Goal: Entertainment & Leisure: Consume media (video, audio)

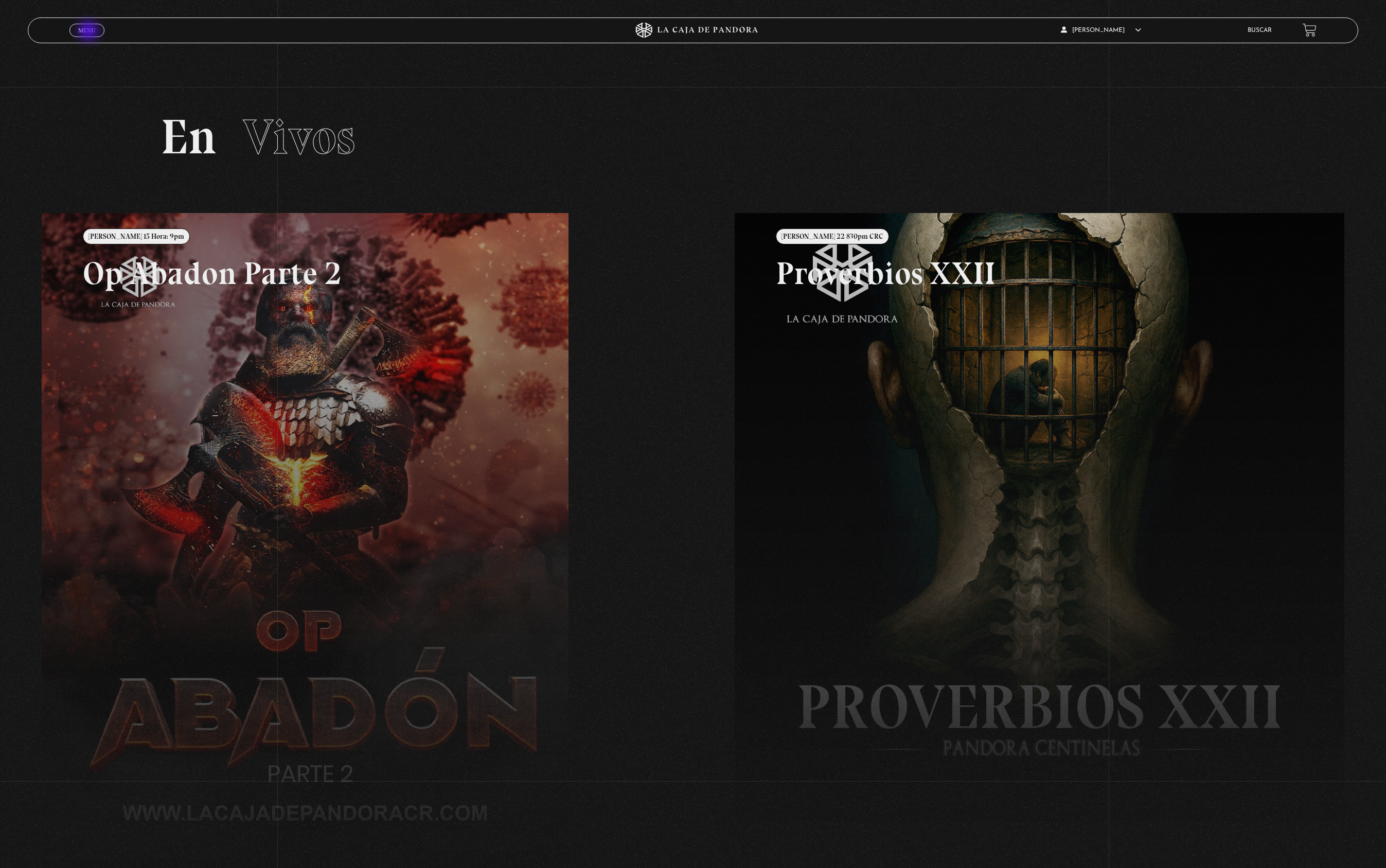
click at [90, 29] on span "Menu" at bounding box center [87, 30] width 17 height 6
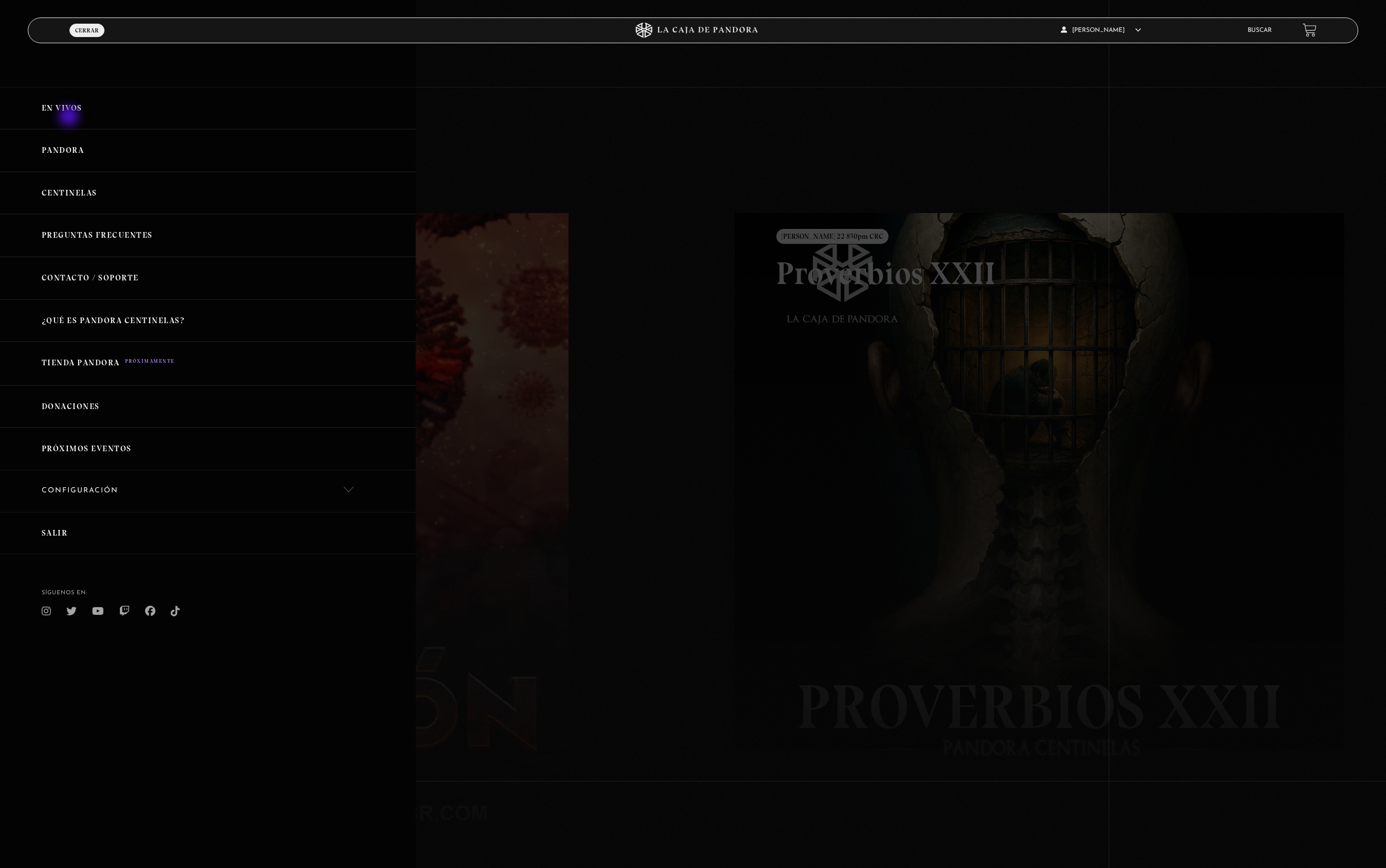
click at [70, 112] on link "En vivos" at bounding box center [207, 108] width 416 height 43
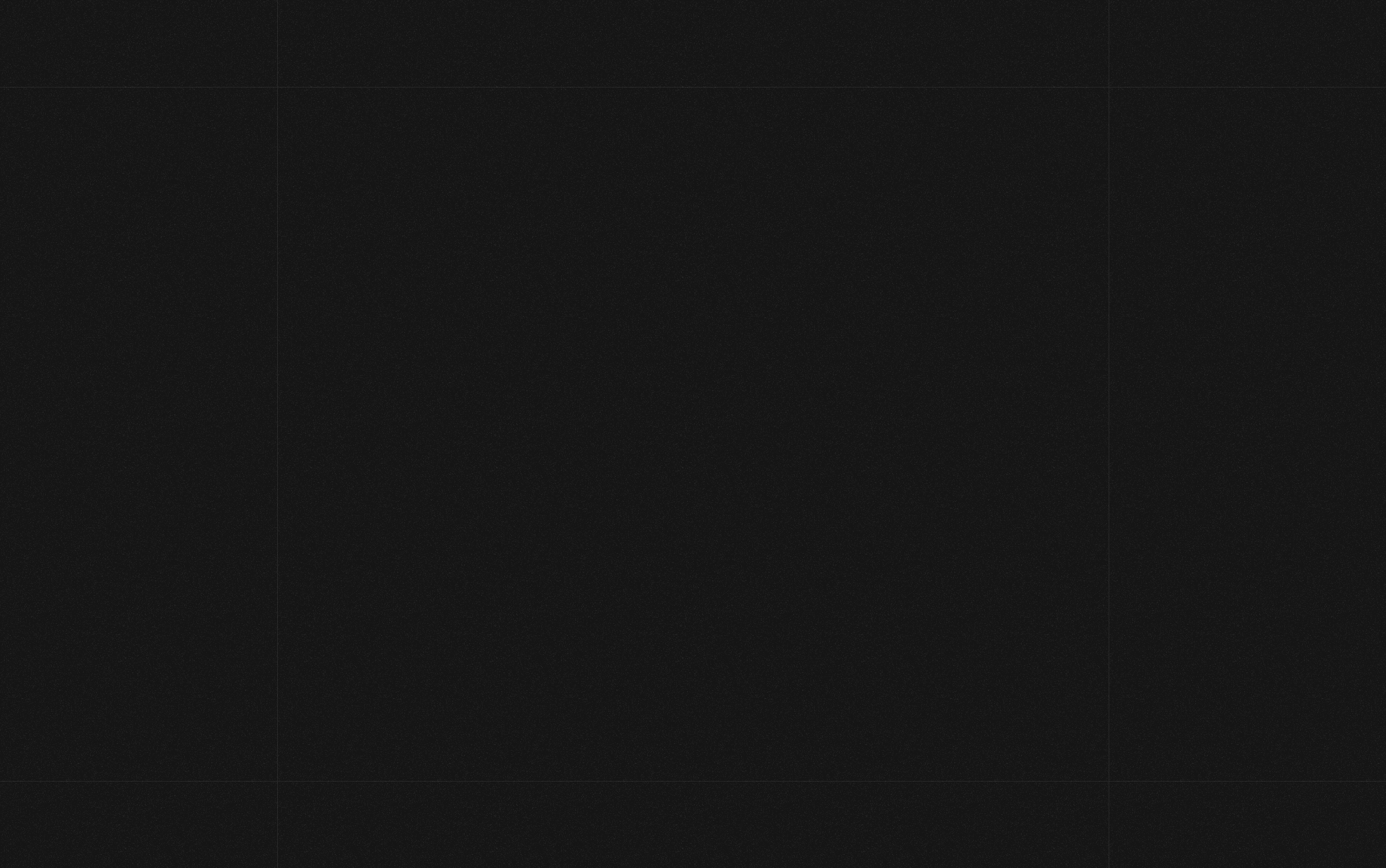
scroll to position [61, 0]
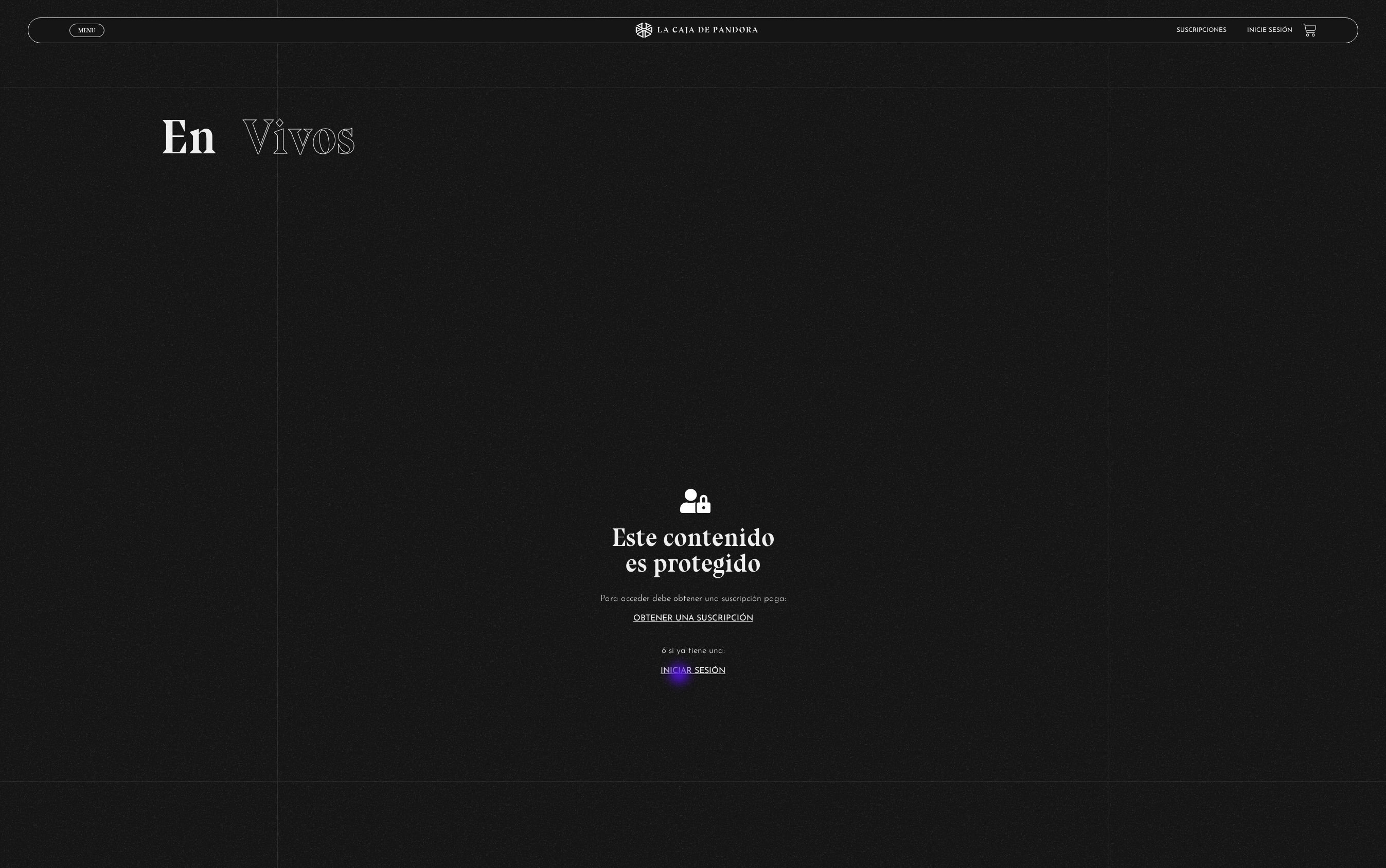
click at [680, 674] on link "Iniciar Sesión" at bounding box center [693, 670] width 65 height 8
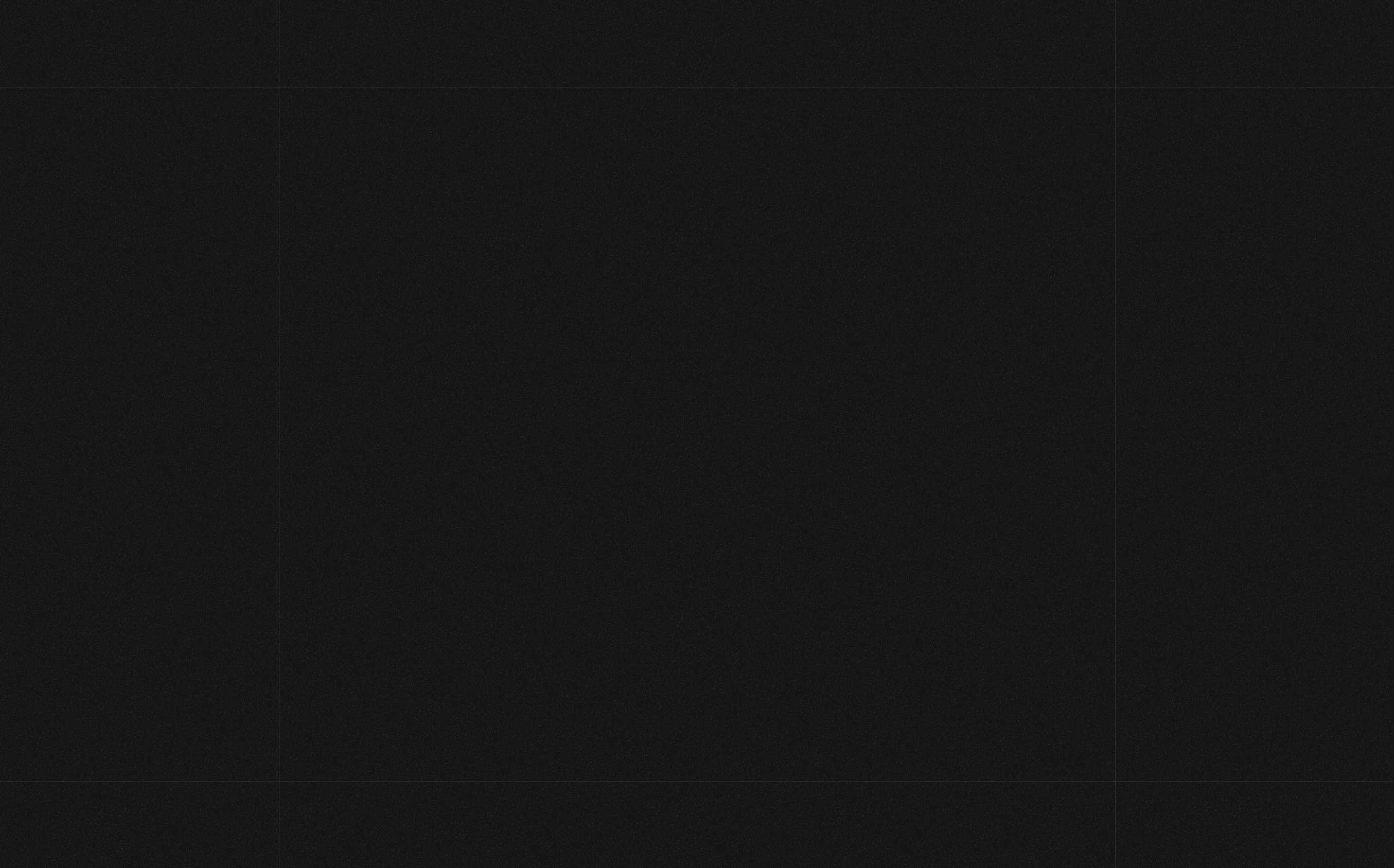
type input "cinthianetro@hotmail.com"
click at [697, 418] on input "Acceder" at bounding box center [697, 419] width 142 height 26
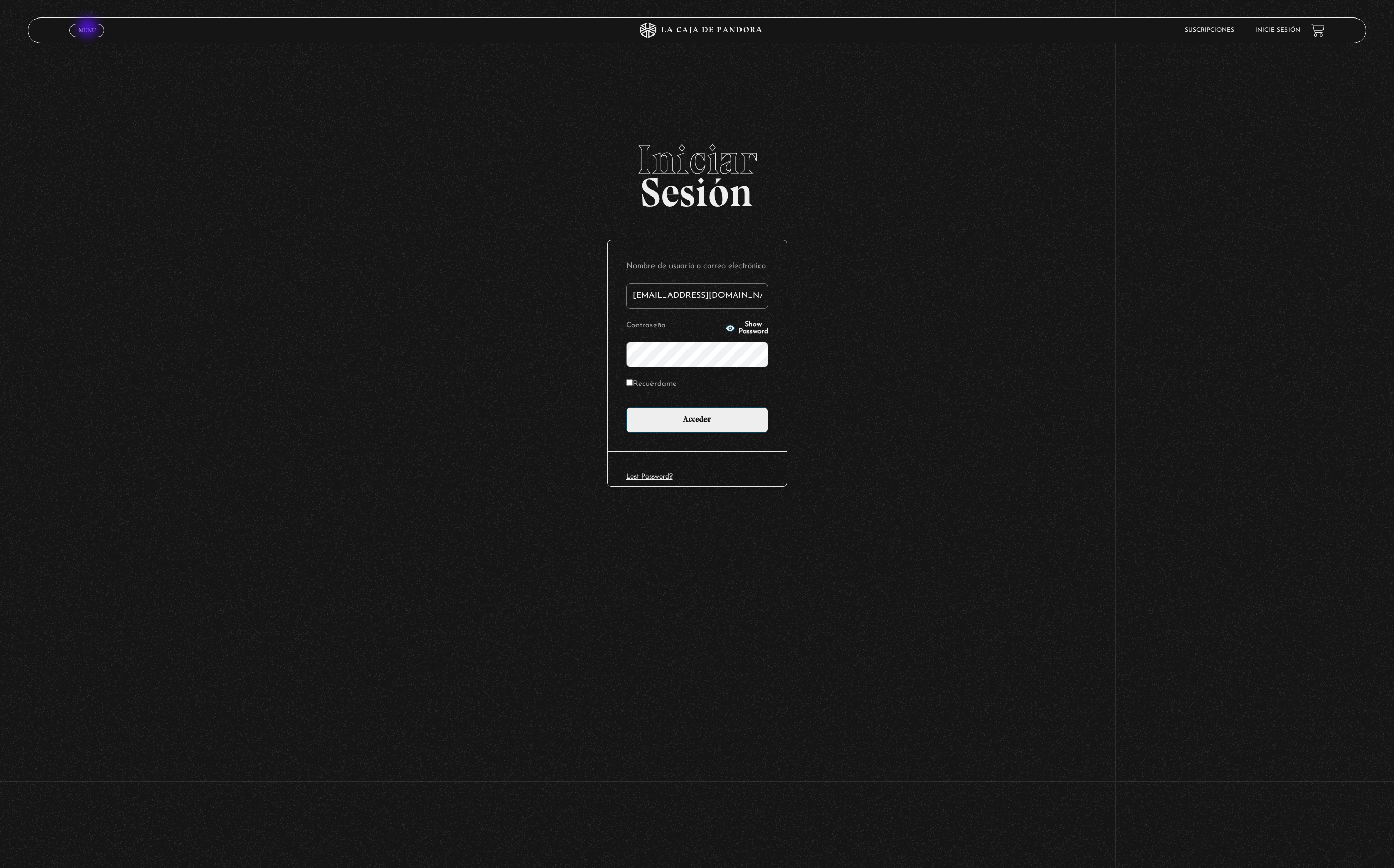
click at [89, 28] on span "Menu" at bounding box center [87, 30] width 17 height 6
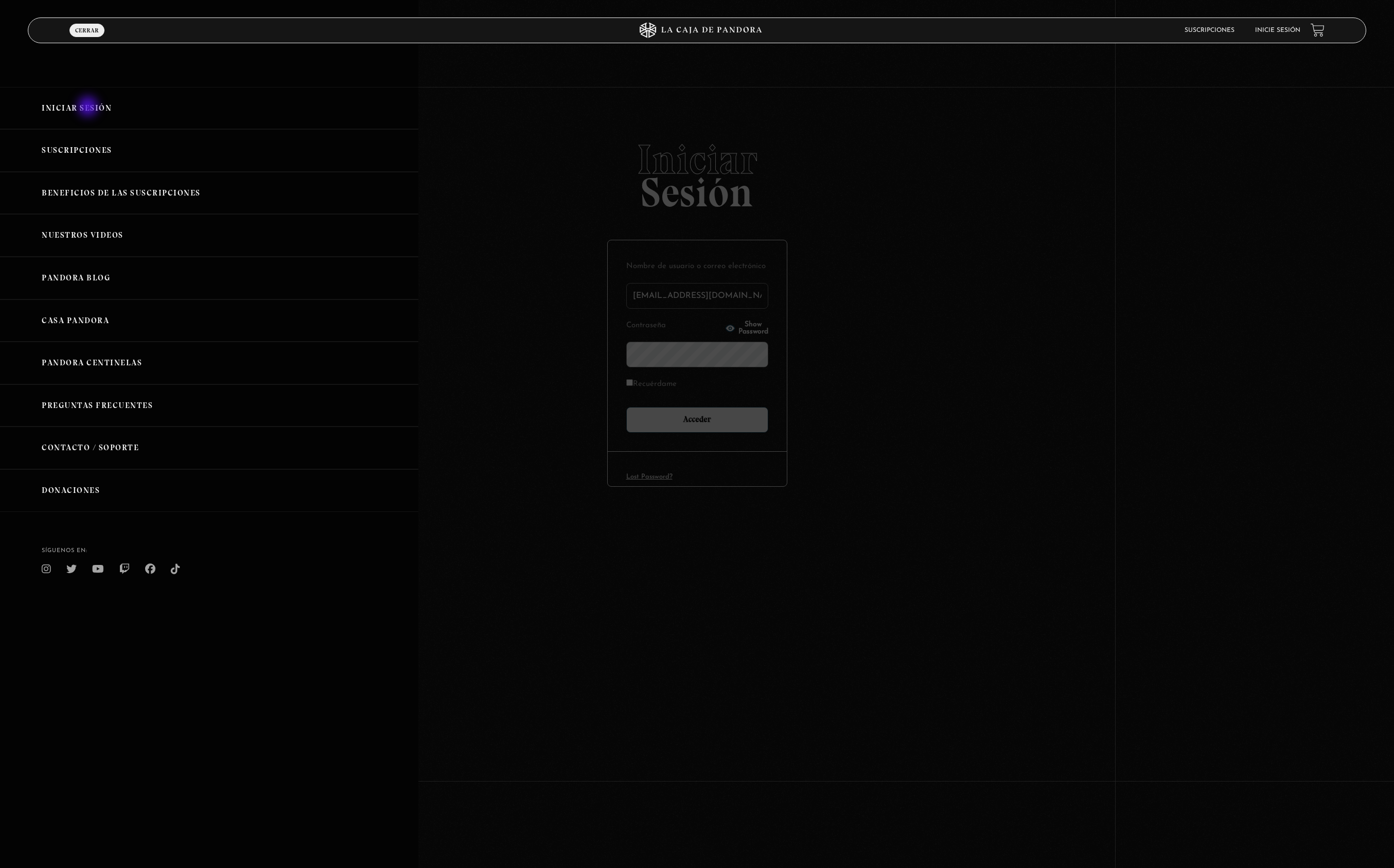
click at [89, 108] on link "Iniciar Sesión" at bounding box center [209, 108] width 418 height 43
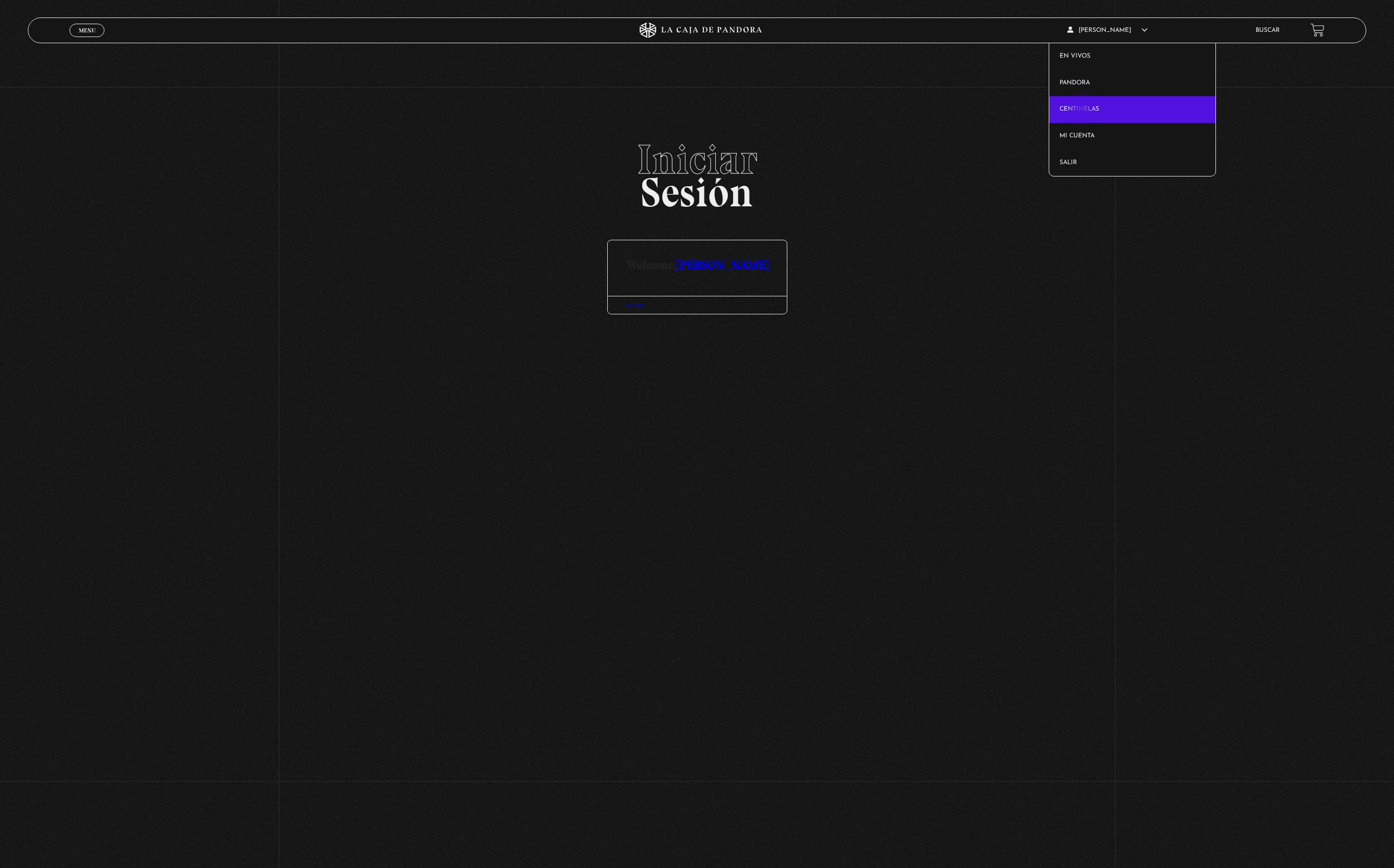
click at [1083, 110] on link "Centinelas" at bounding box center [1132, 110] width 166 height 26
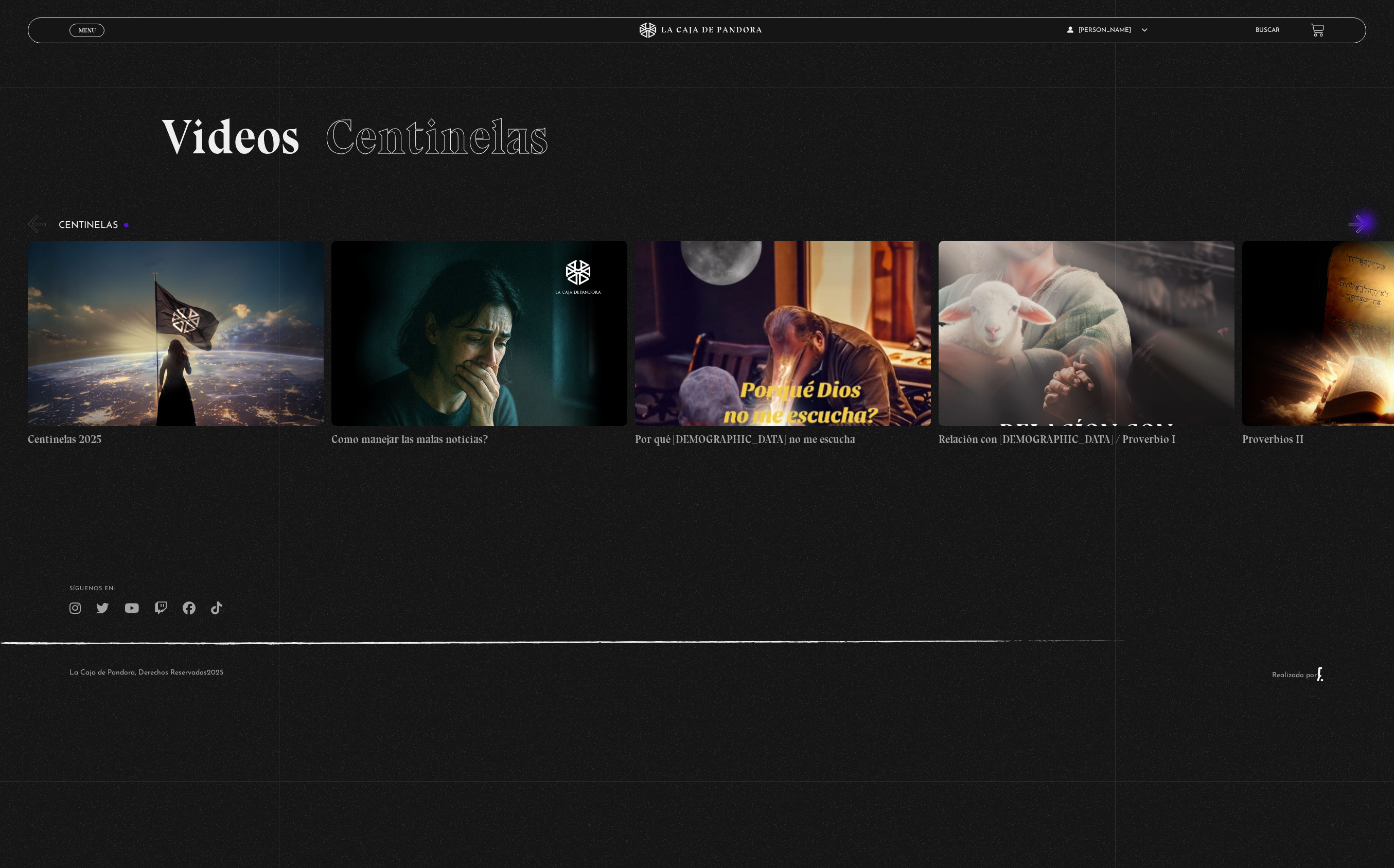
click at [1368, 223] on div "Centinelas" at bounding box center [711, 330] width 1366 height 235
click at [1354, 219] on button "»" at bounding box center [1357, 224] width 18 height 18
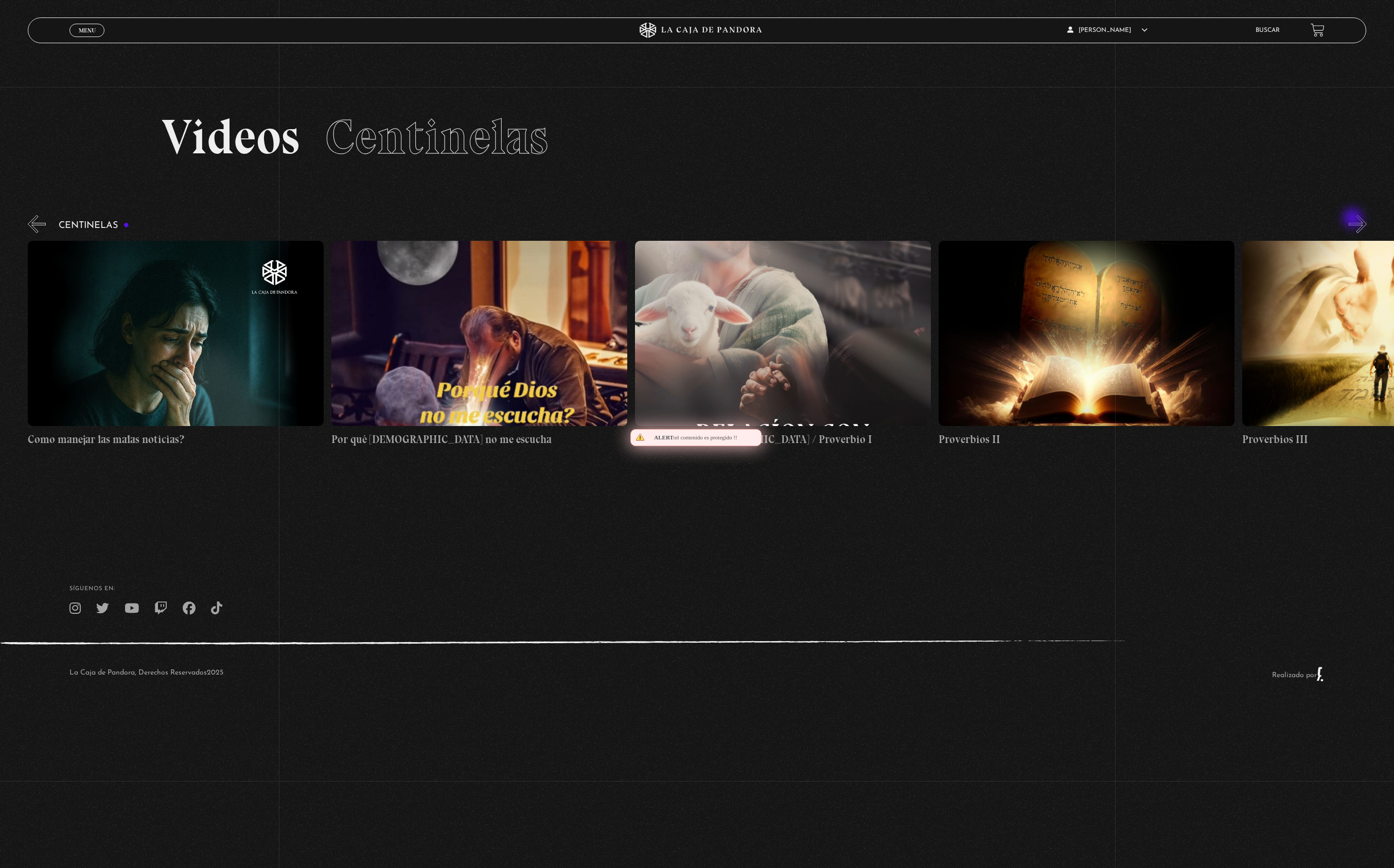
click at [1354, 219] on button "»" at bounding box center [1357, 224] width 18 height 18
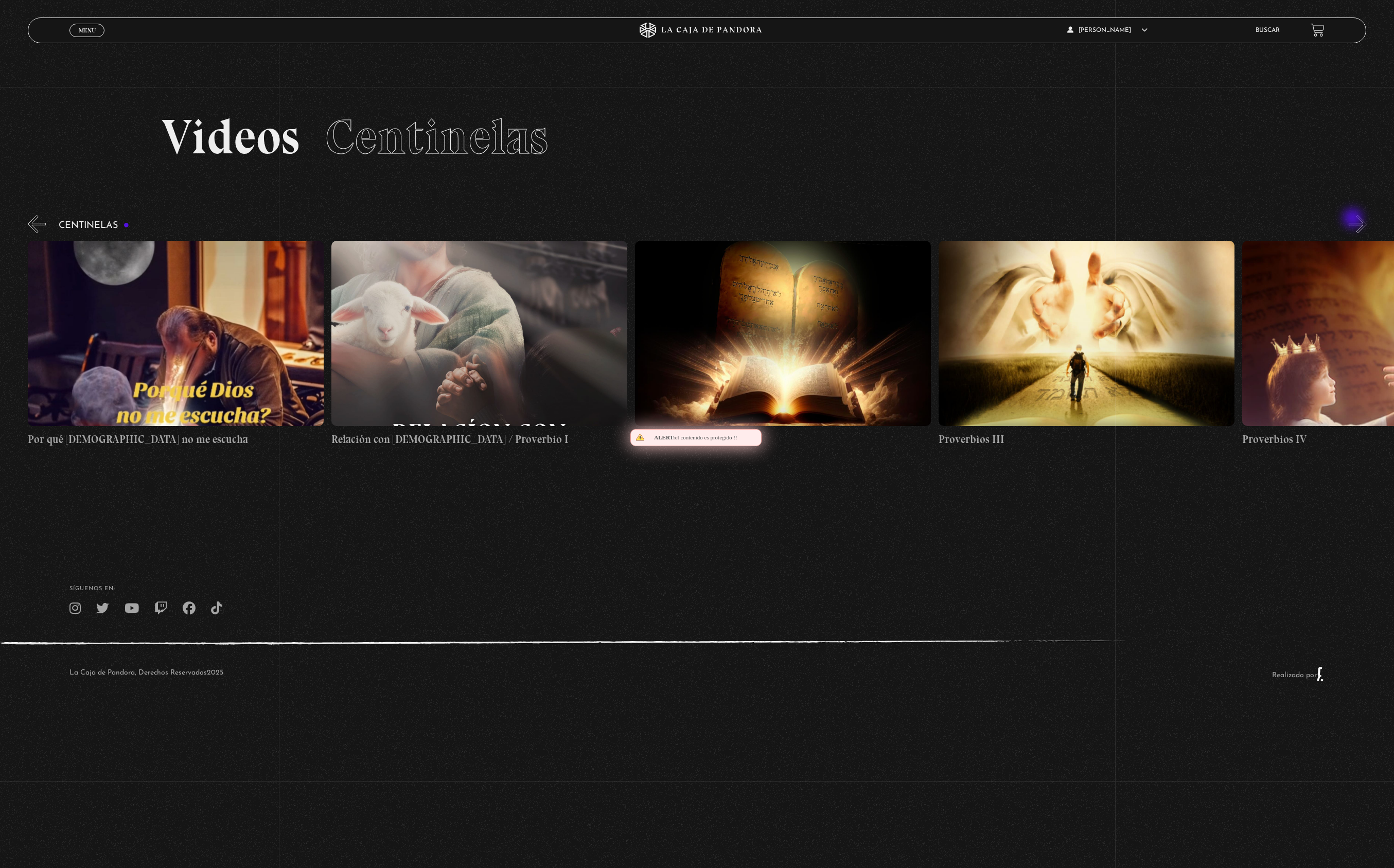
click at [1354, 219] on button "»" at bounding box center [1357, 224] width 18 height 18
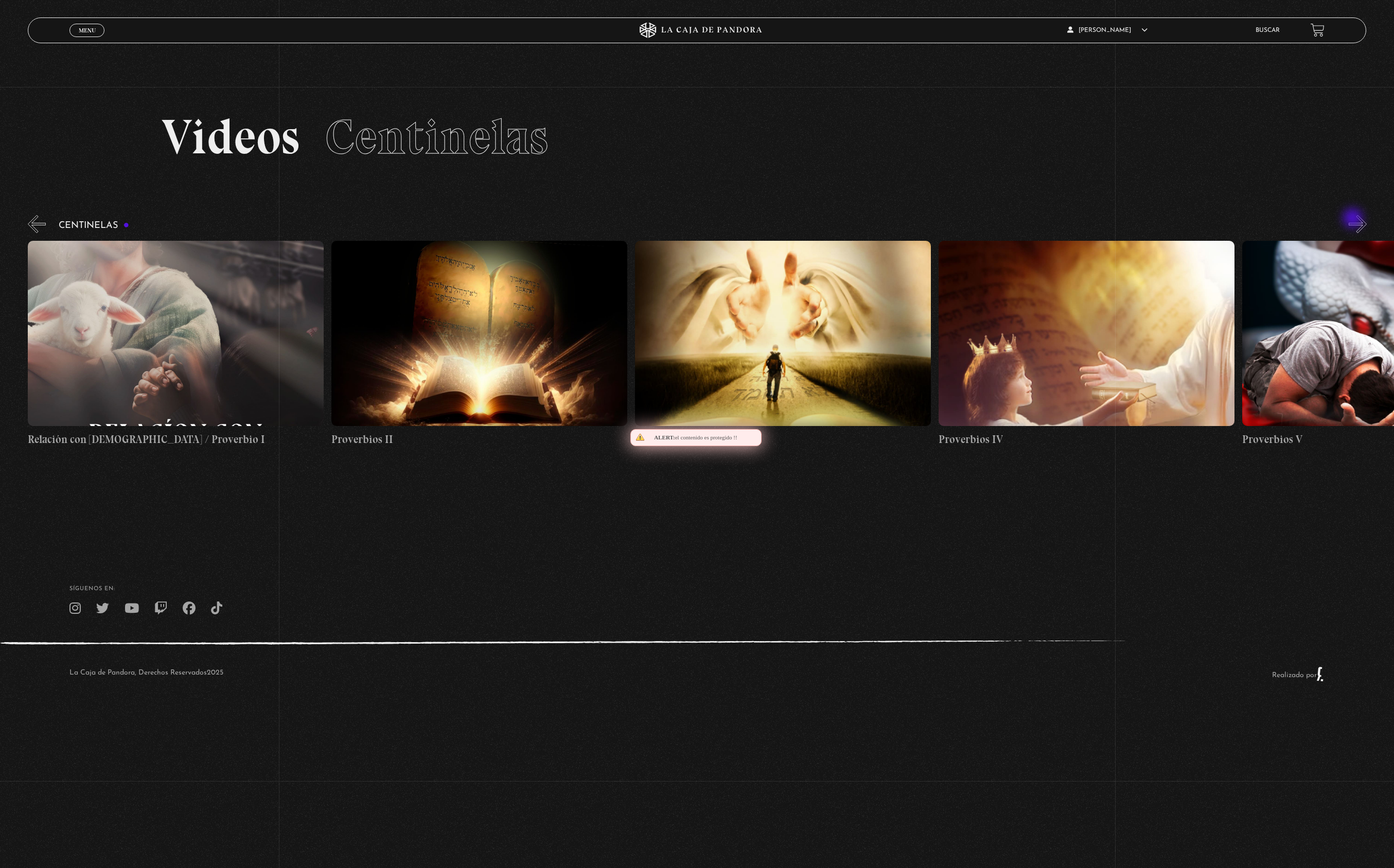
click at [1354, 219] on button "»" at bounding box center [1357, 224] width 18 height 18
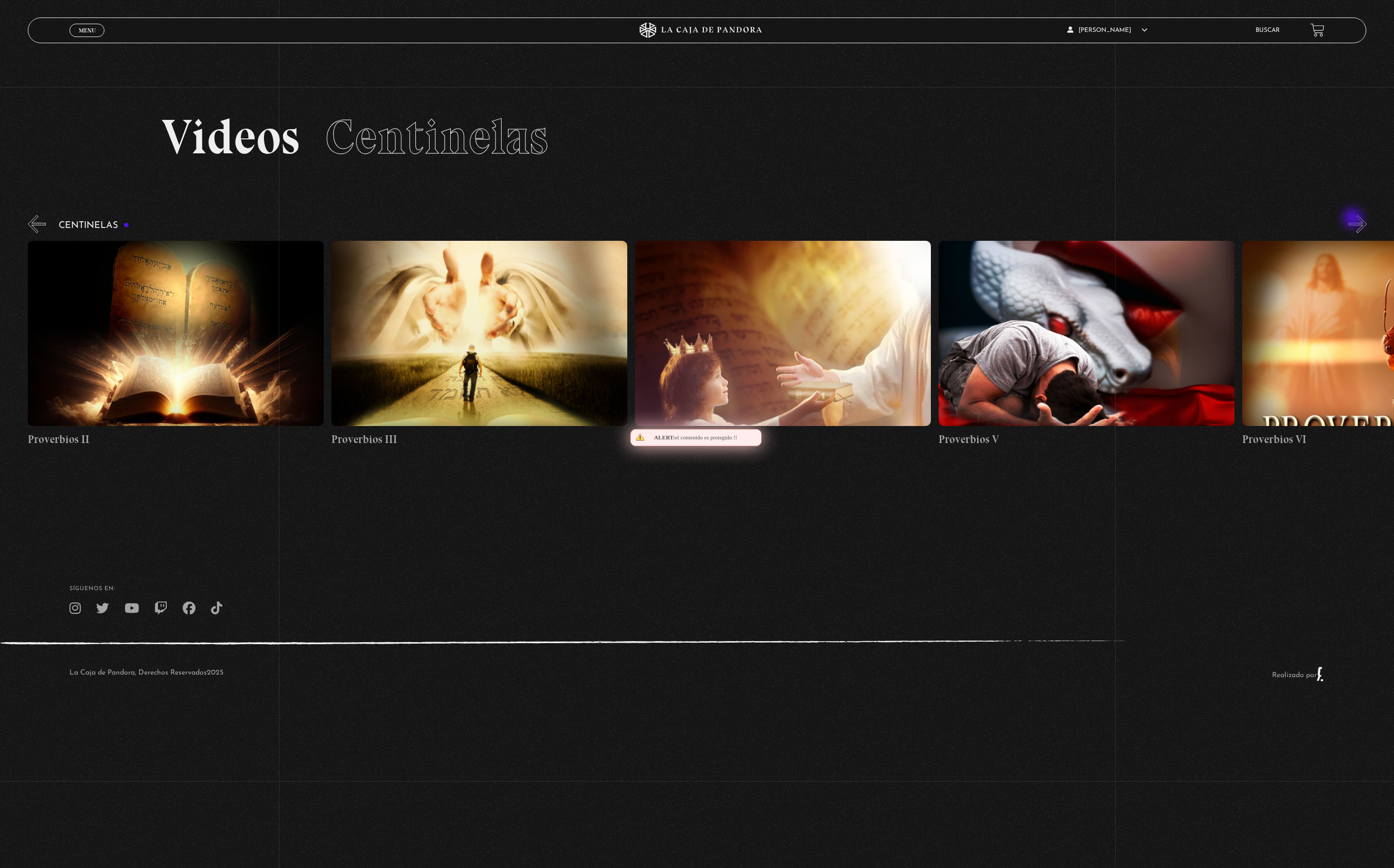
click at [1354, 219] on button "»" at bounding box center [1357, 224] width 18 height 18
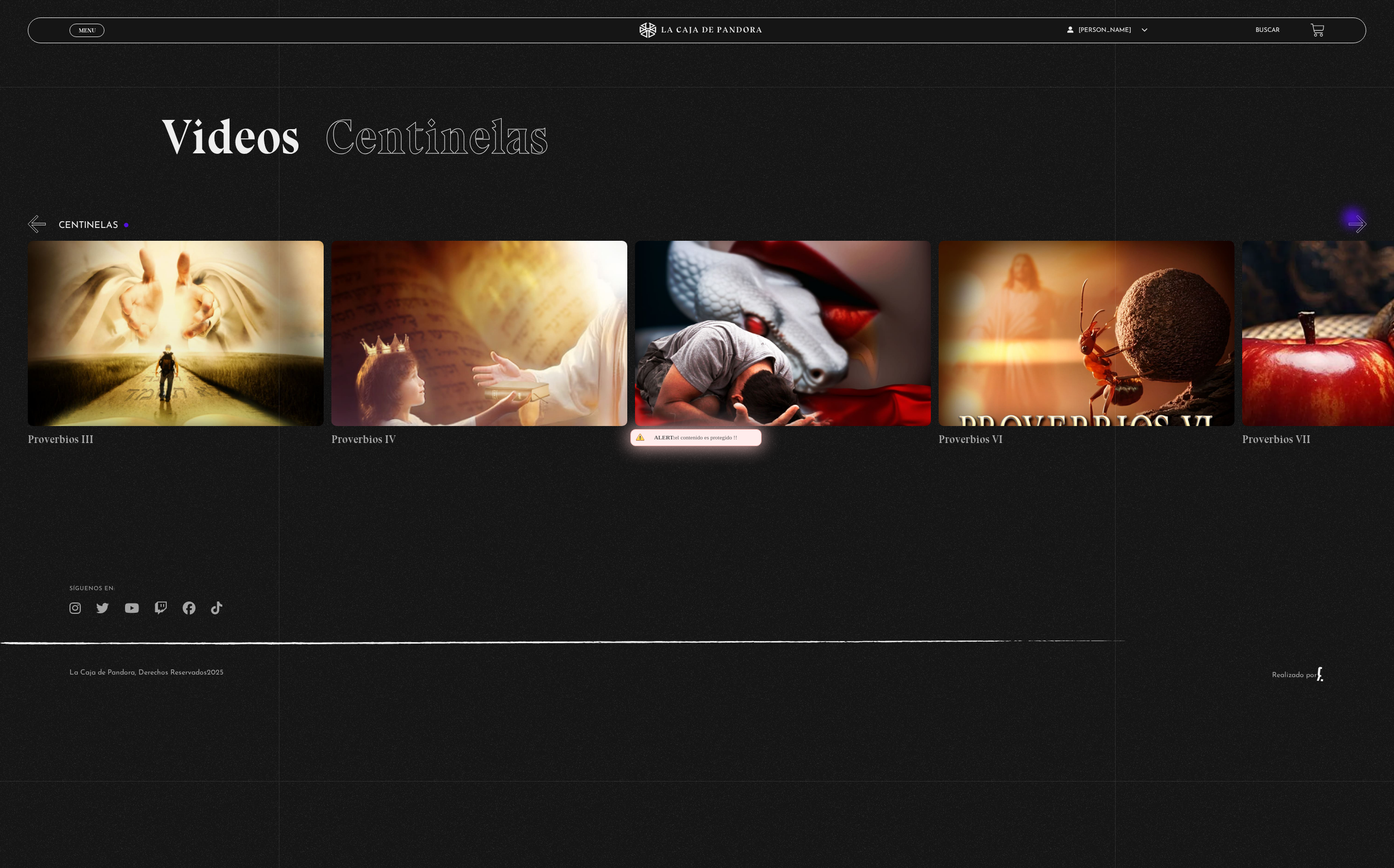
click at [1354, 219] on button "»" at bounding box center [1357, 224] width 18 height 18
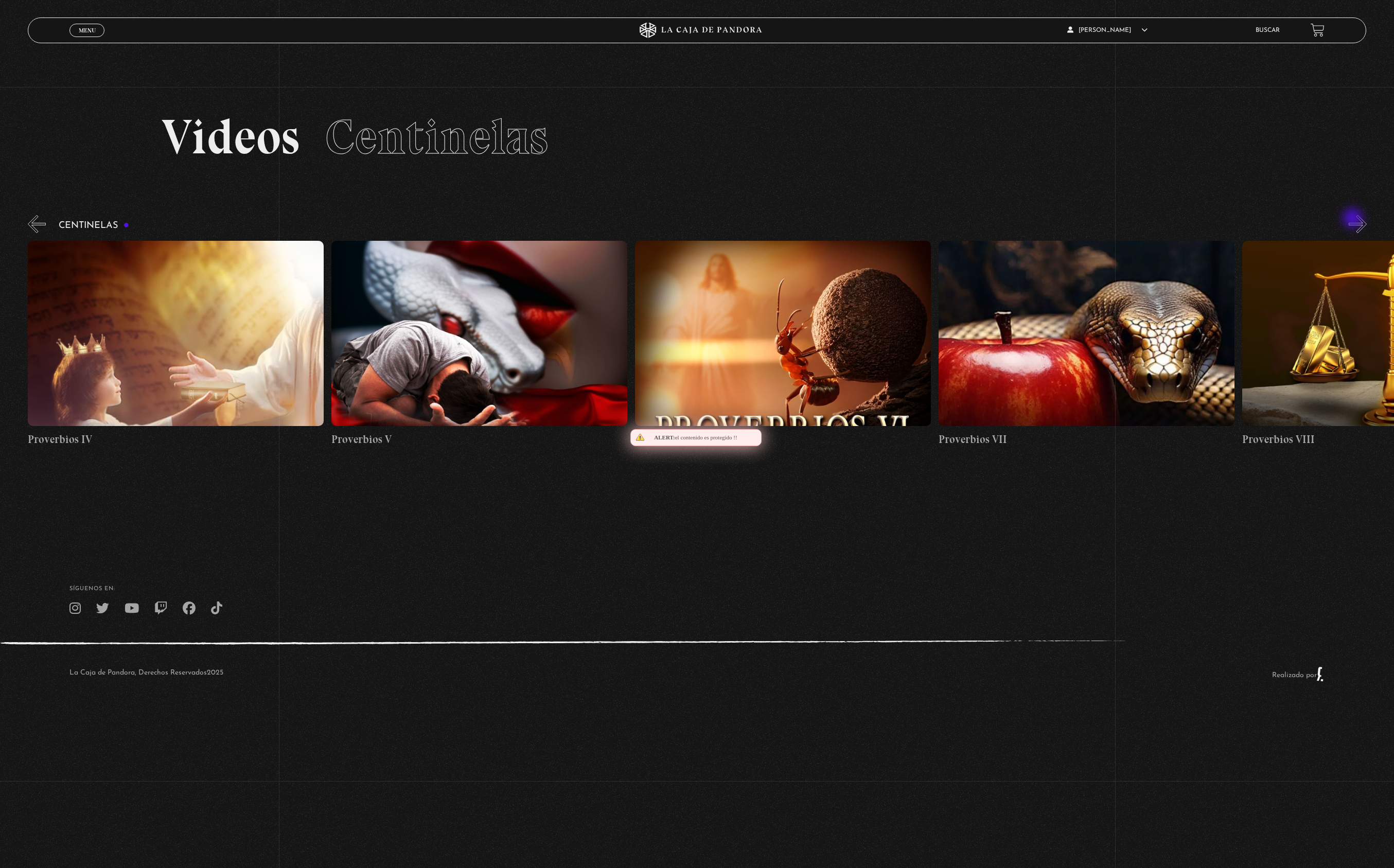
click at [1354, 219] on button "»" at bounding box center [1357, 224] width 18 height 18
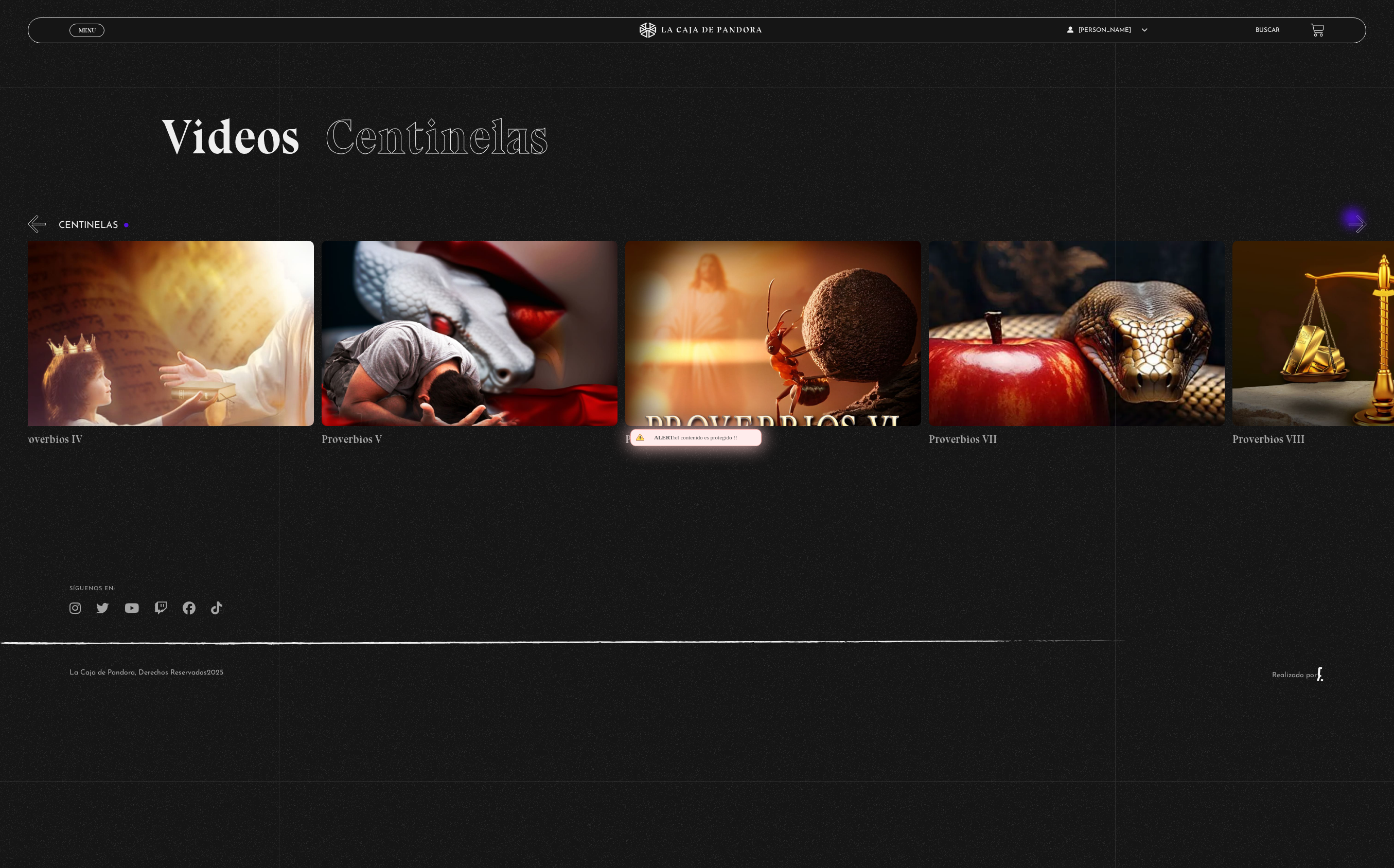
click at [1354, 219] on button "»" at bounding box center [1357, 224] width 18 height 18
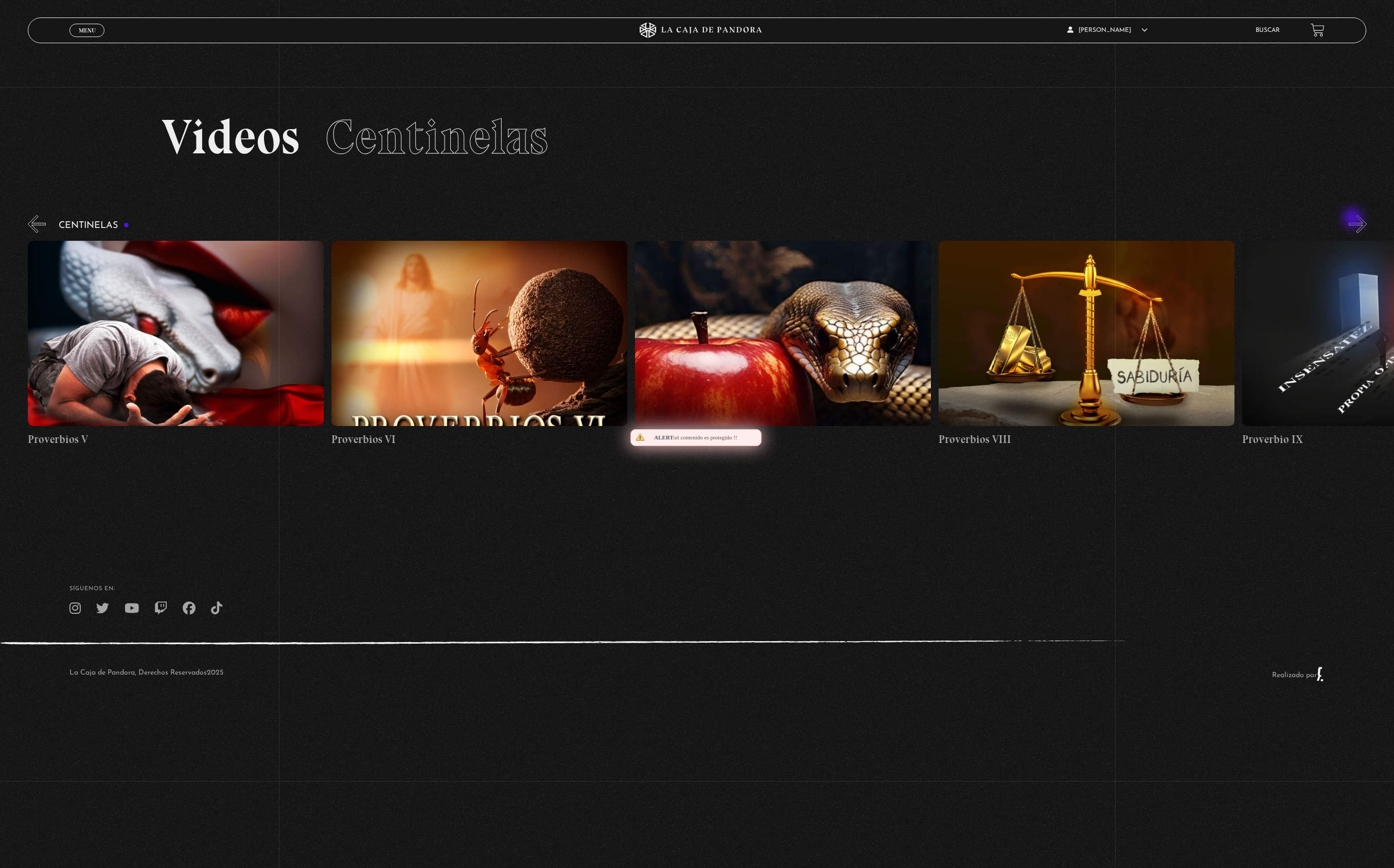
click at [1354, 219] on button "»" at bounding box center [1357, 224] width 18 height 18
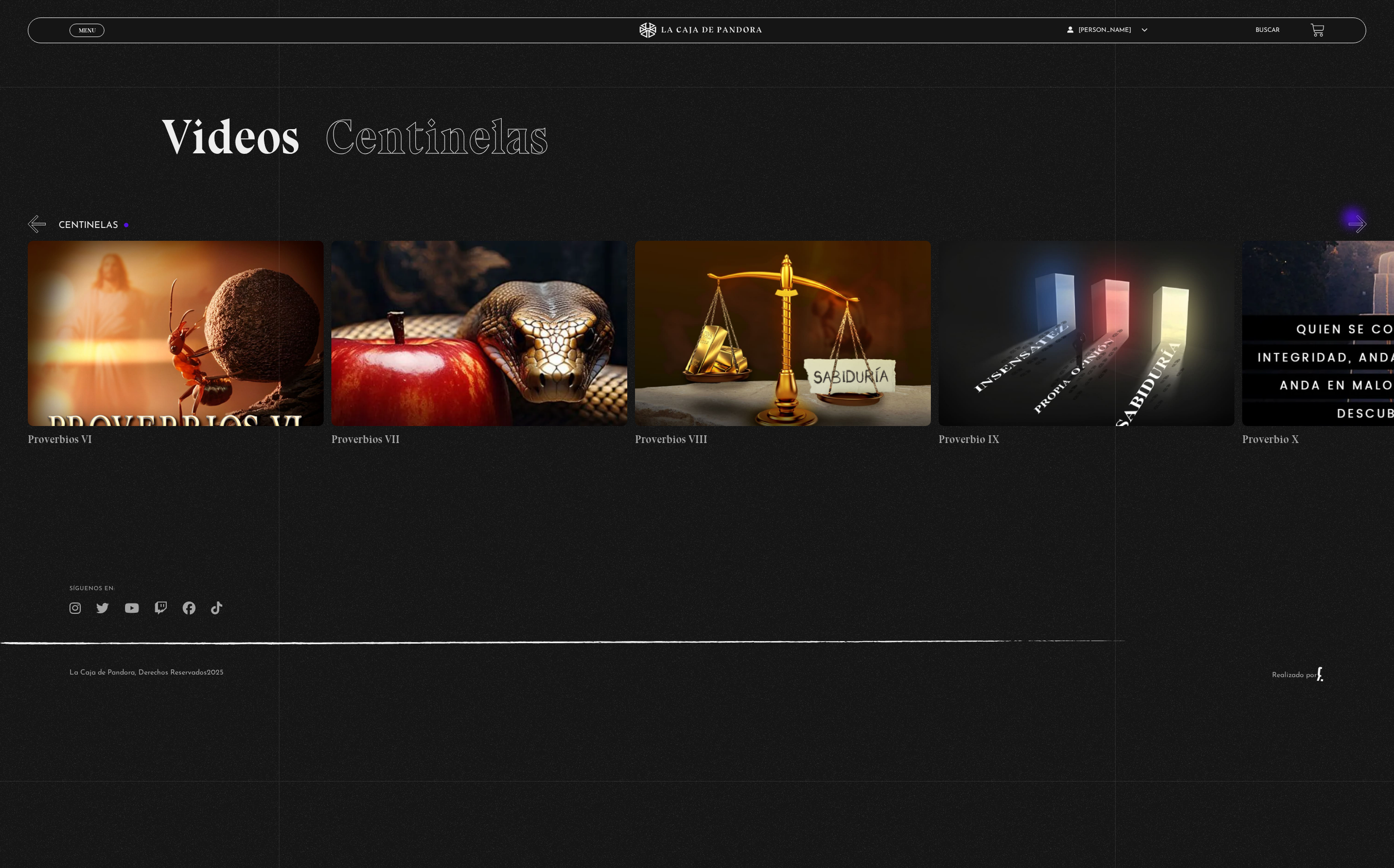
click at [1354, 219] on button "»" at bounding box center [1357, 224] width 18 height 18
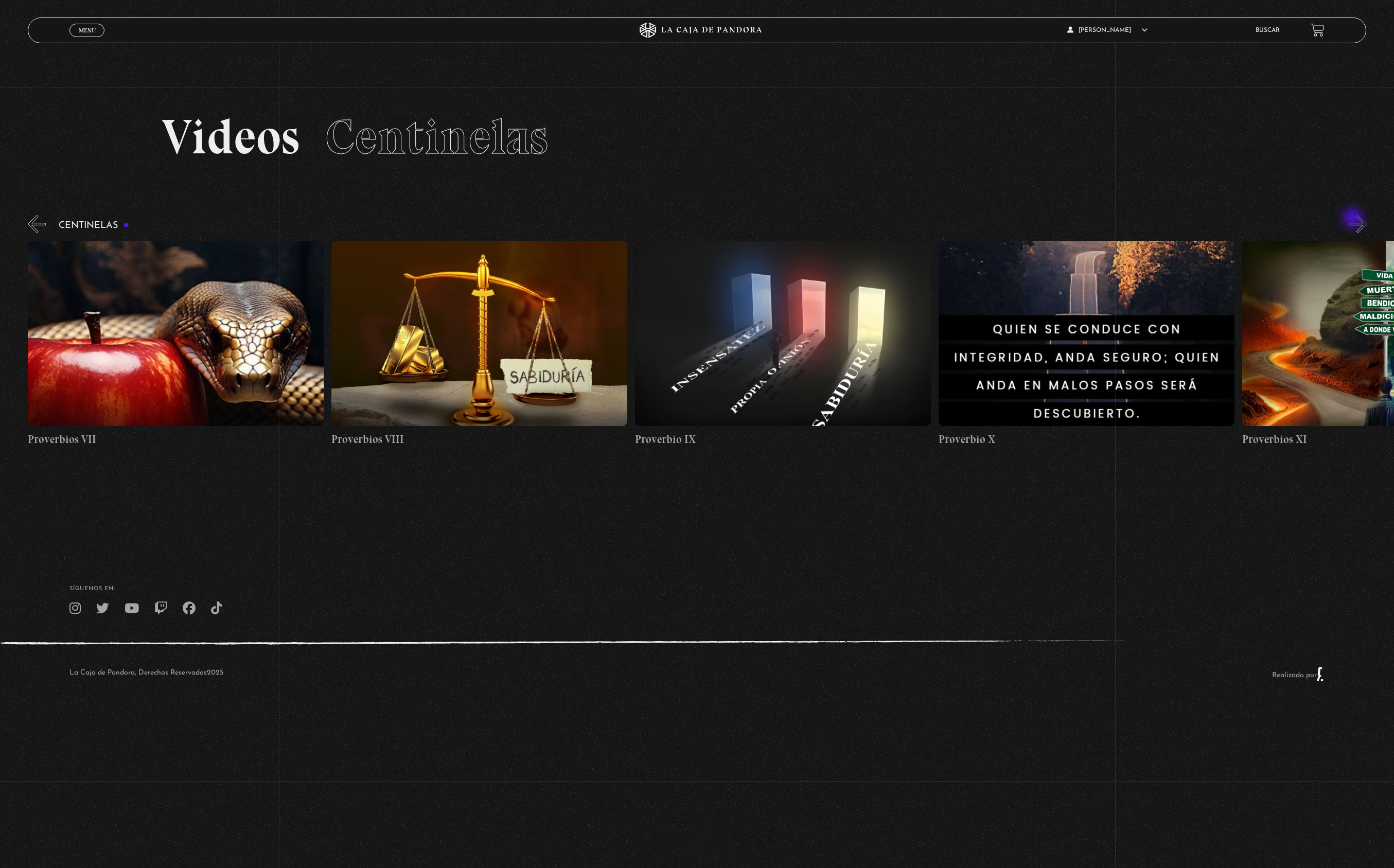
click at [1354, 219] on button "»" at bounding box center [1357, 224] width 18 height 18
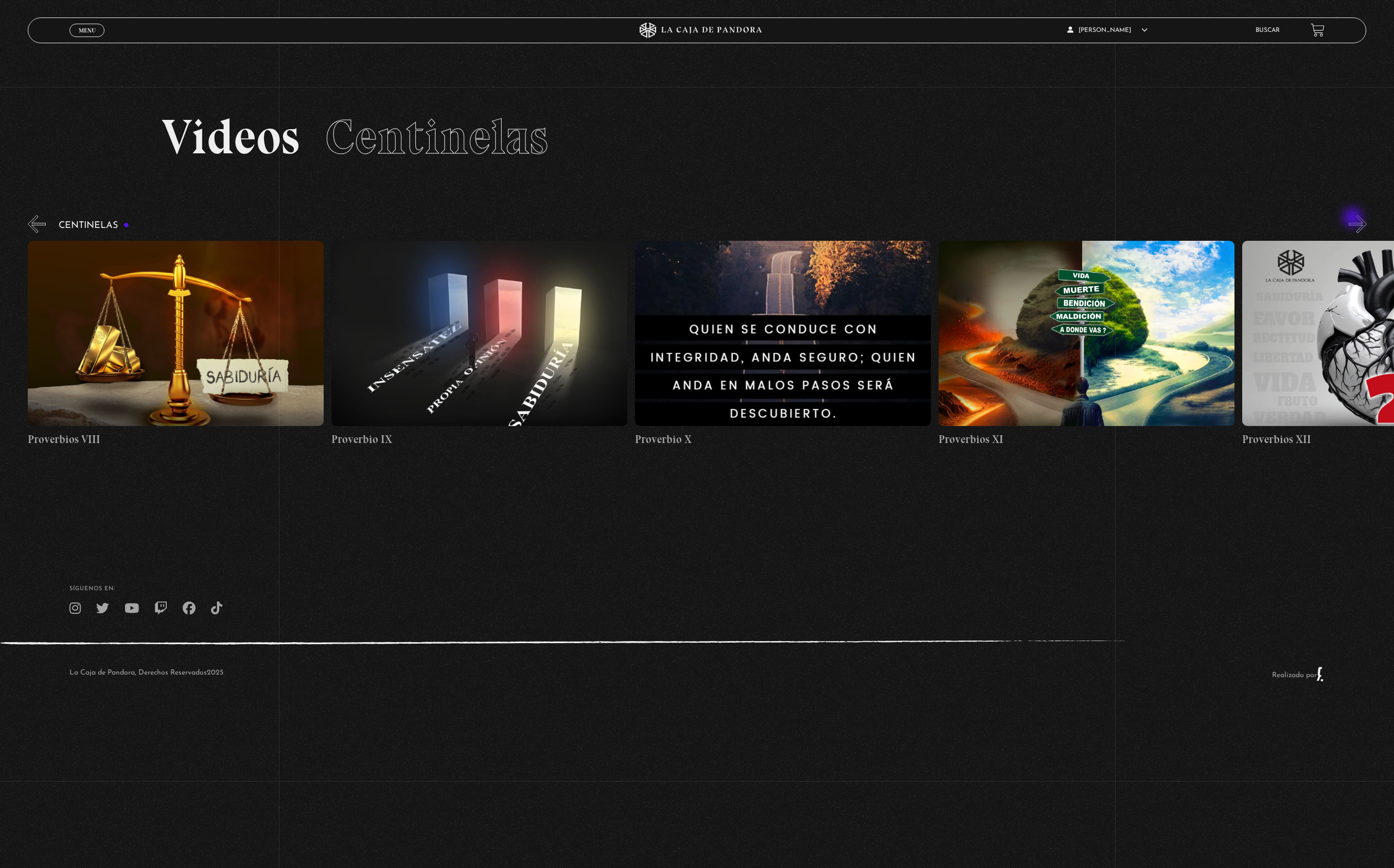
click at [1354, 219] on button "»" at bounding box center [1357, 224] width 18 height 18
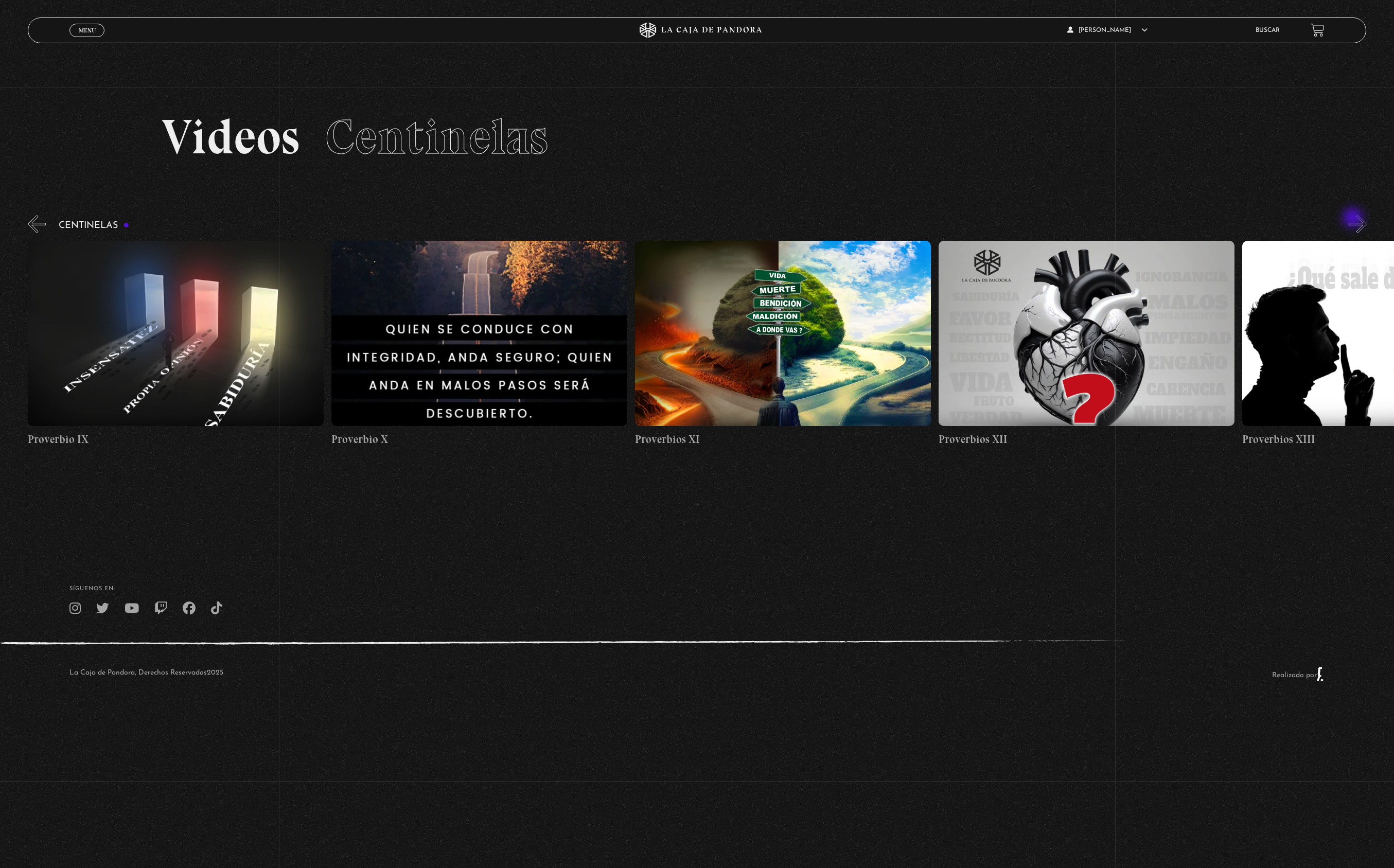
click at [1354, 219] on button "»" at bounding box center [1357, 224] width 18 height 18
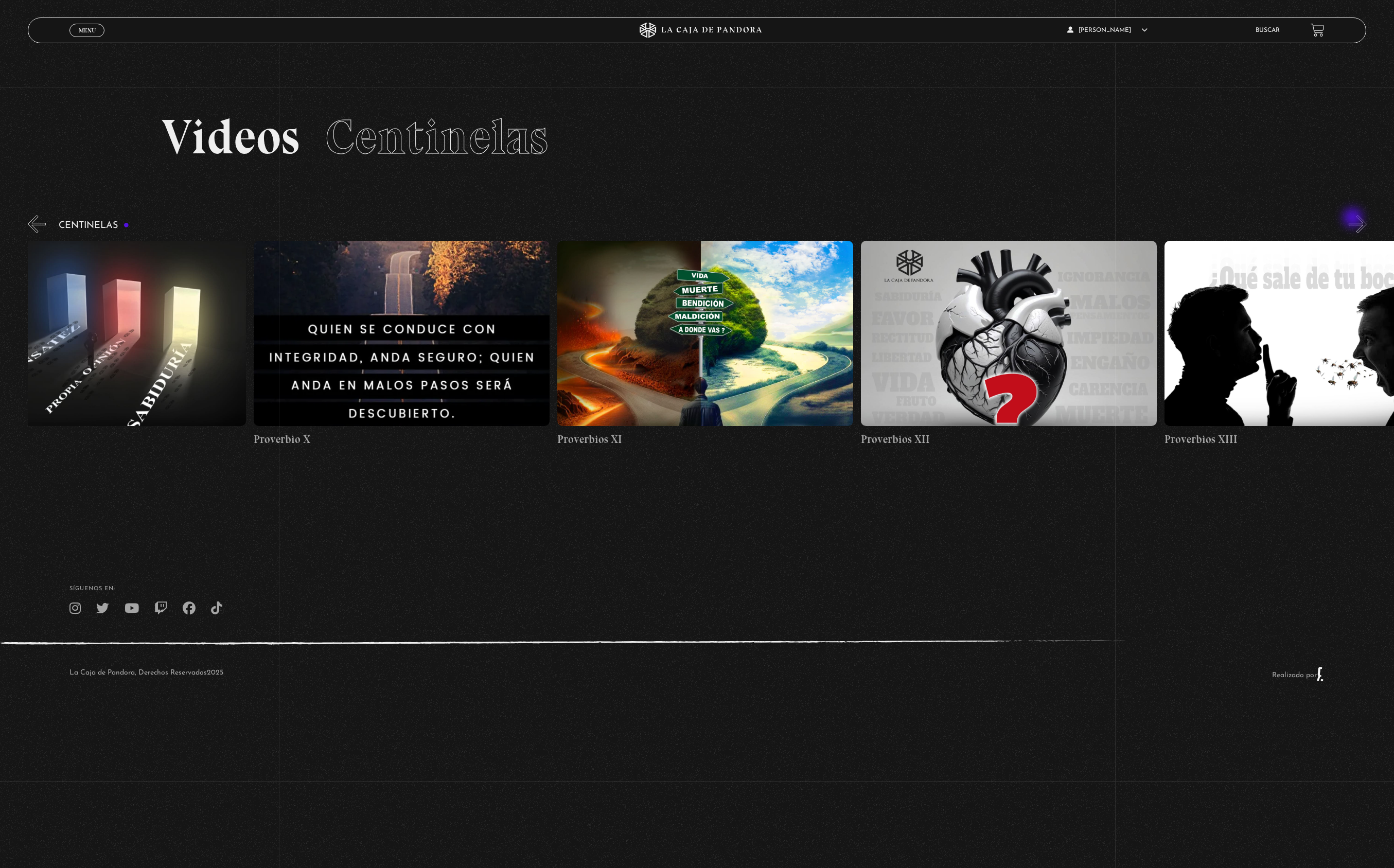
click at [1354, 219] on button "»" at bounding box center [1357, 224] width 18 height 18
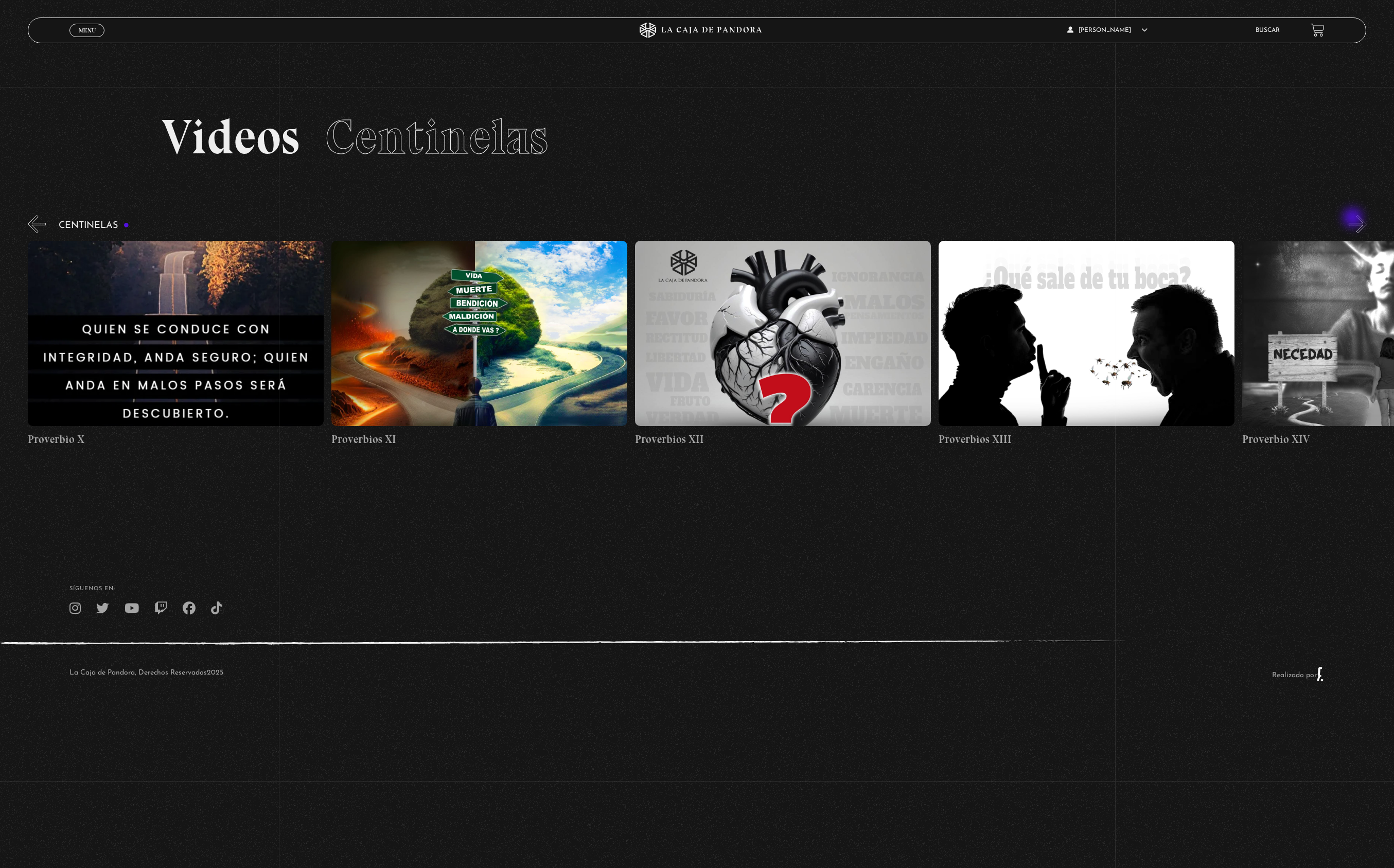
click at [1354, 219] on button "»" at bounding box center [1357, 224] width 18 height 18
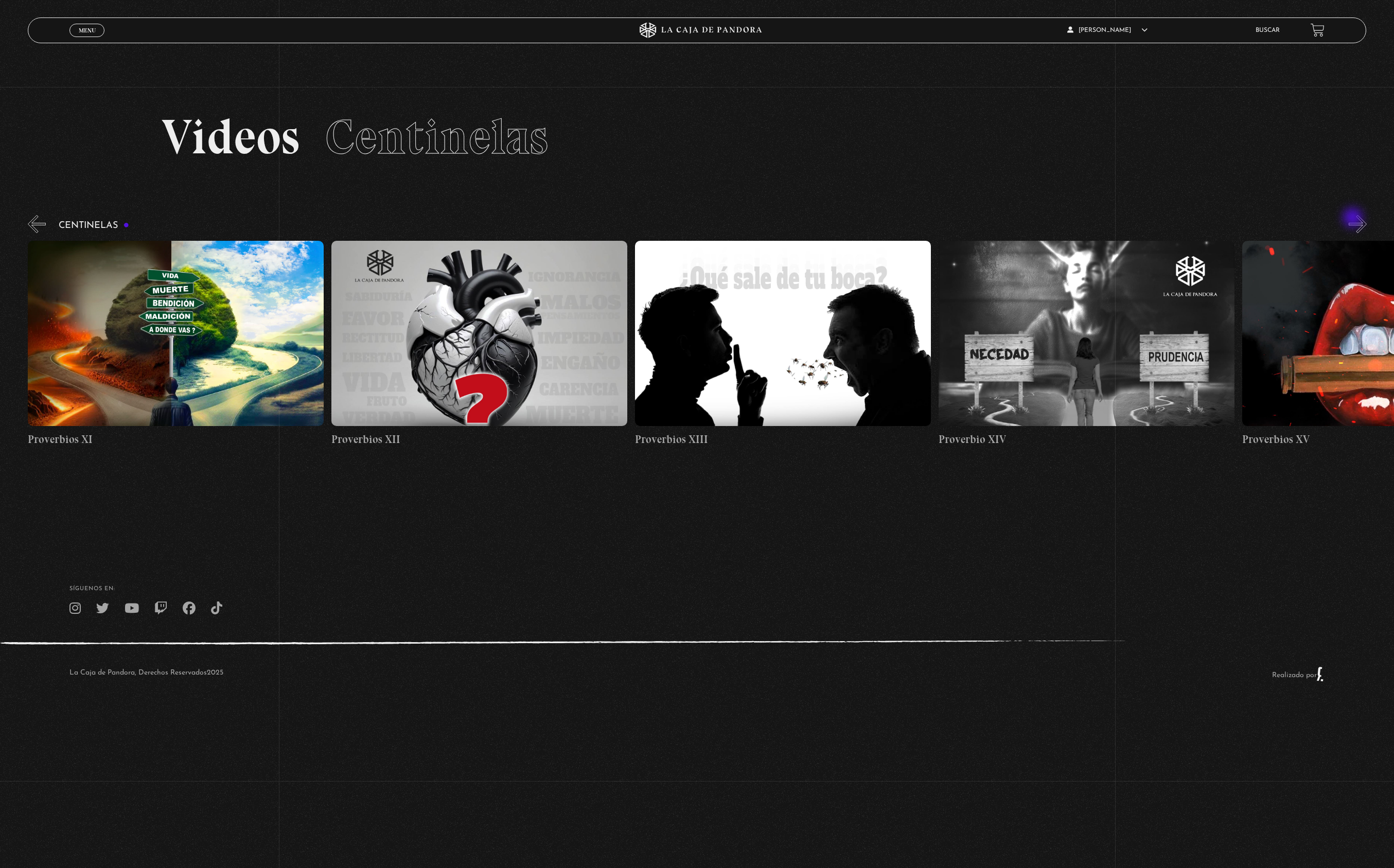
click at [1354, 219] on button "»" at bounding box center [1357, 224] width 18 height 18
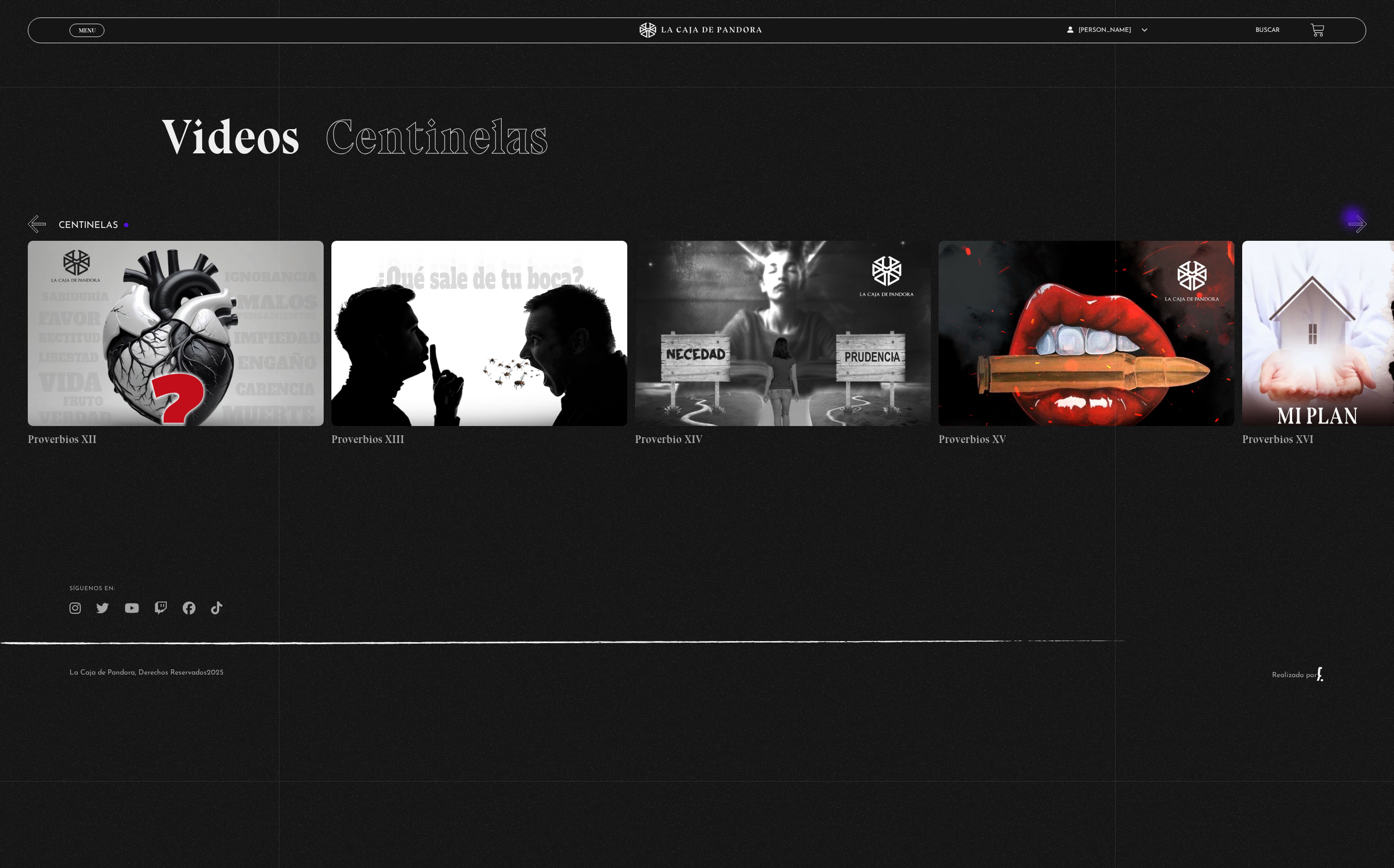
click at [1354, 219] on button "»" at bounding box center [1357, 224] width 18 height 18
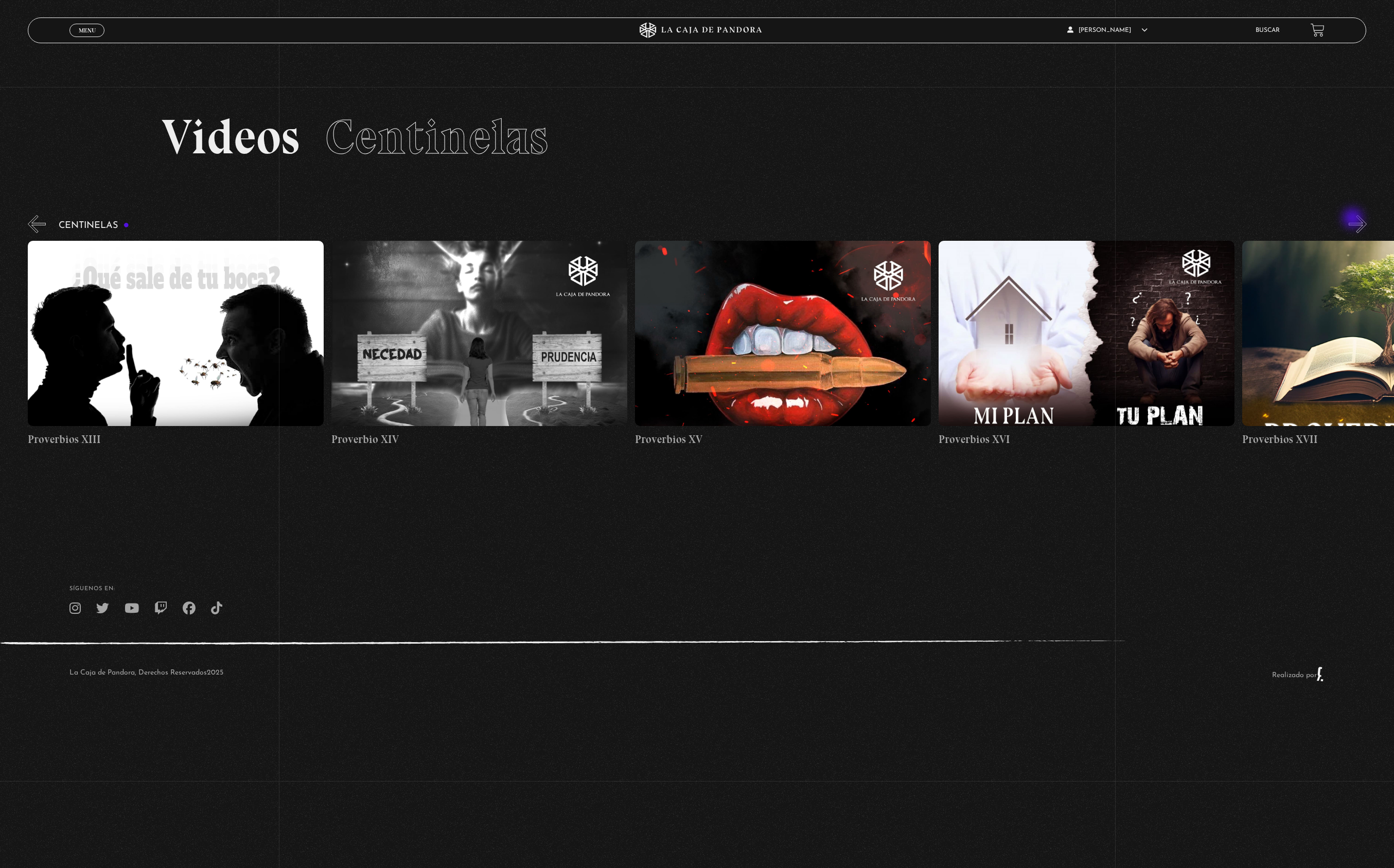
click at [1354, 219] on button "»" at bounding box center [1357, 224] width 18 height 18
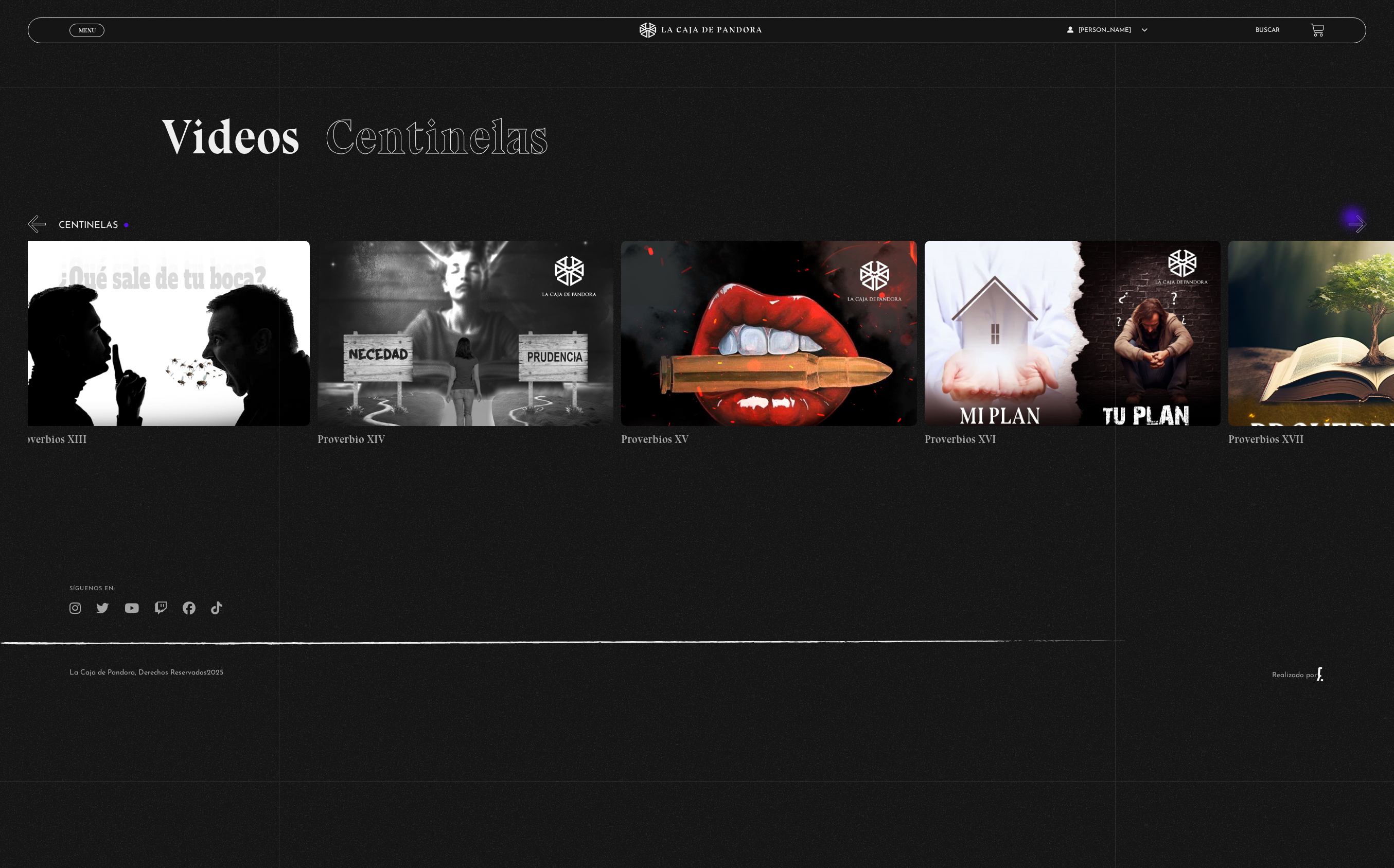
click at [1354, 219] on button "»" at bounding box center [1357, 224] width 18 height 18
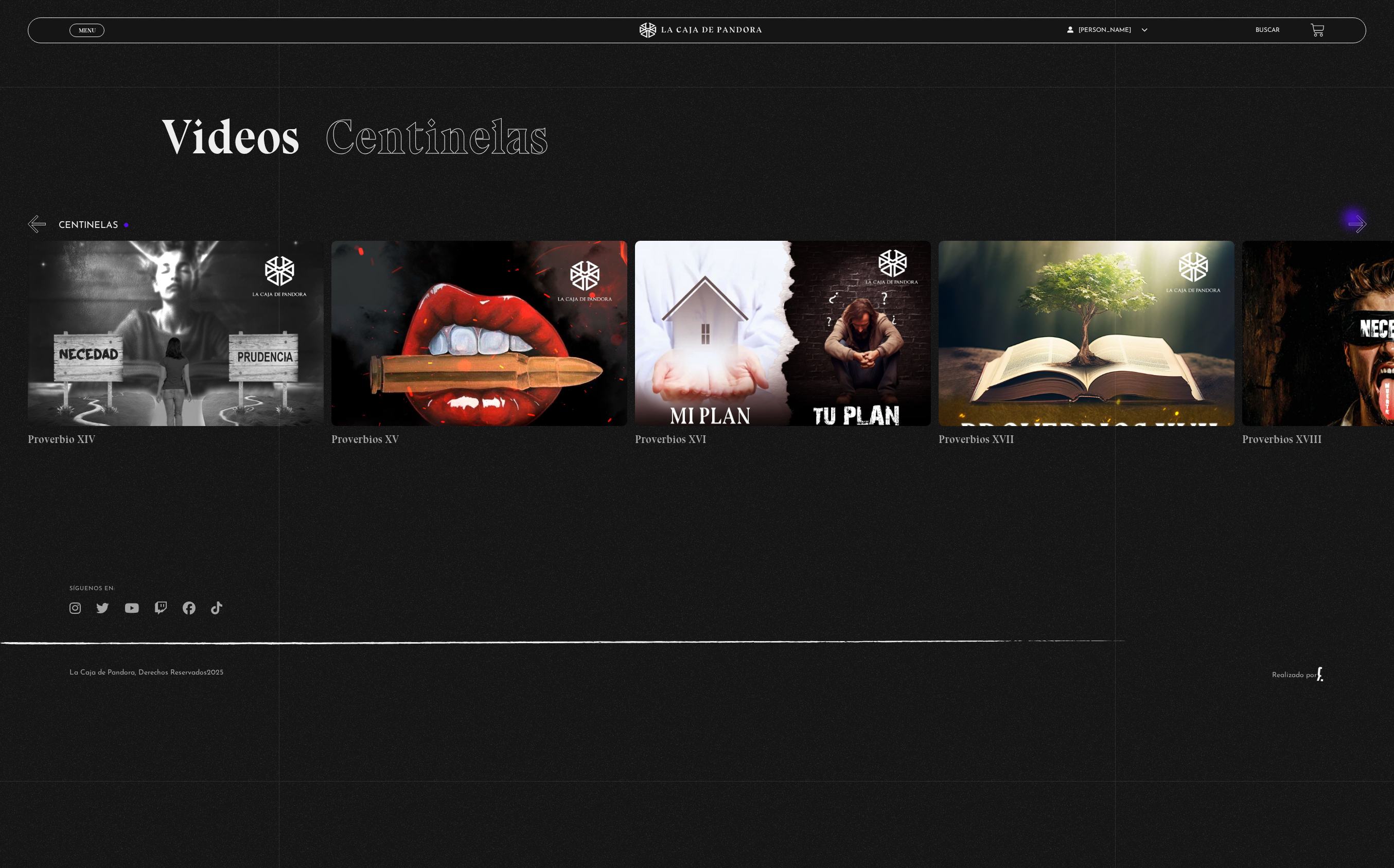
click at [1354, 220] on button "»" at bounding box center [1357, 224] width 18 height 18
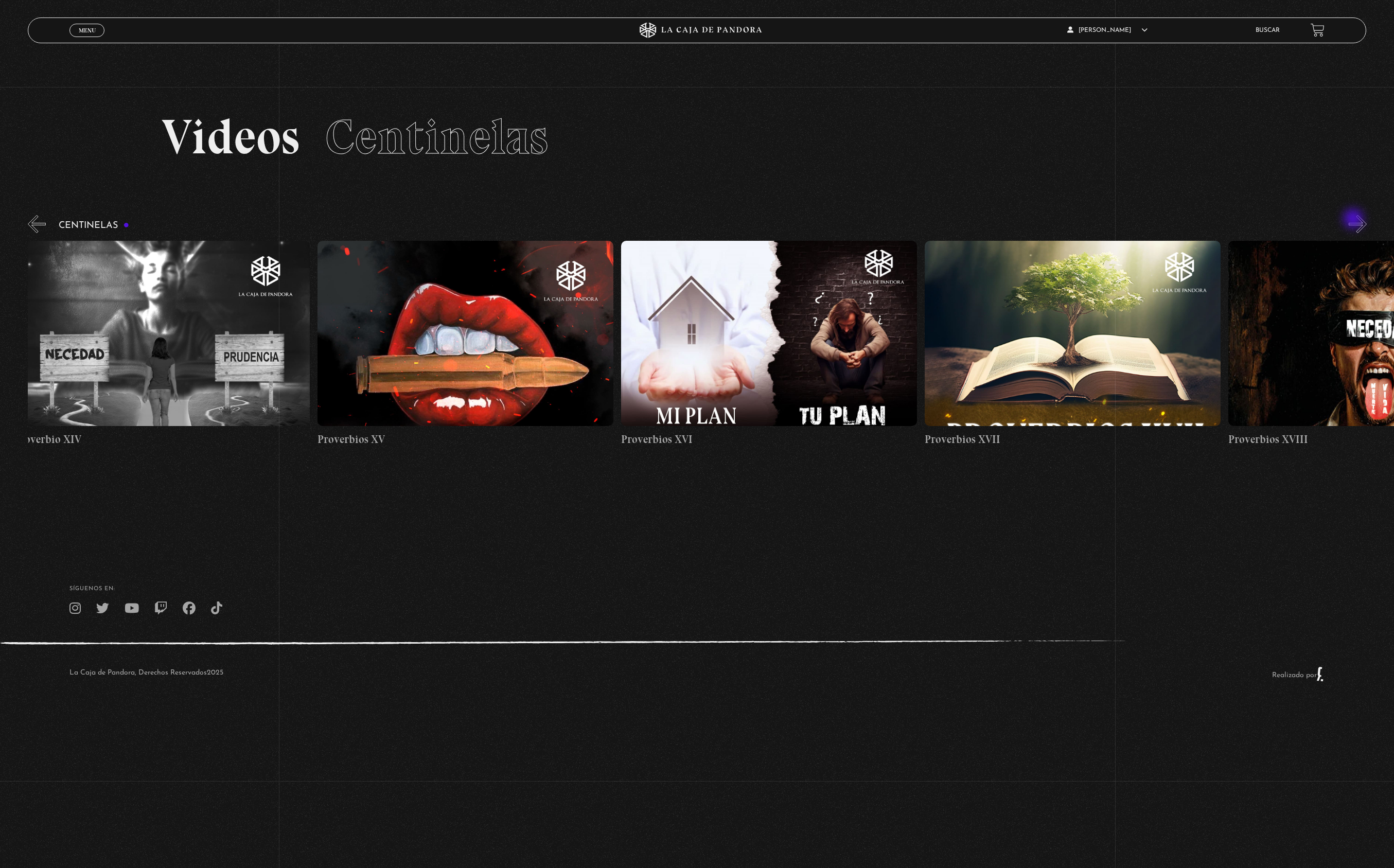
click at [1354, 220] on button "»" at bounding box center [1357, 224] width 18 height 18
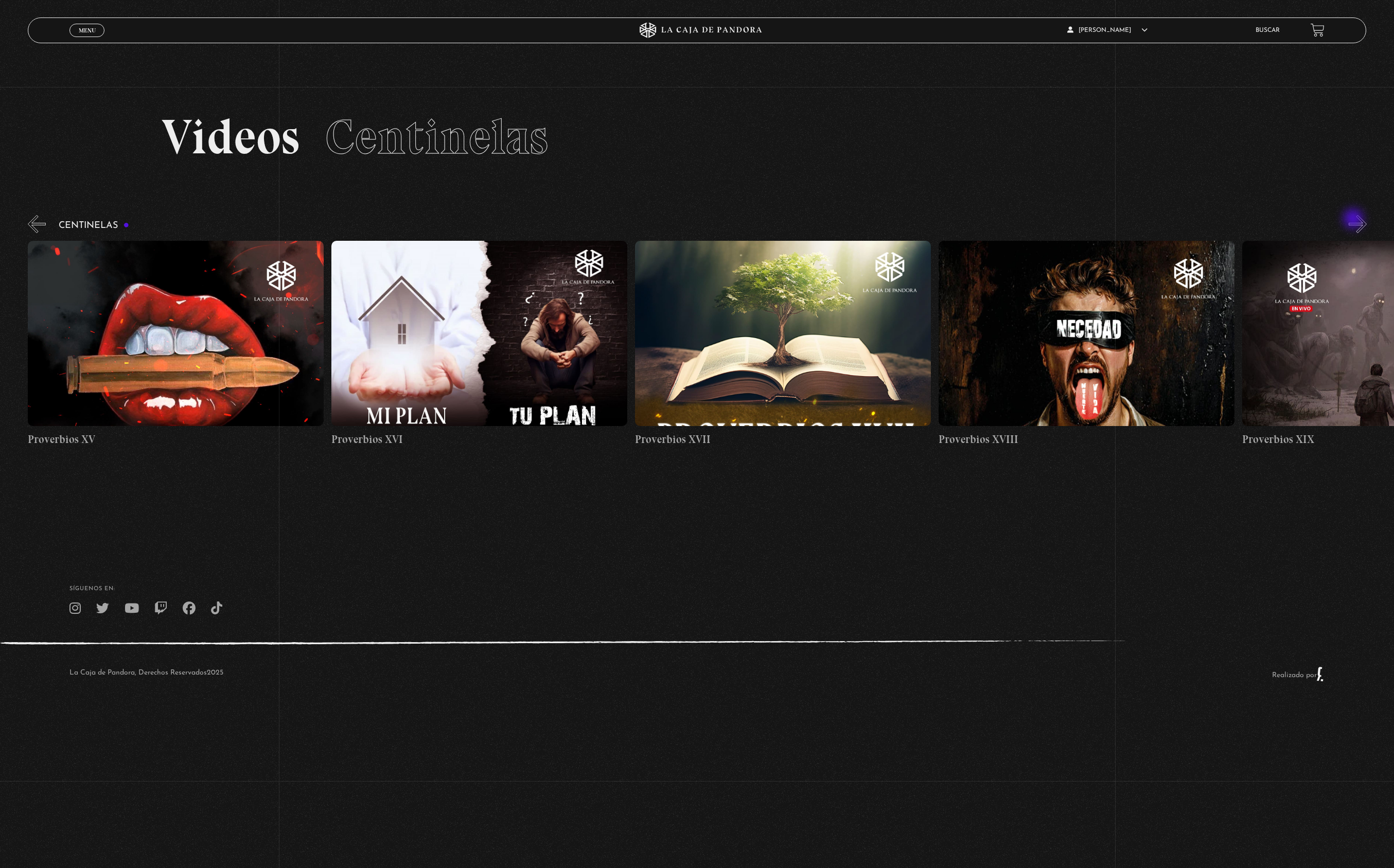
click at [1354, 222] on button "»" at bounding box center [1357, 224] width 18 height 18
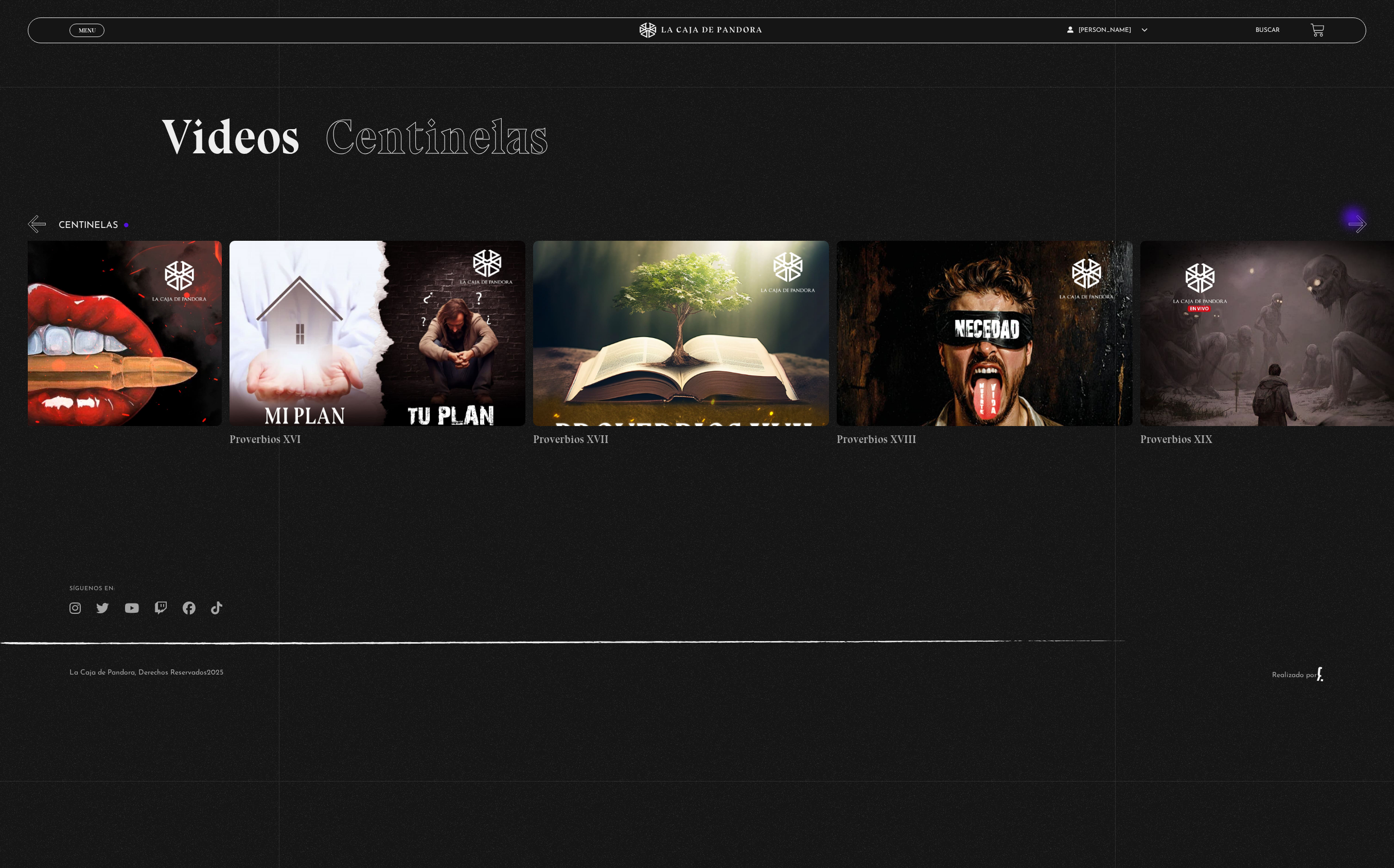
click at [1354, 219] on button "»" at bounding box center [1357, 224] width 18 height 18
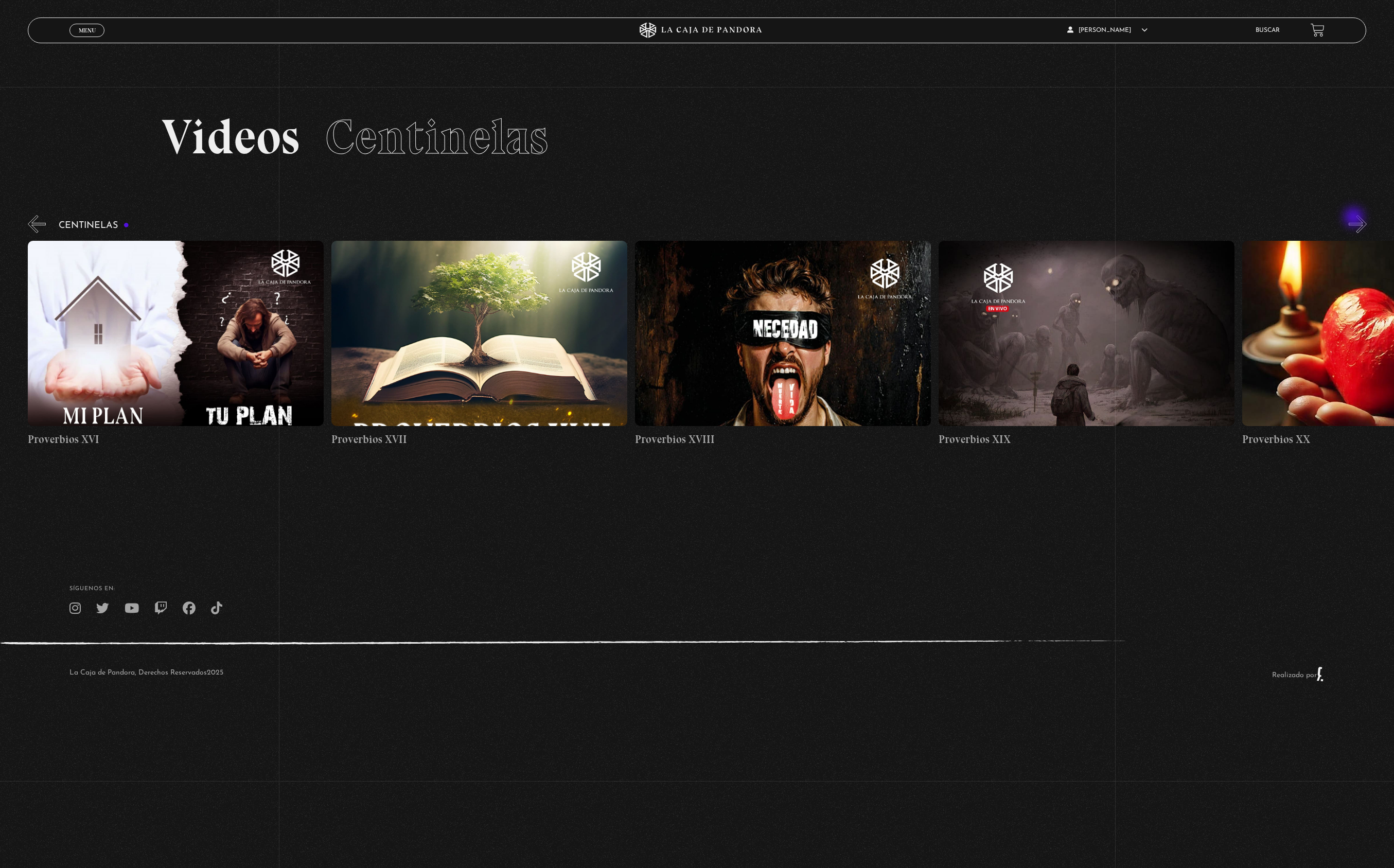
click at [1355, 218] on button "»" at bounding box center [1357, 224] width 18 height 18
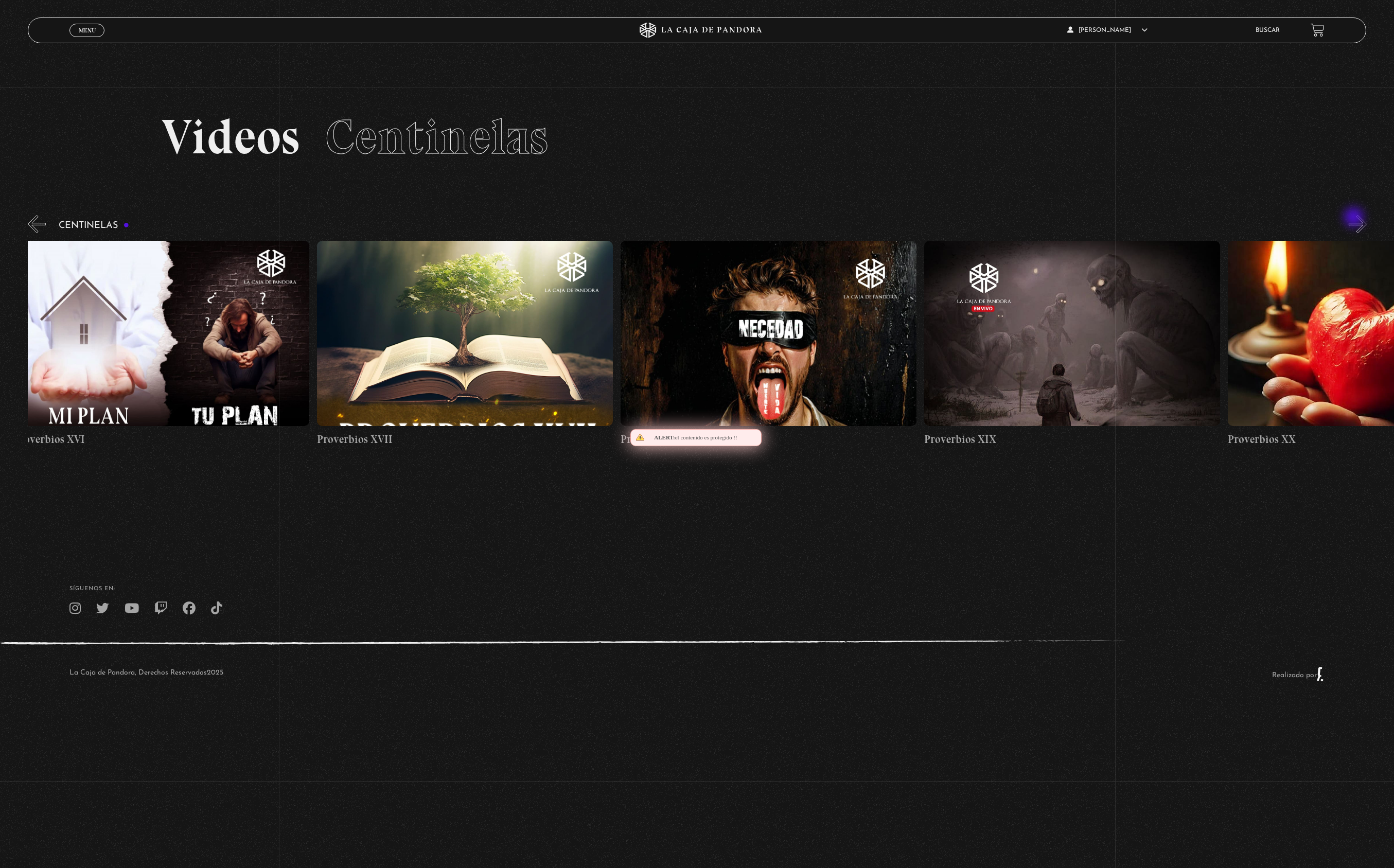
click at [1355, 218] on button "»" at bounding box center [1357, 224] width 18 height 18
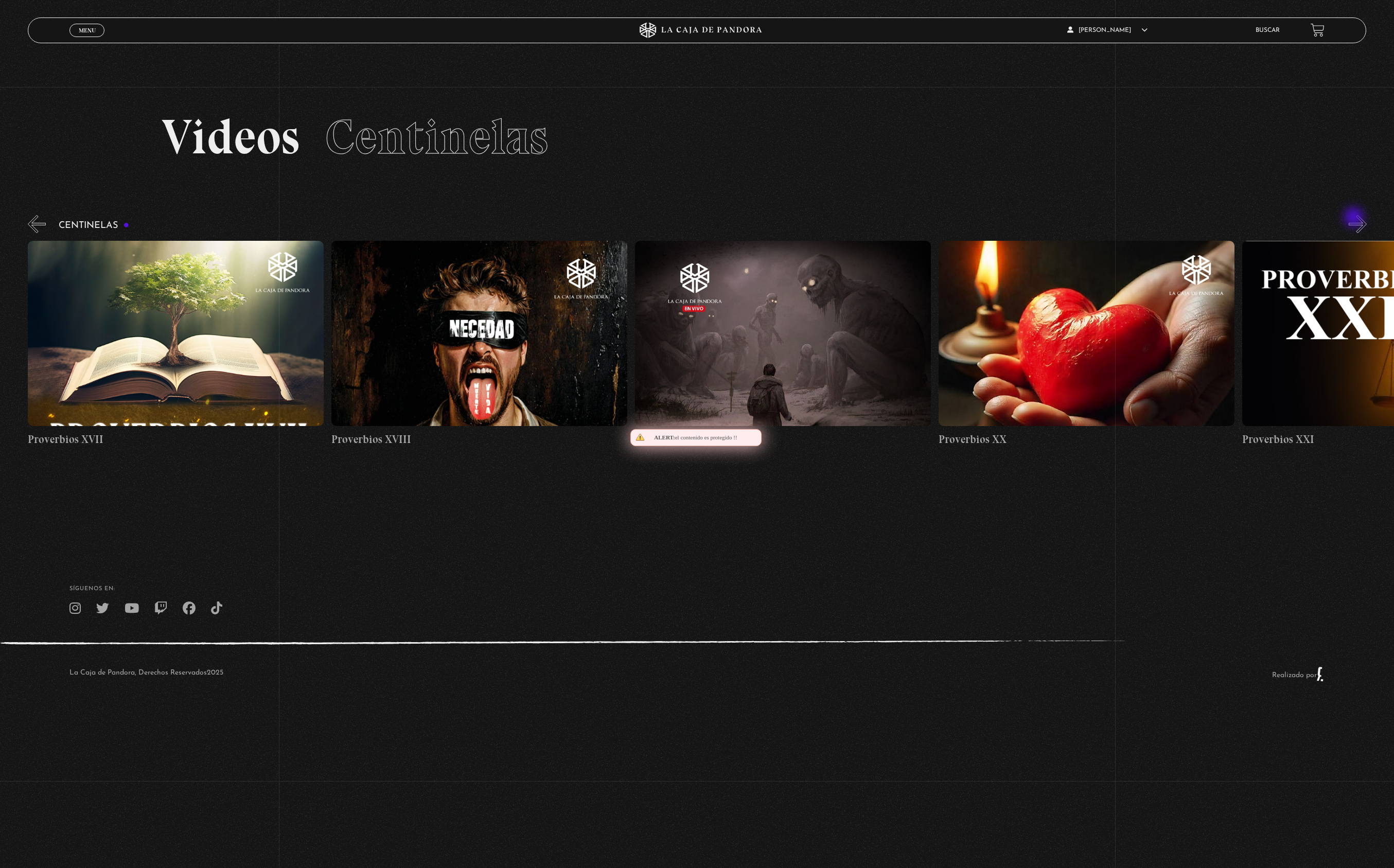
click at [1355, 218] on button "»" at bounding box center [1357, 224] width 18 height 18
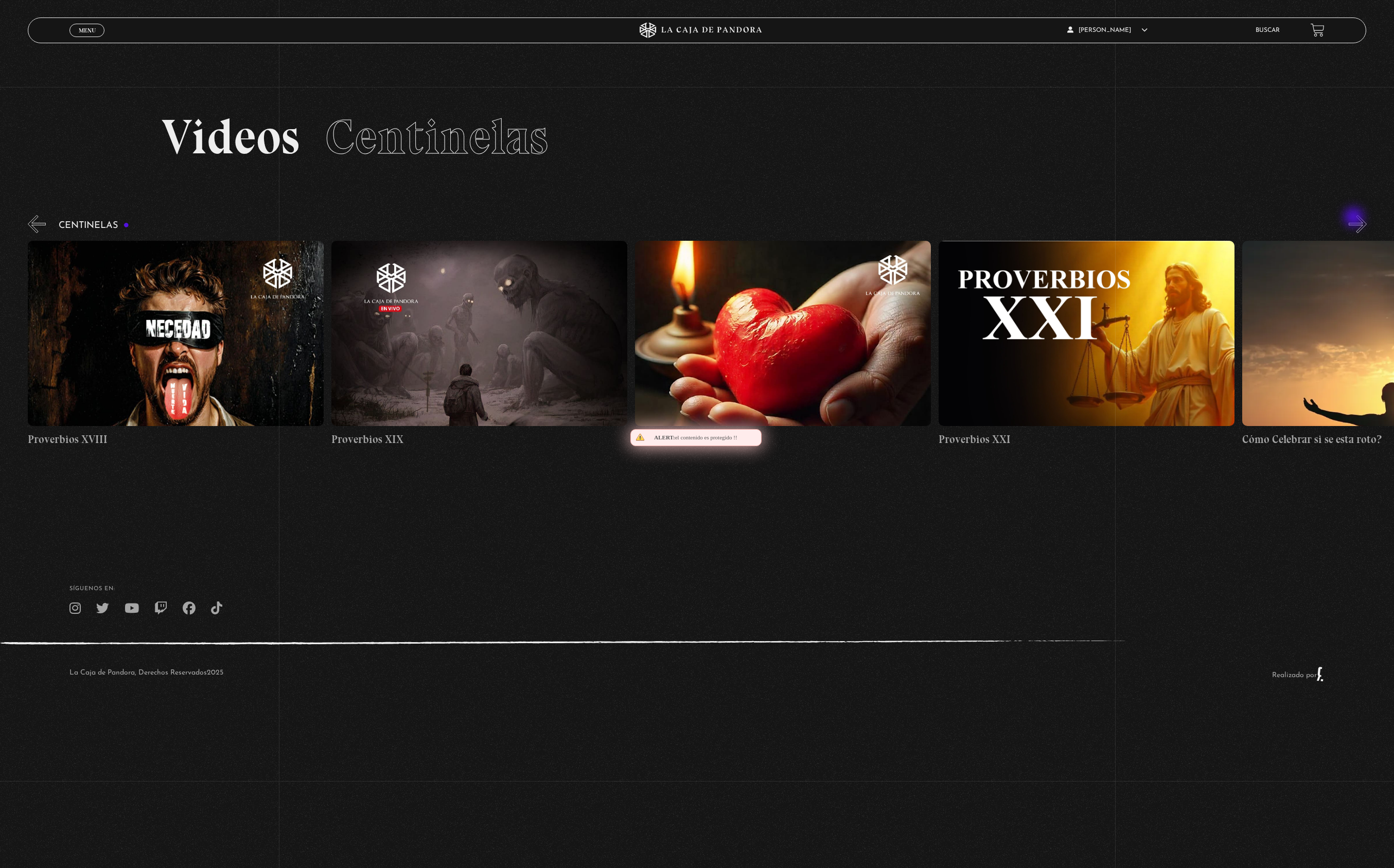
click at [1355, 218] on button "»" at bounding box center [1357, 224] width 18 height 18
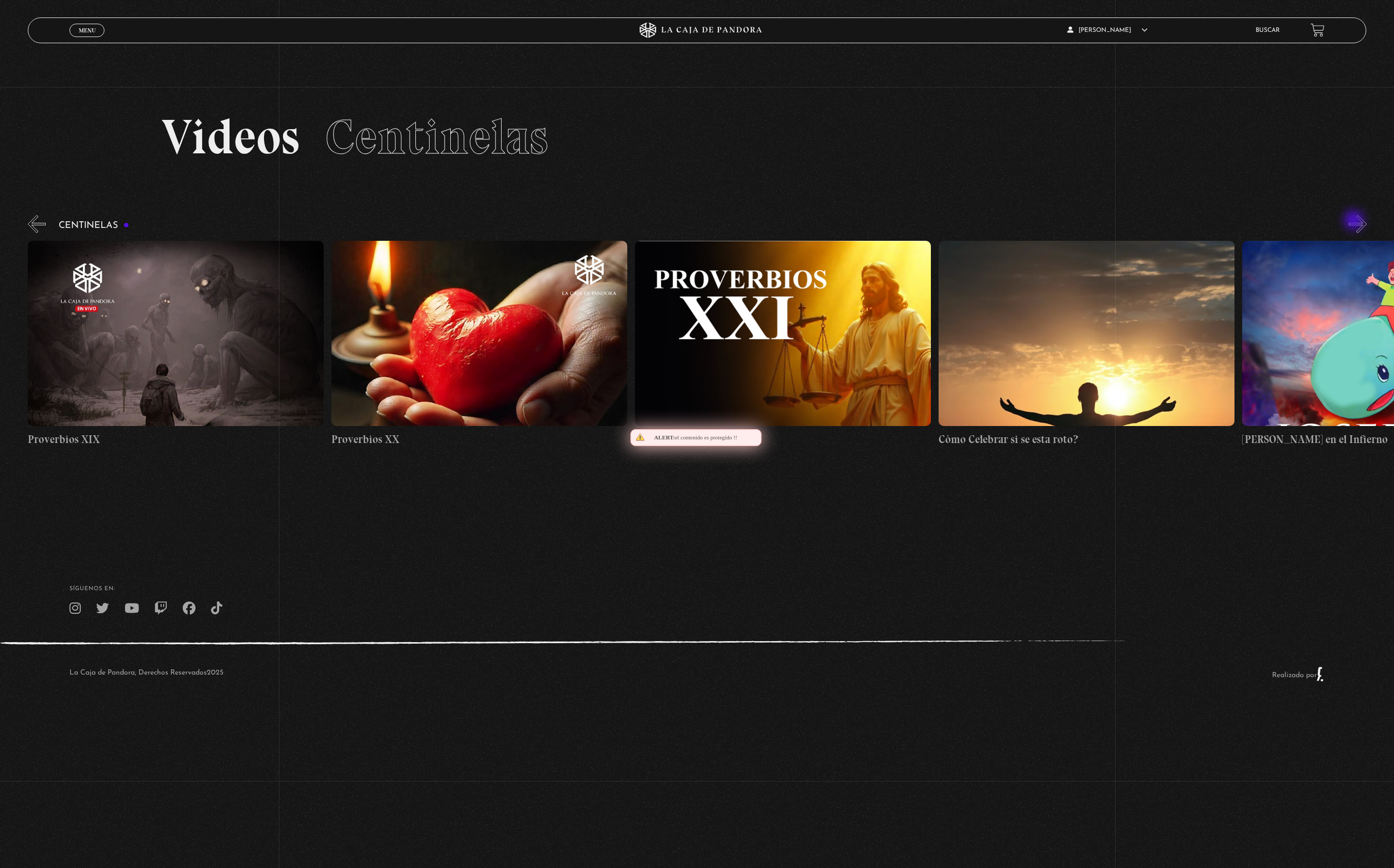
click at [1355, 224] on button "»" at bounding box center [1357, 224] width 18 height 18
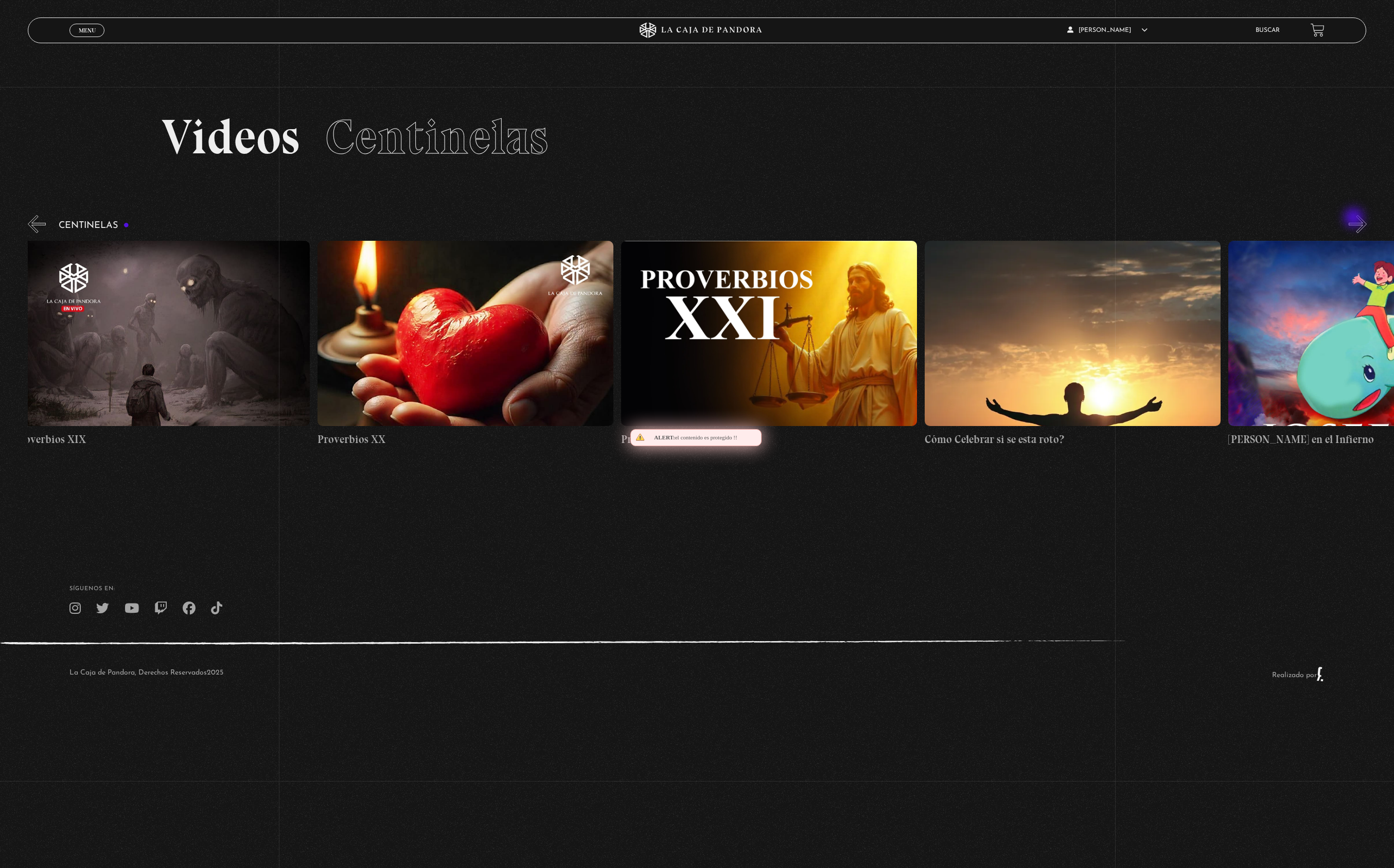
click at [1355, 219] on button "»" at bounding box center [1357, 224] width 18 height 18
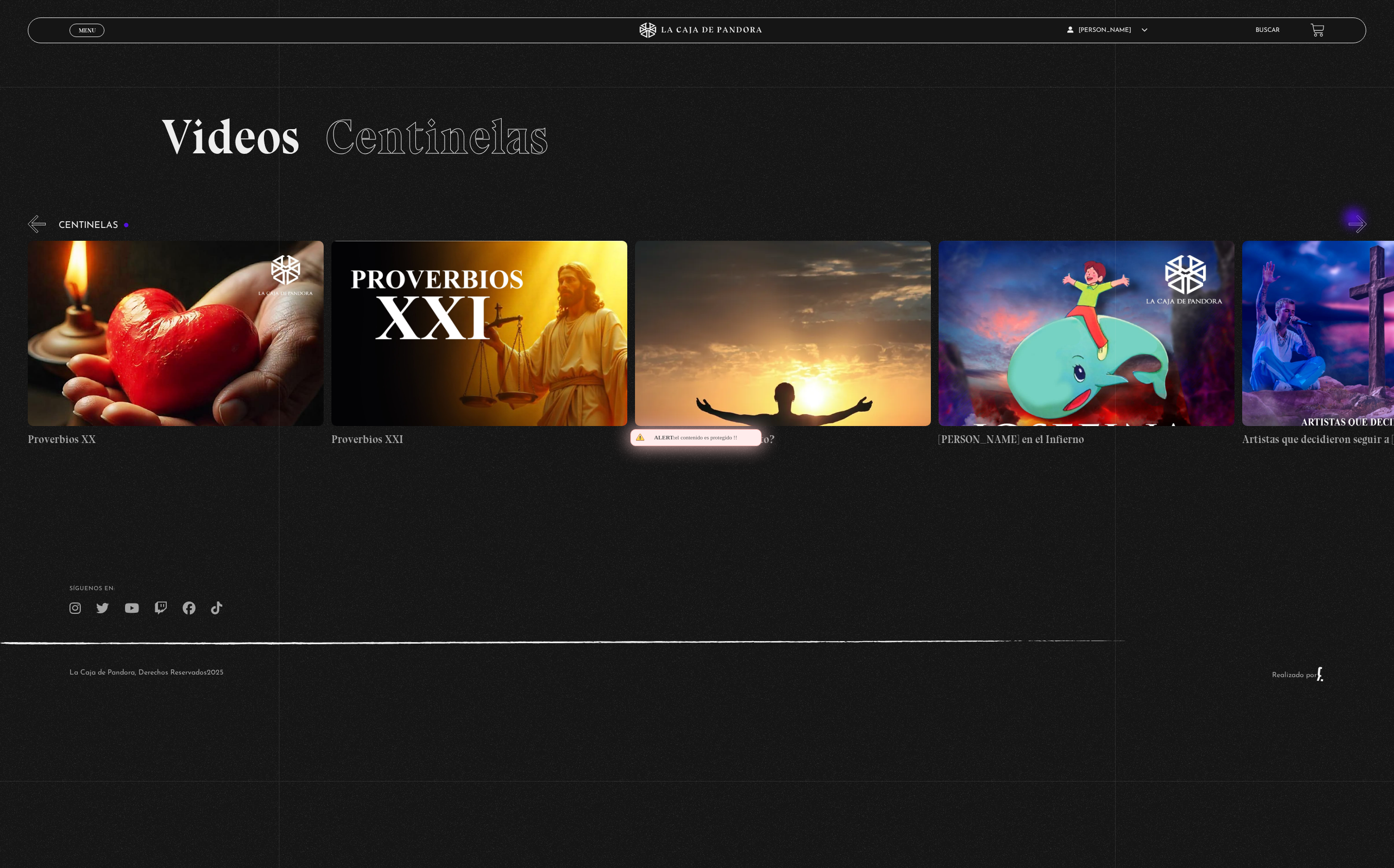
click at [1355, 219] on button "»" at bounding box center [1357, 224] width 18 height 18
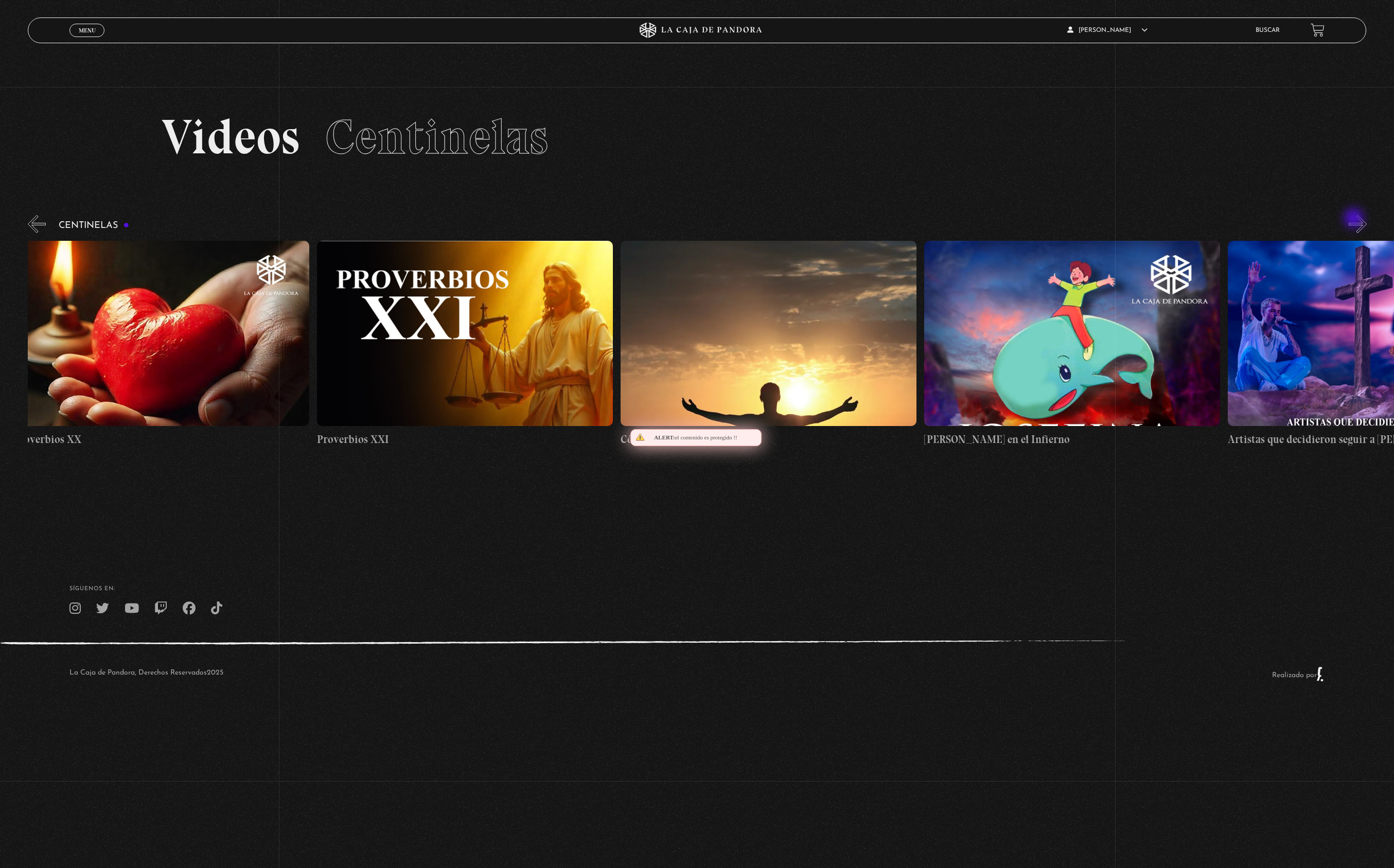
click at [1355, 219] on button "»" at bounding box center [1357, 224] width 18 height 18
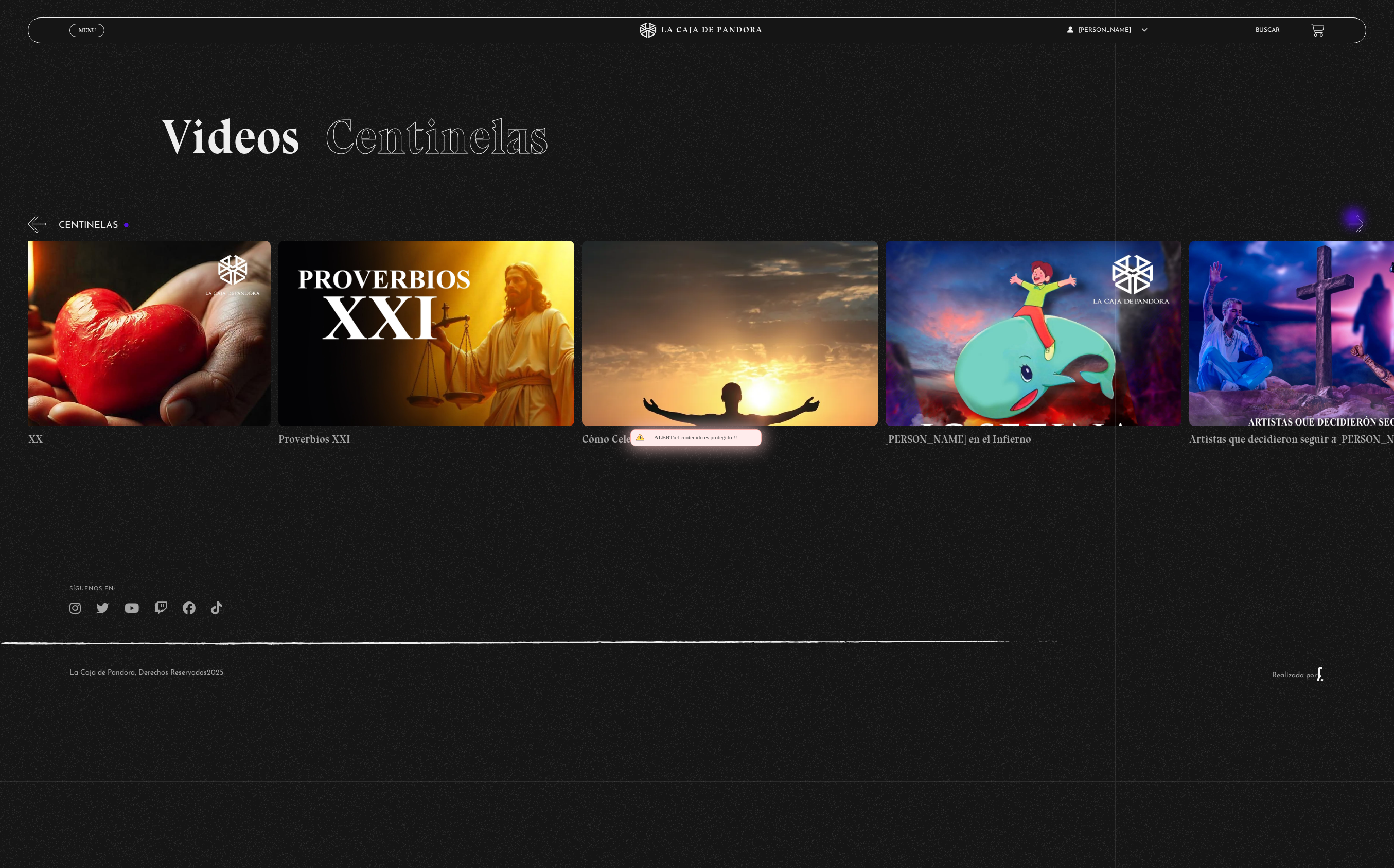
scroll to position [0, 6983]
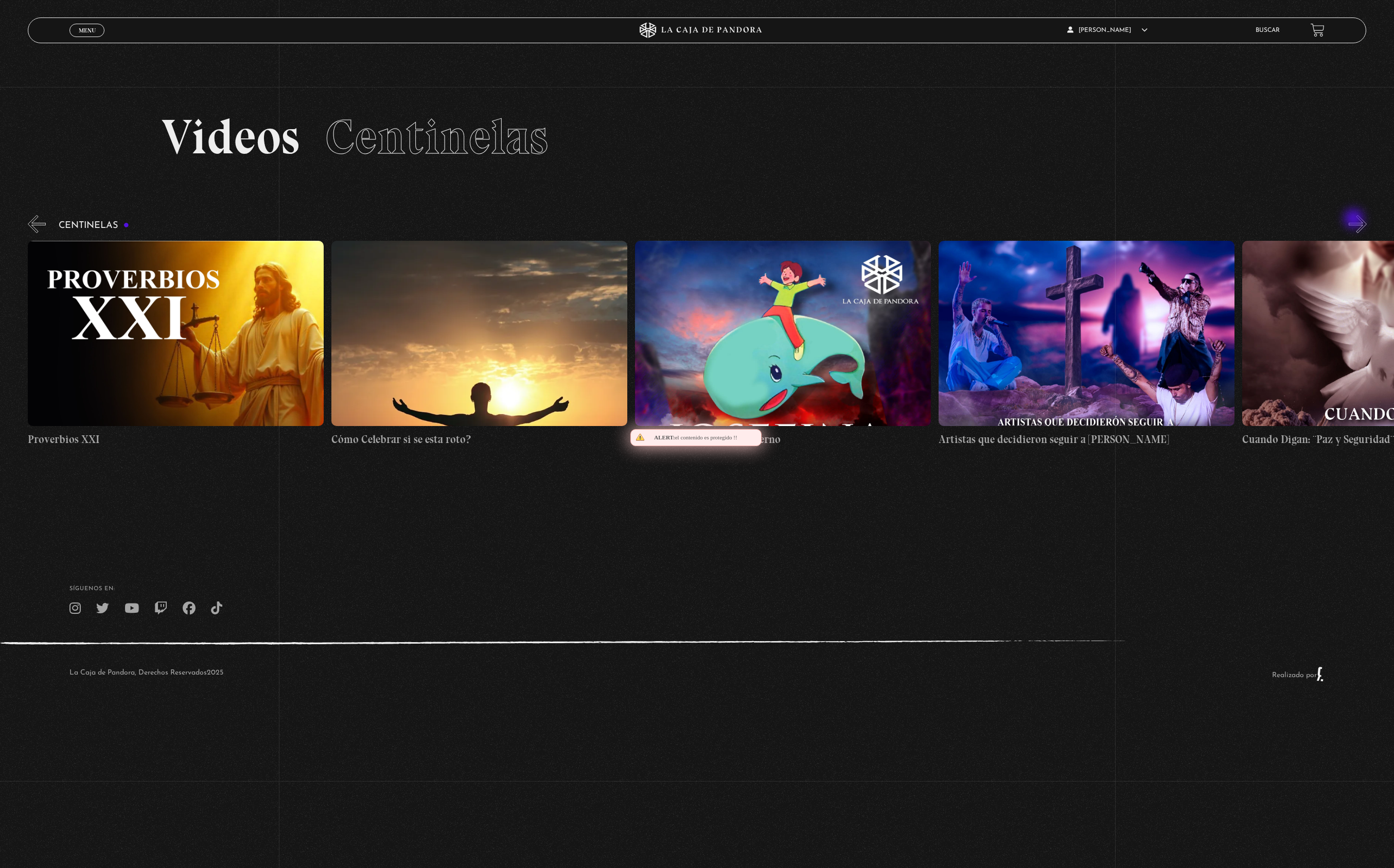
click at [1355, 220] on button "»" at bounding box center [1357, 224] width 18 height 18
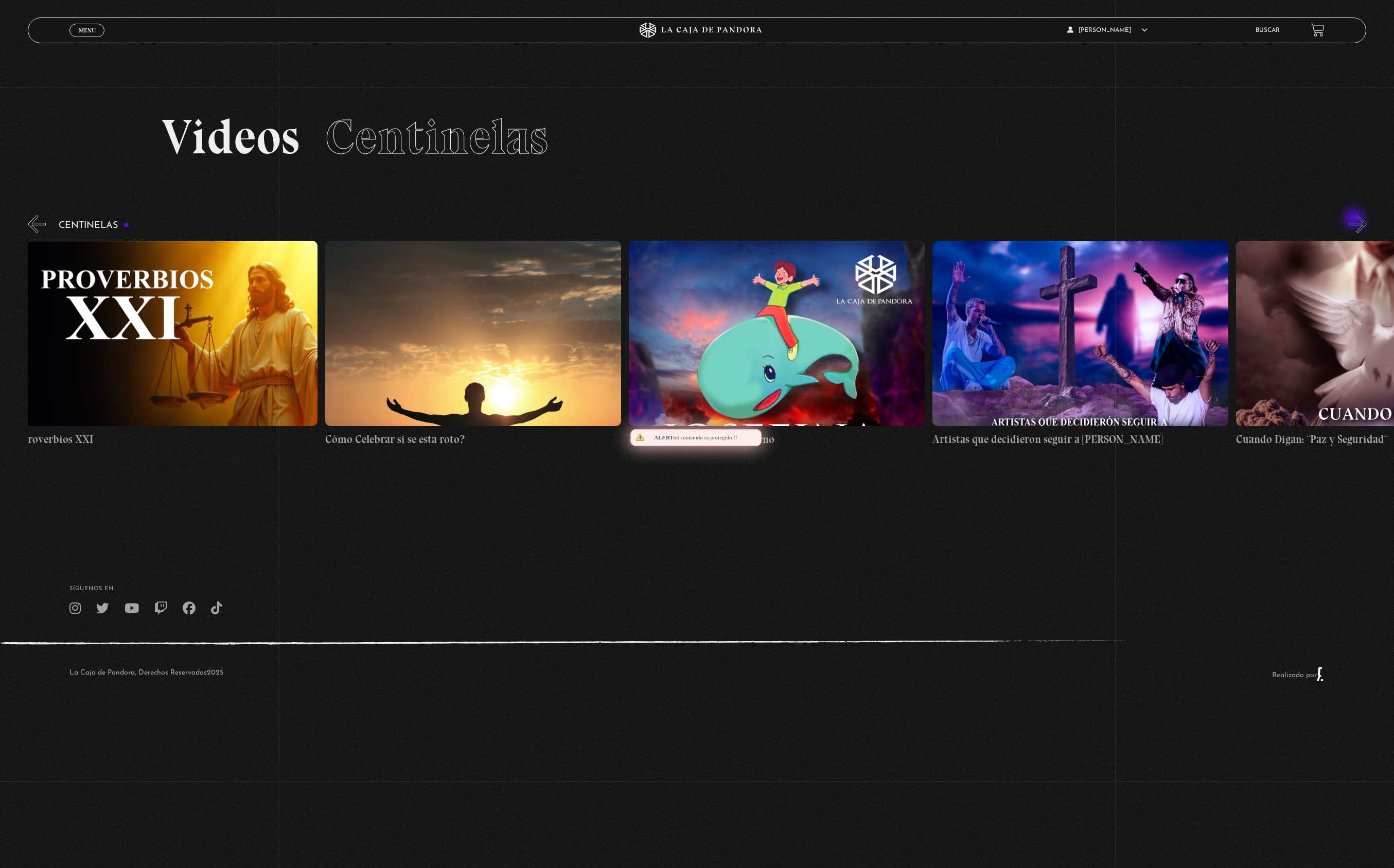
click at [1355, 219] on button "»" at bounding box center [1357, 224] width 18 height 18
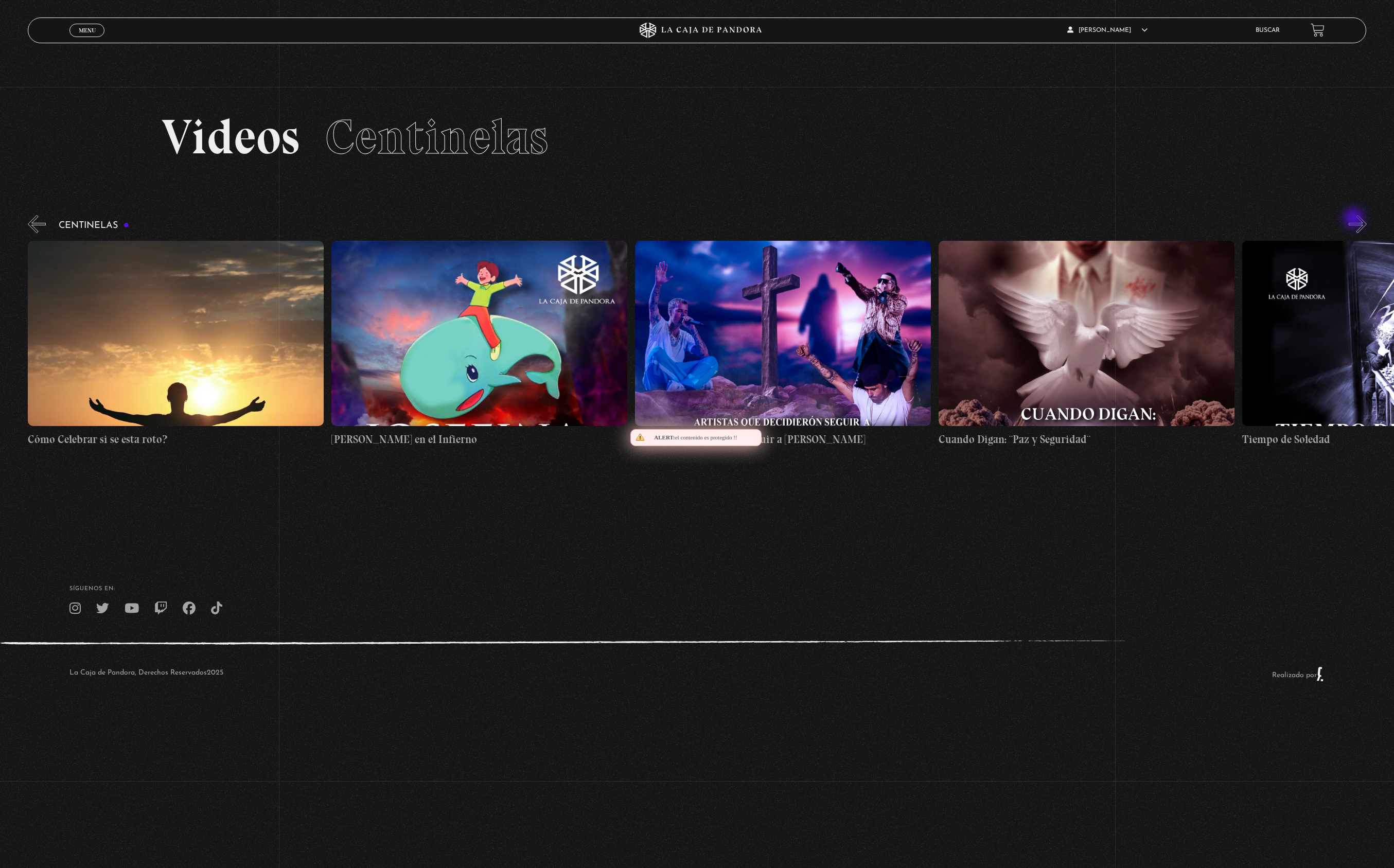
click at [1355, 219] on button "»" at bounding box center [1357, 224] width 18 height 18
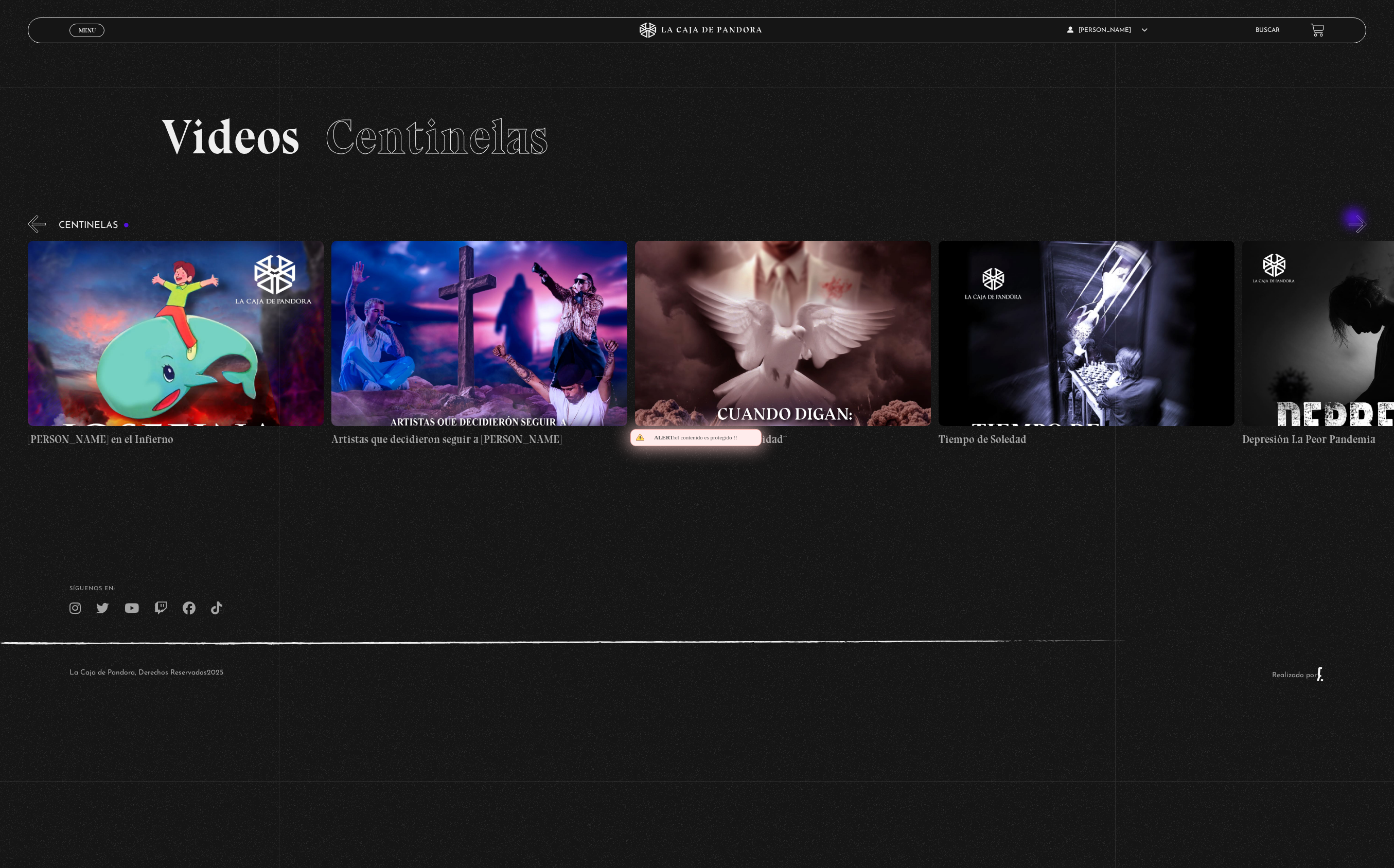
click at [1355, 219] on button "»" at bounding box center [1357, 224] width 18 height 18
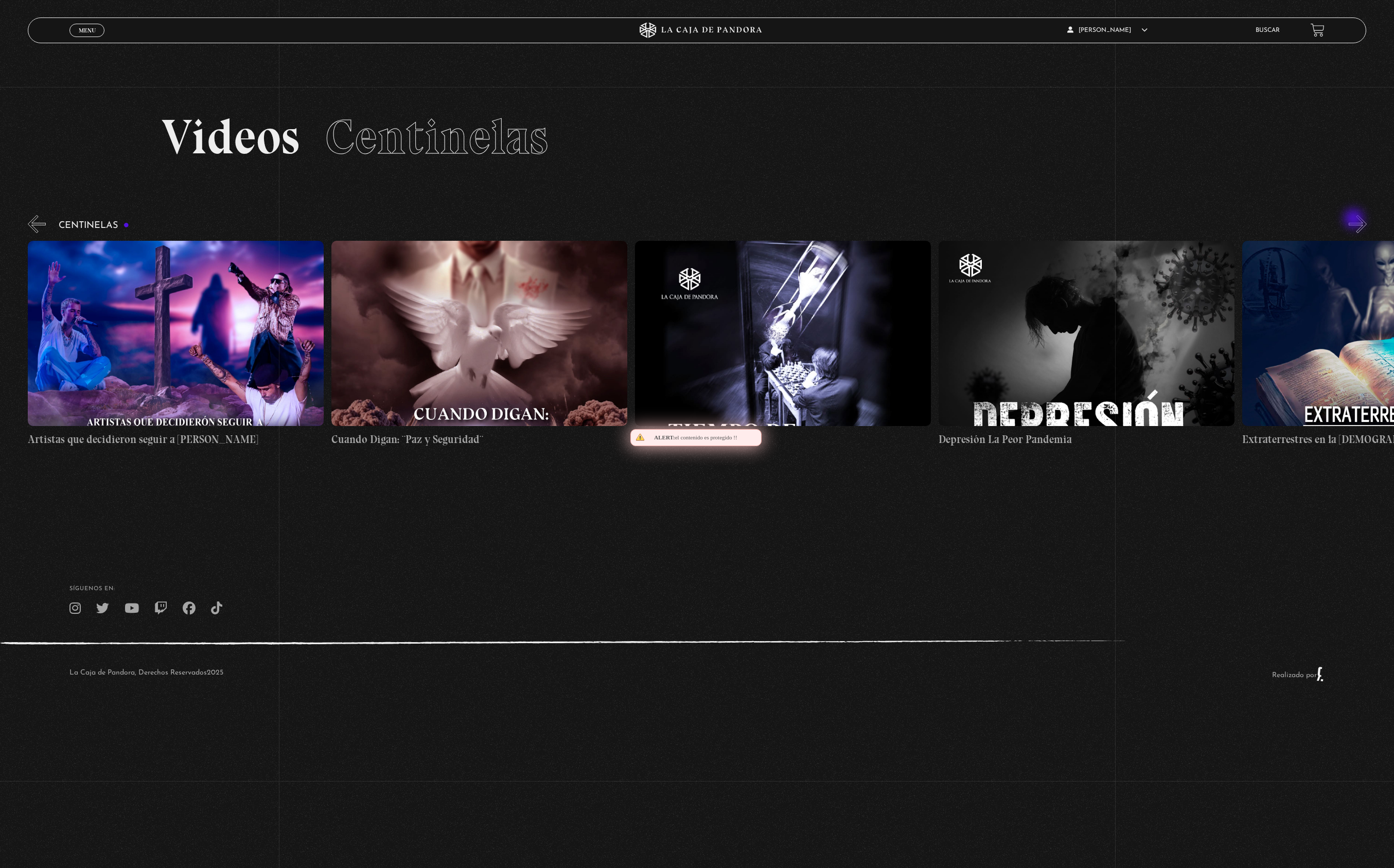
click at [1355, 220] on button "»" at bounding box center [1357, 224] width 18 height 18
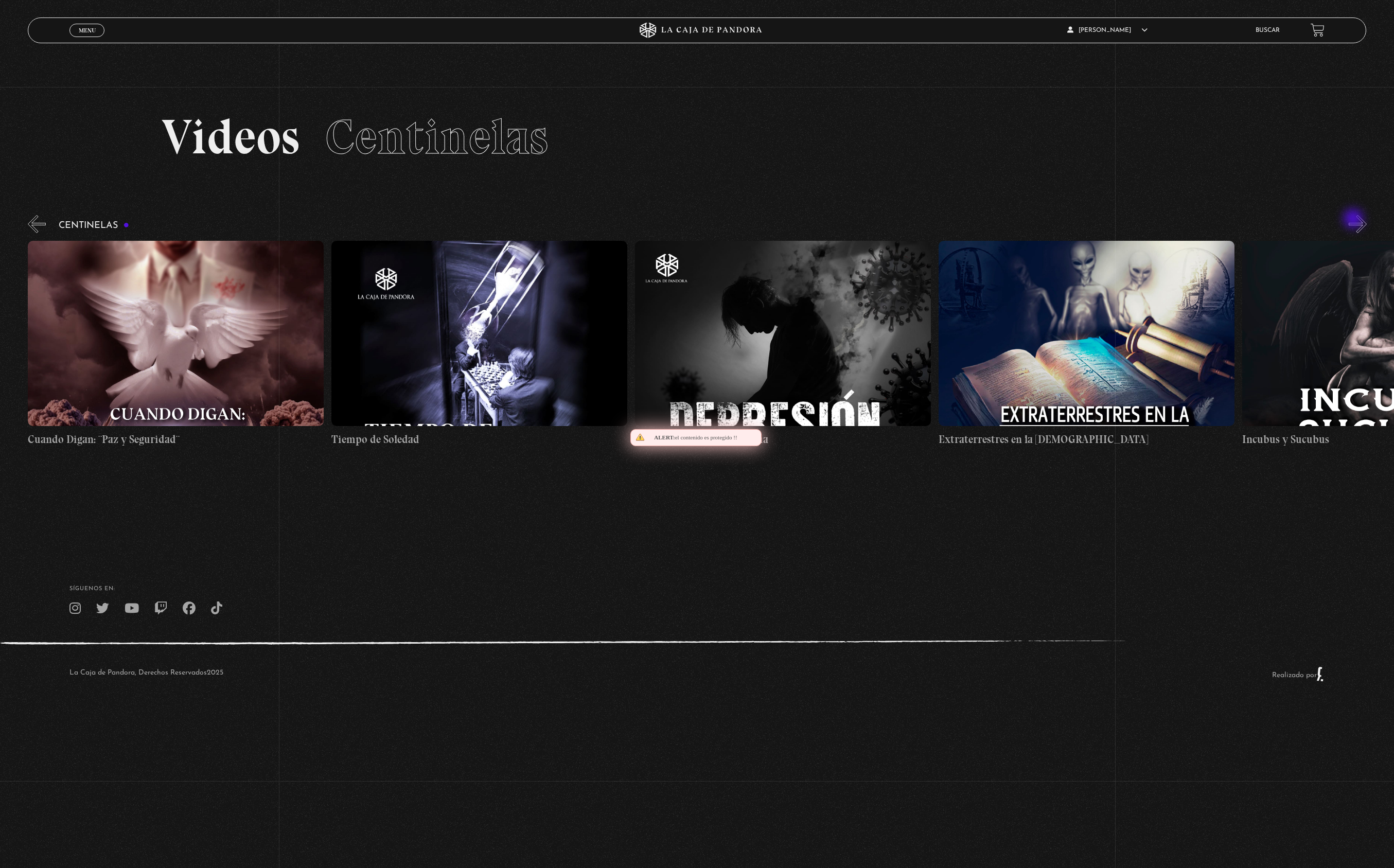
click at [1354, 220] on button "»" at bounding box center [1357, 224] width 18 height 18
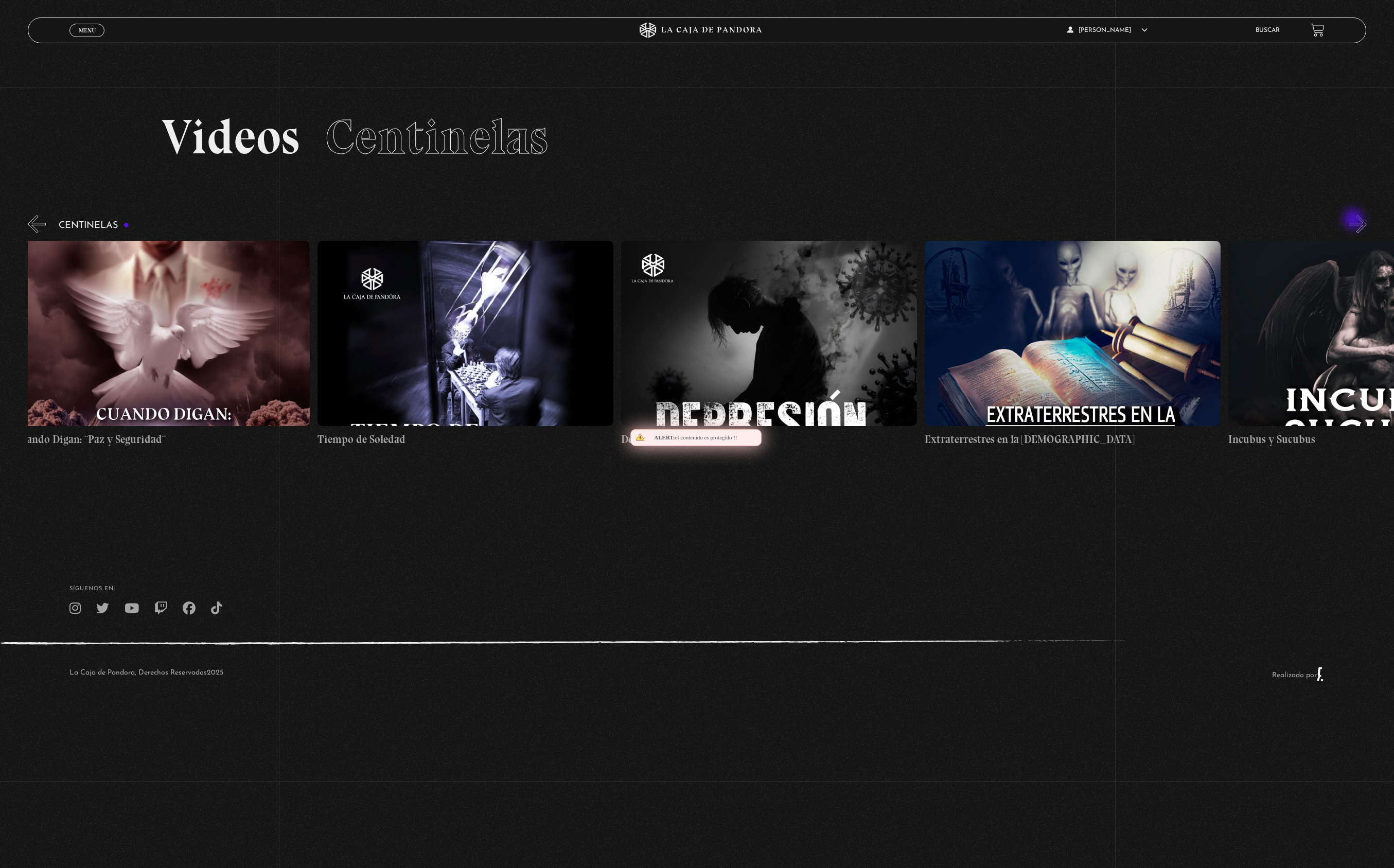
click at [1354, 220] on button "»" at bounding box center [1357, 224] width 18 height 18
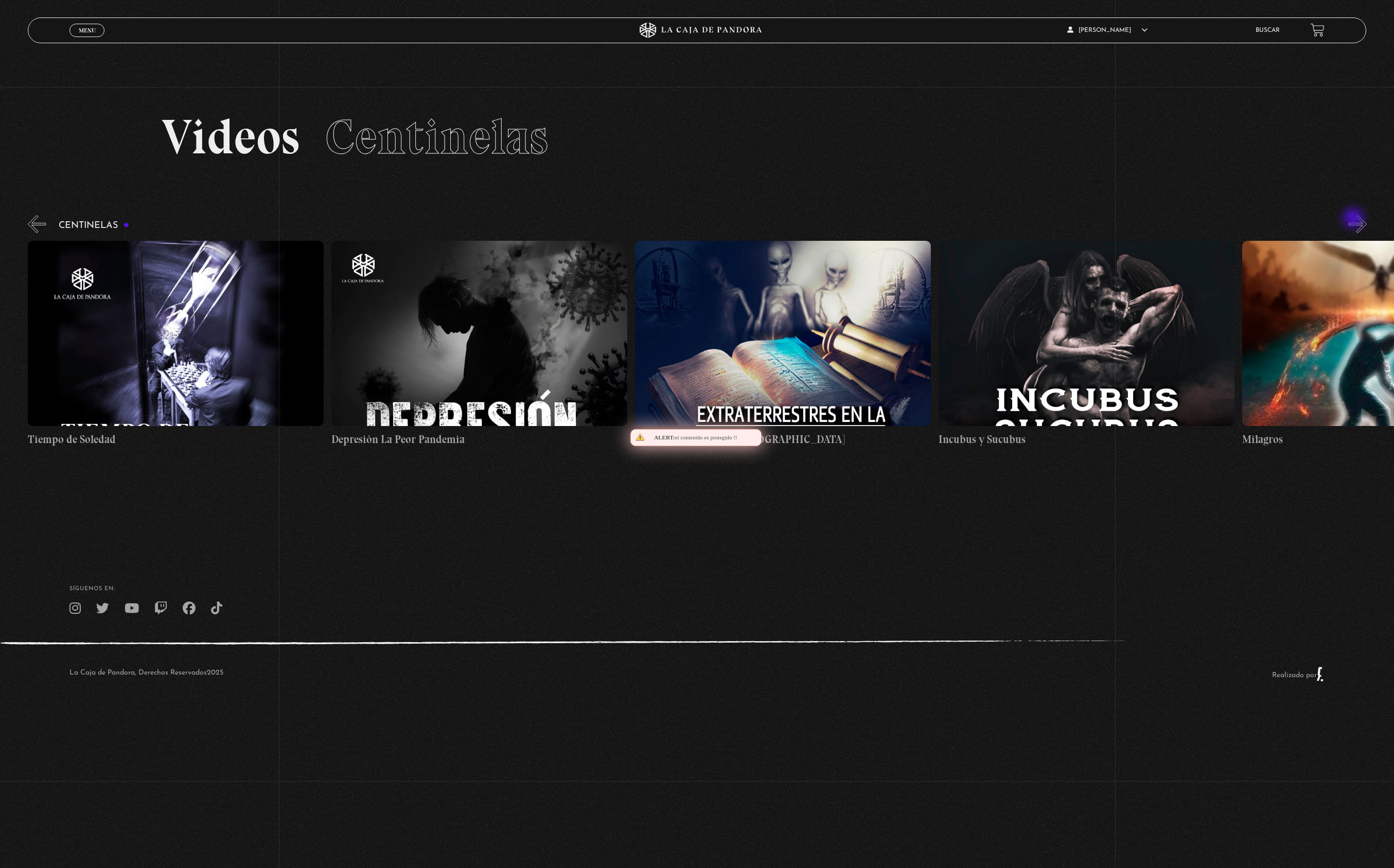
click at [1354, 219] on button "»" at bounding box center [1357, 224] width 18 height 18
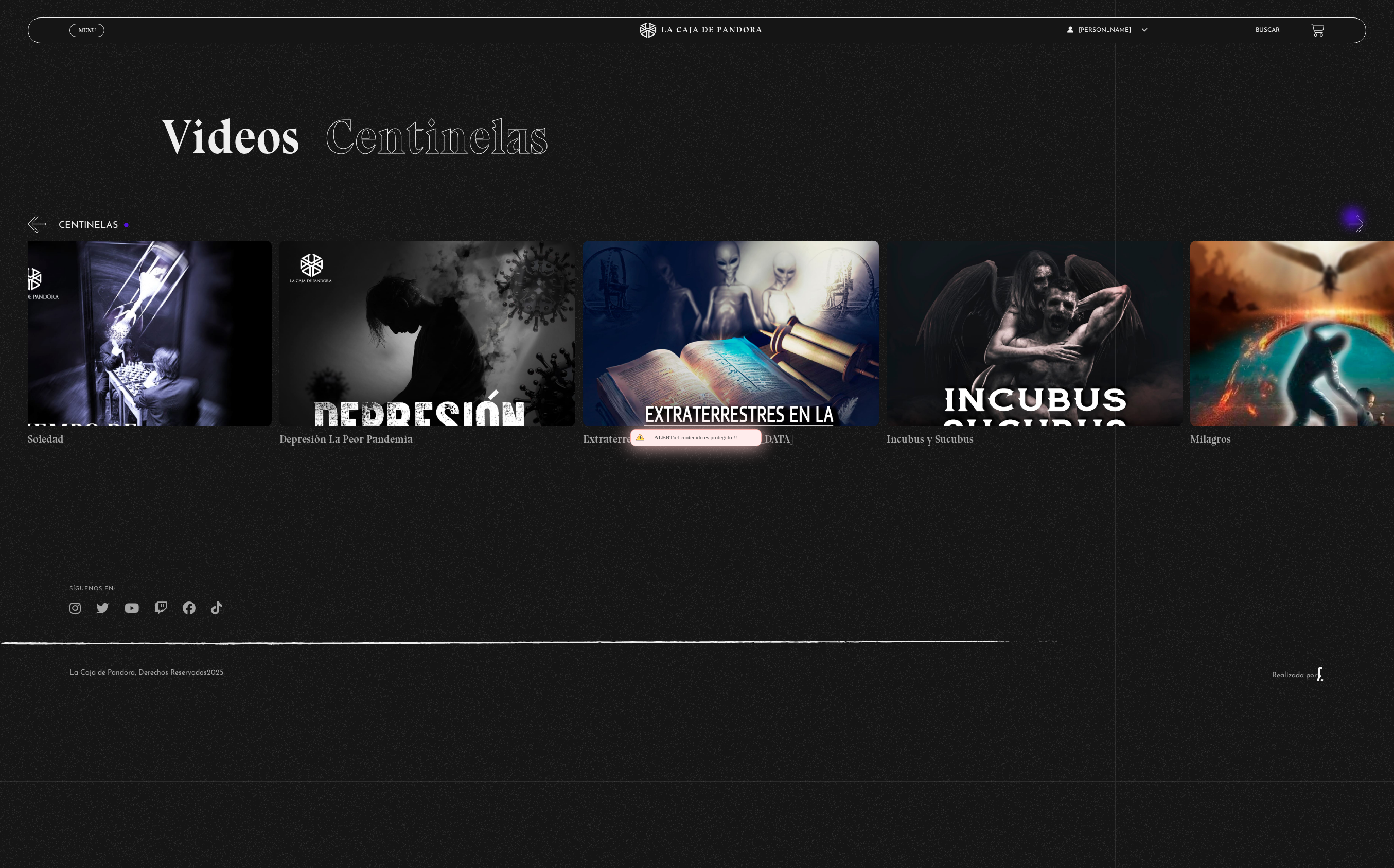
click at [1354, 219] on button "»" at bounding box center [1357, 224] width 18 height 18
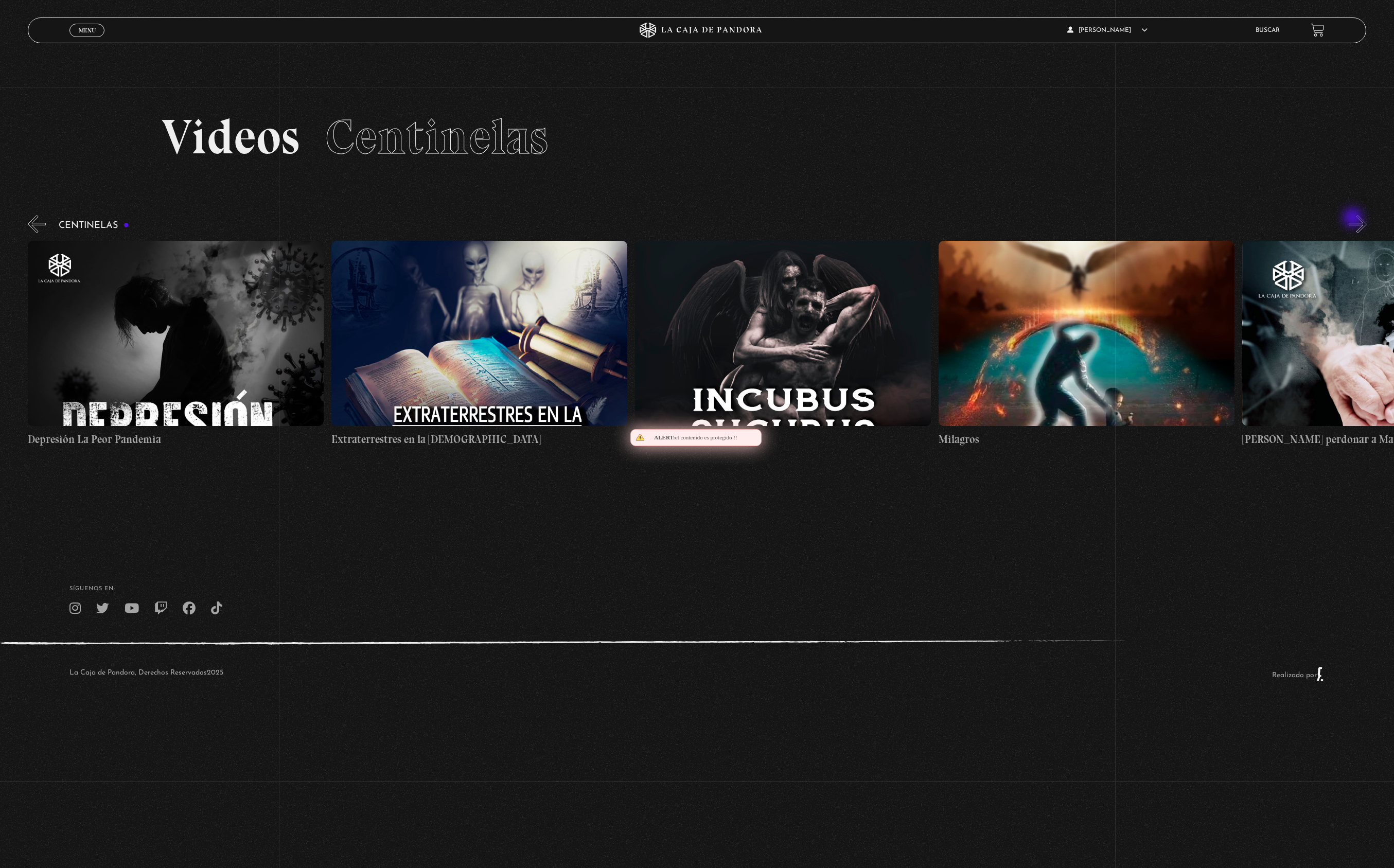
click at [1354, 219] on button "»" at bounding box center [1357, 224] width 18 height 18
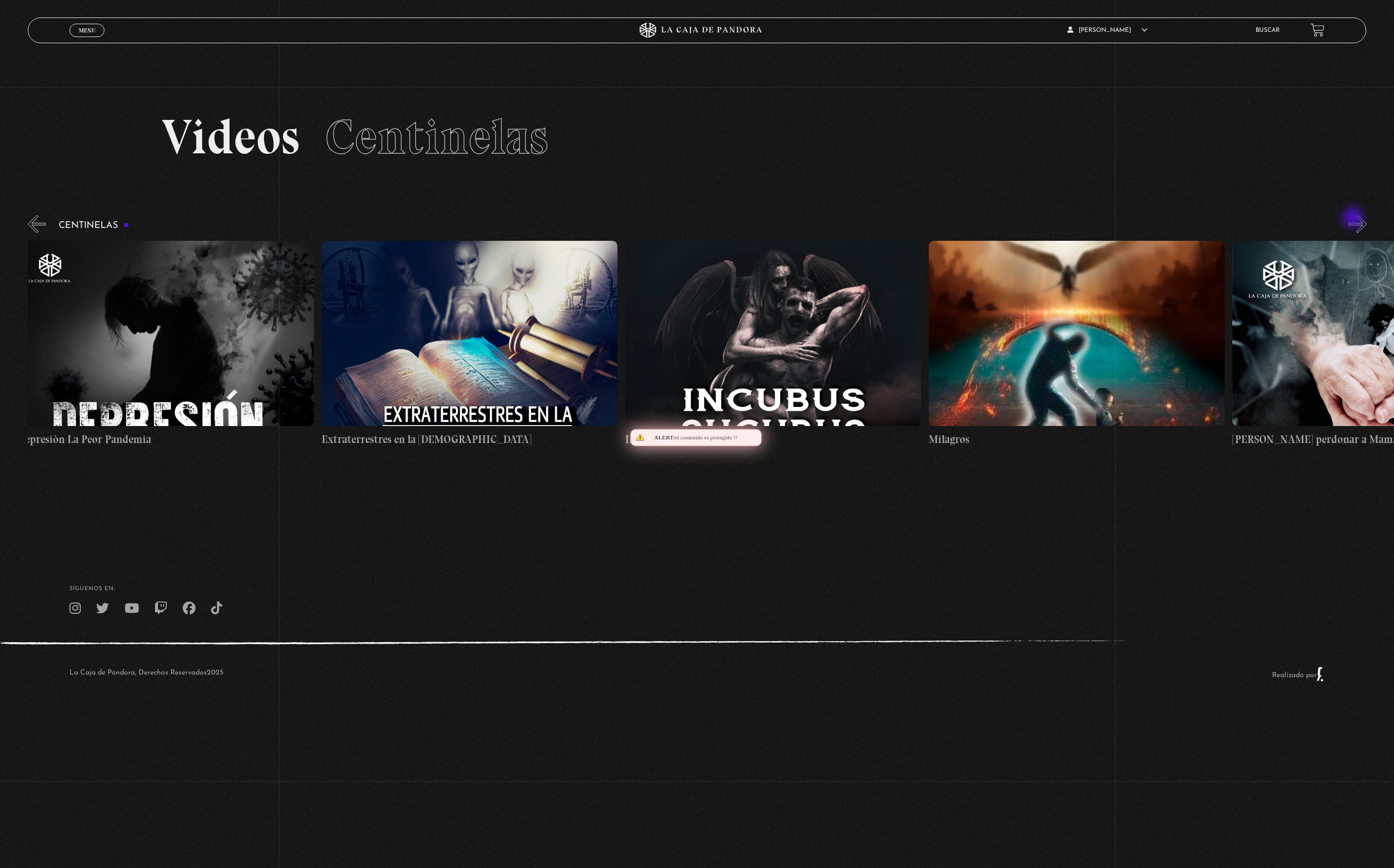
click at [1354, 219] on button "»" at bounding box center [1357, 224] width 18 height 18
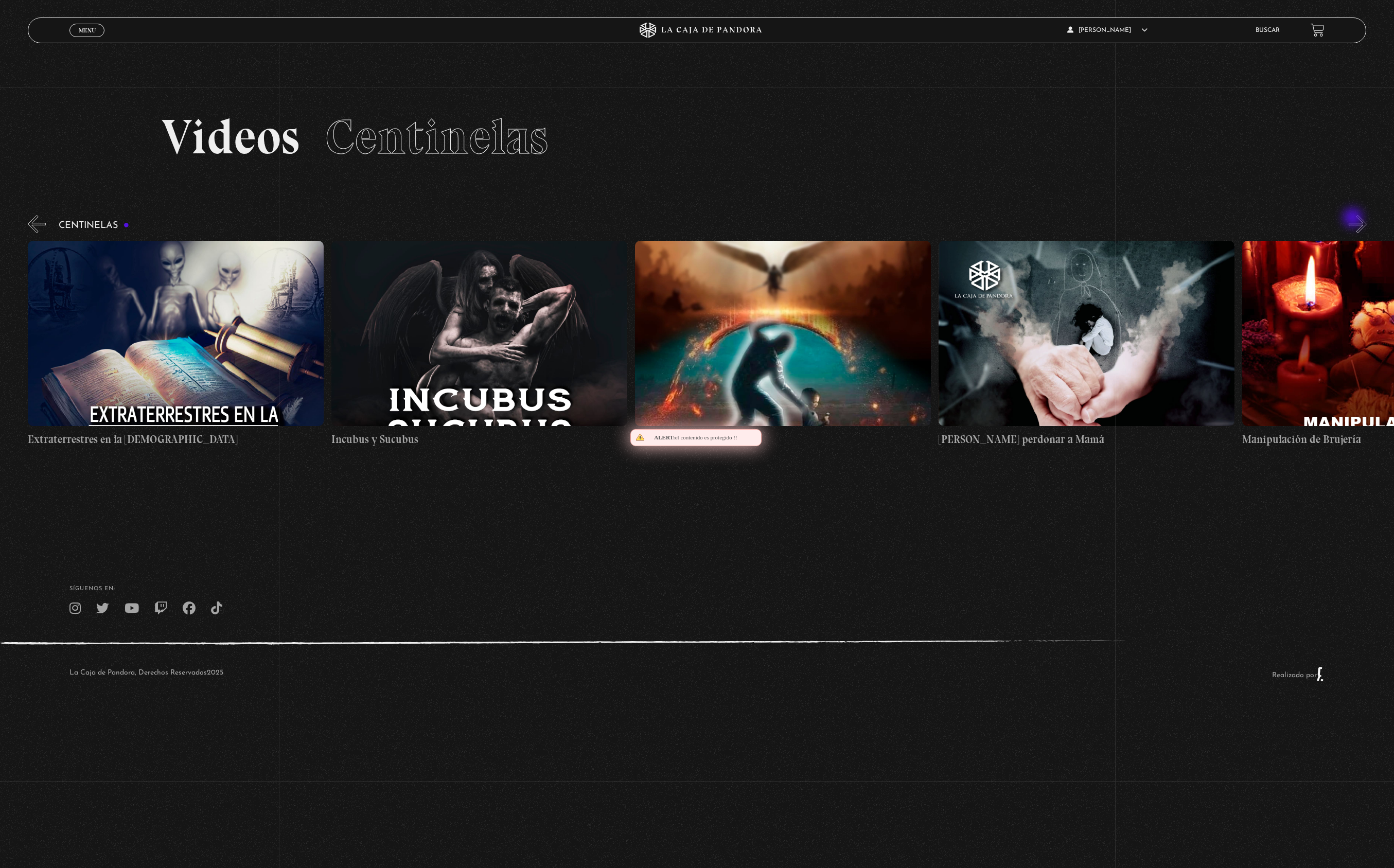
click at [1354, 219] on button "»" at bounding box center [1357, 224] width 18 height 18
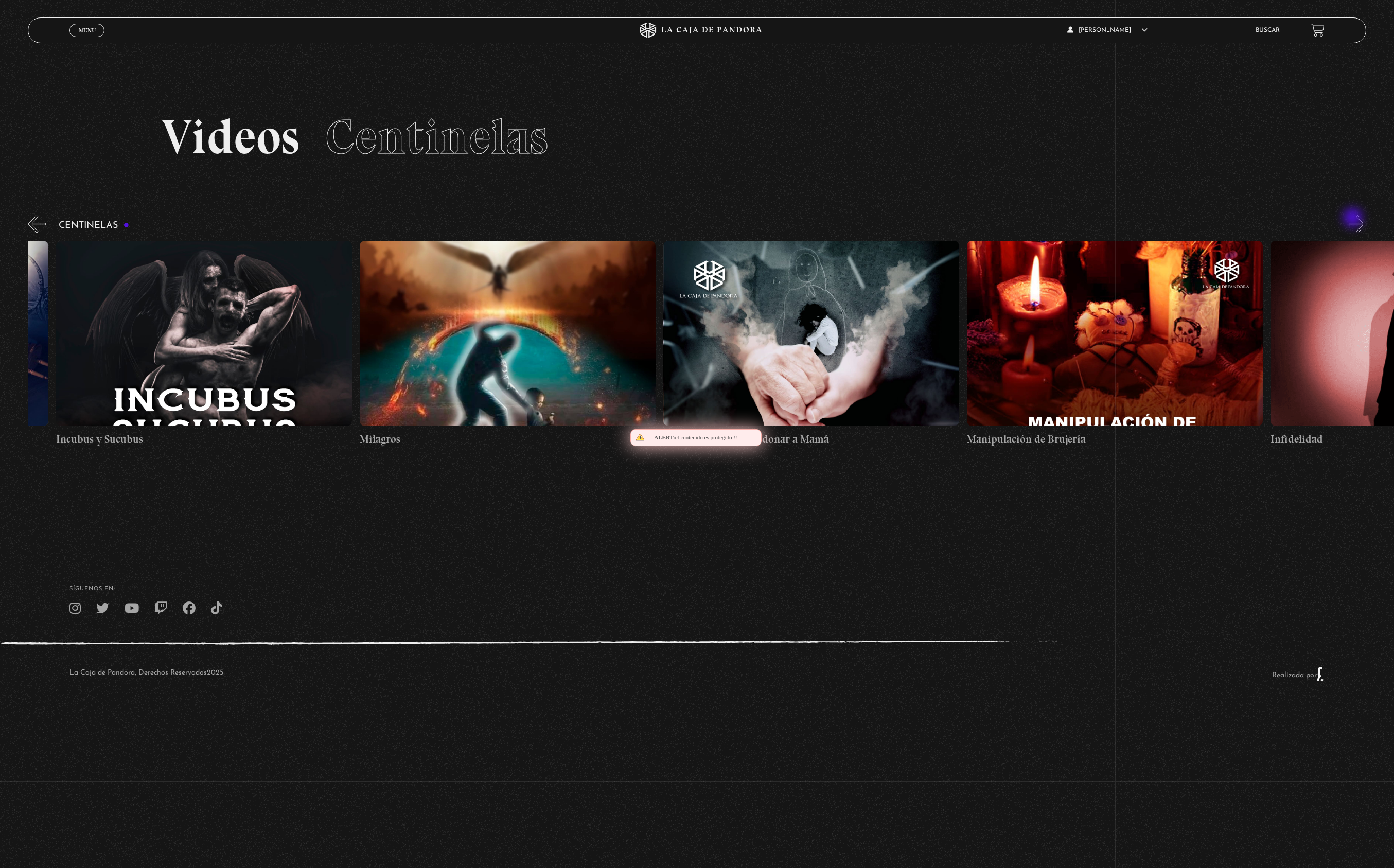
click at [1354, 219] on button "»" at bounding box center [1357, 224] width 18 height 18
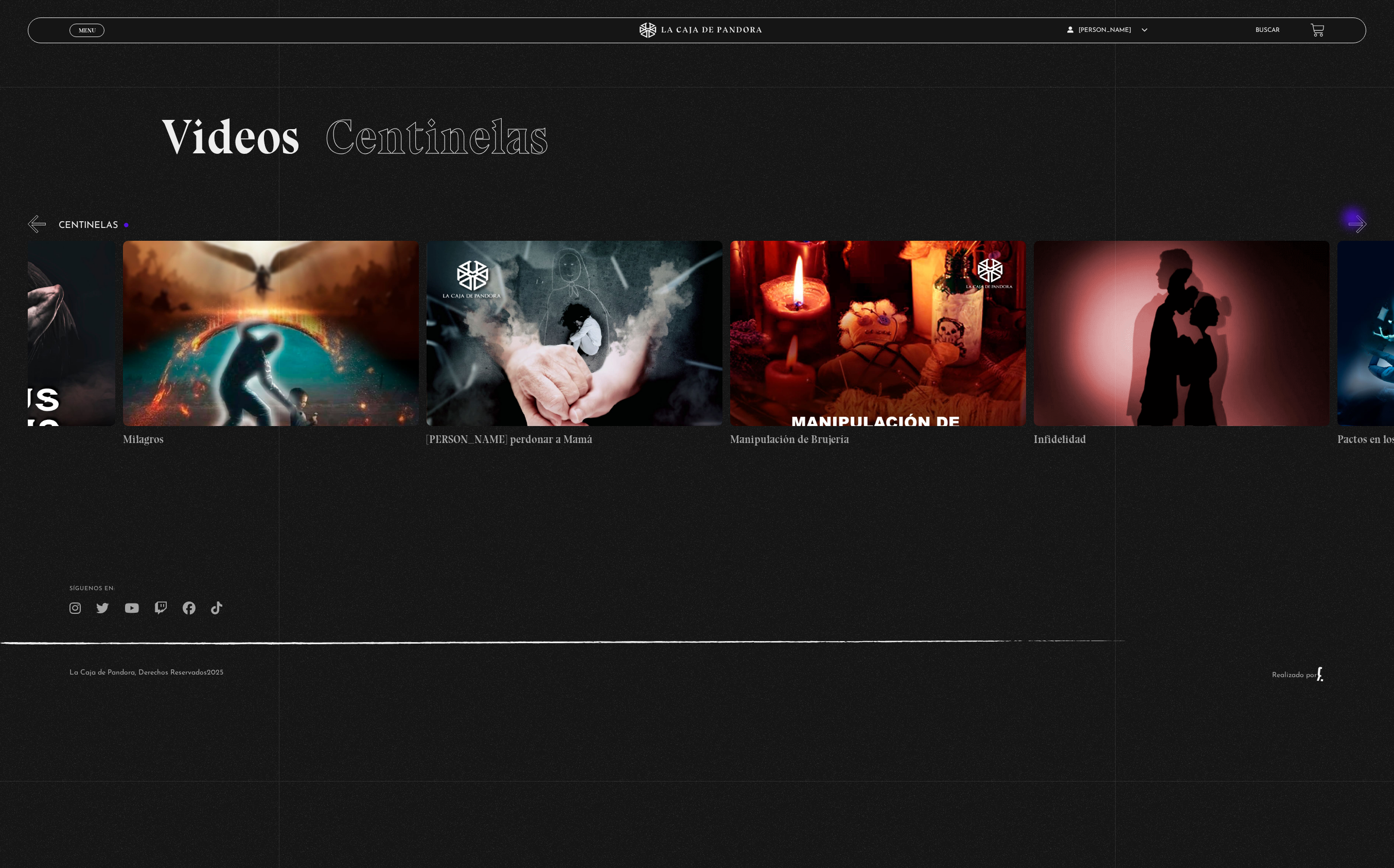
click at [1354, 219] on button "»" at bounding box center [1357, 224] width 18 height 18
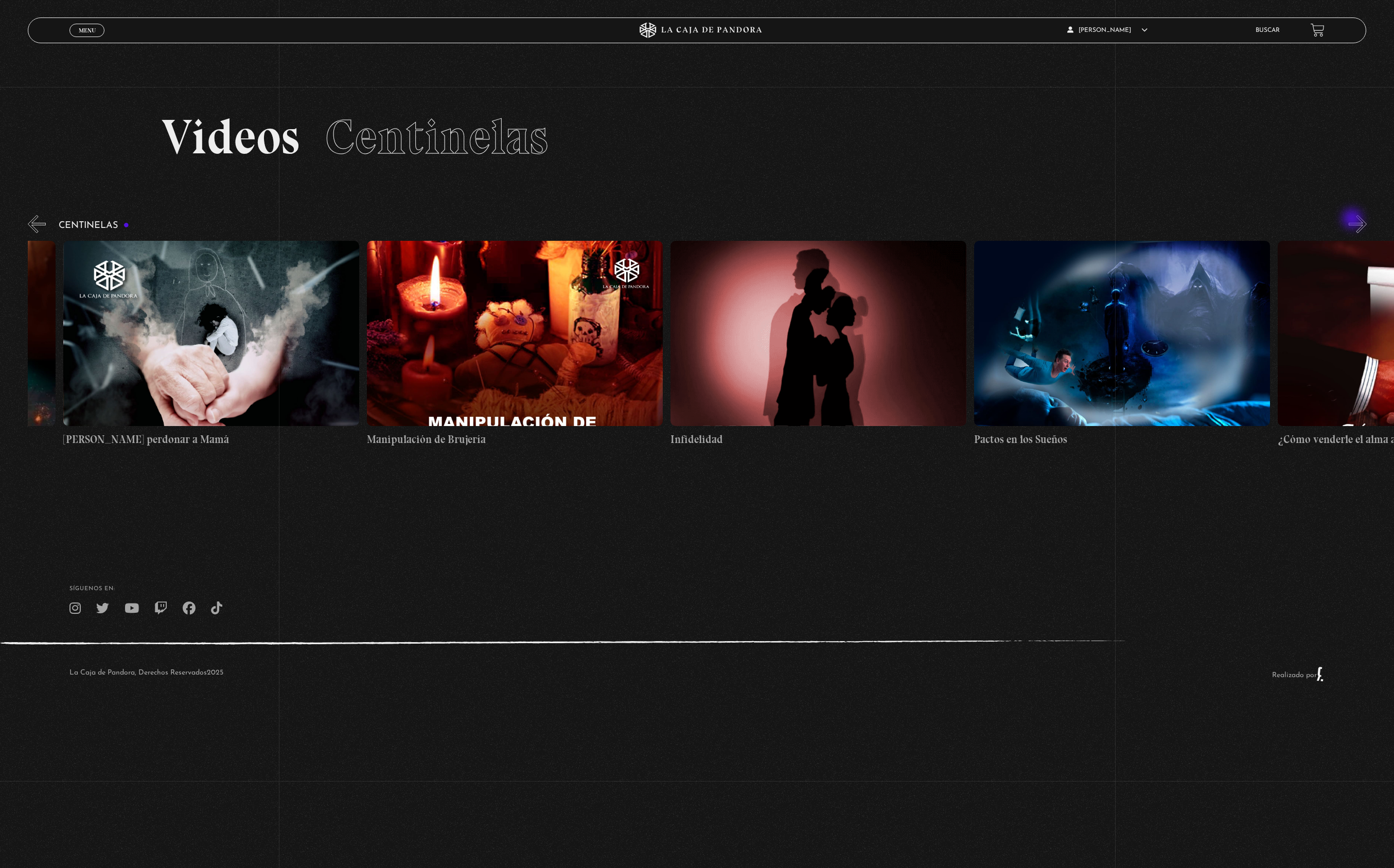
click at [1353, 220] on button "»" at bounding box center [1357, 224] width 18 height 18
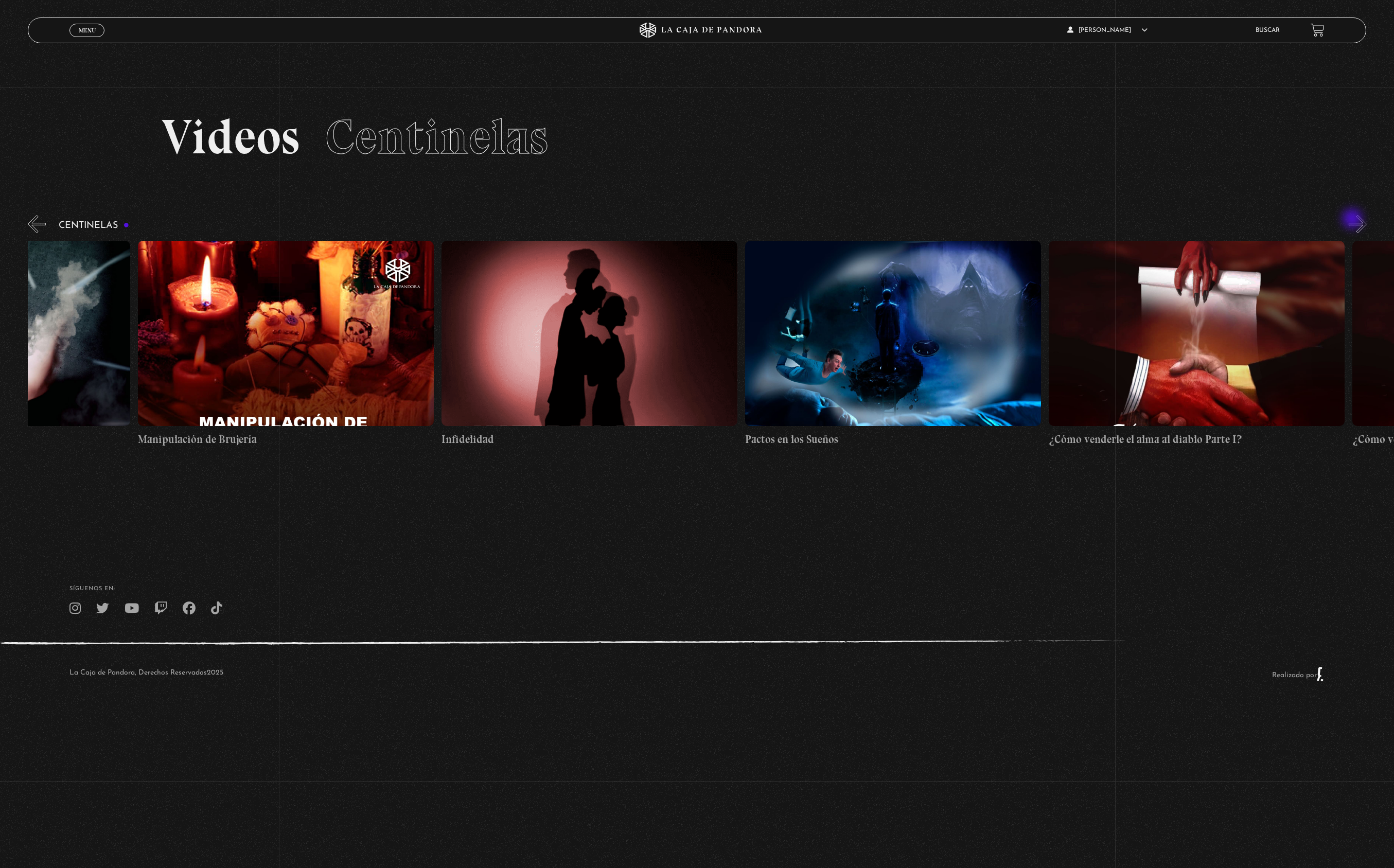
click at [1353, 220] on button "»" at bounding box center [1357, 224] width 18 height 18
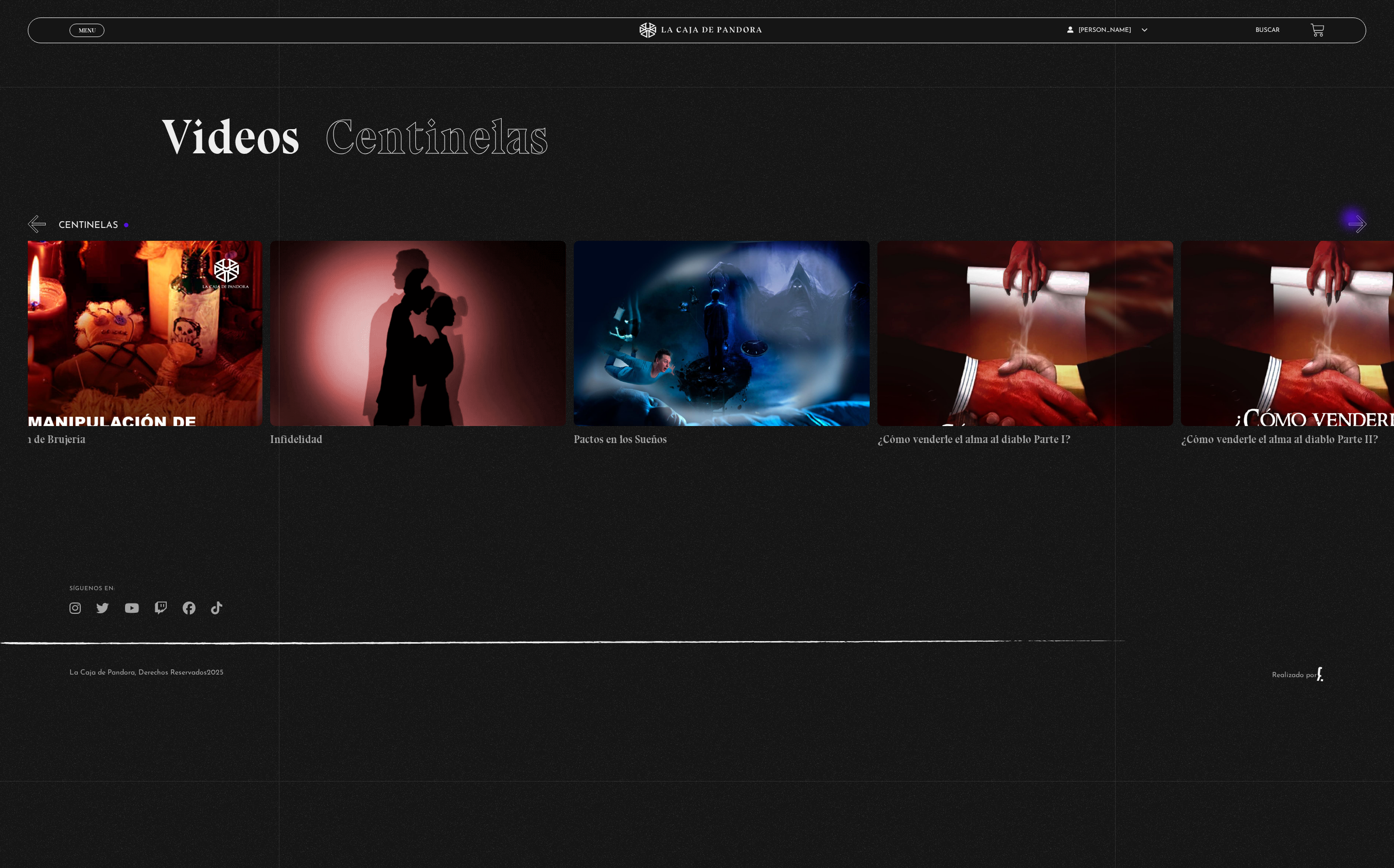
click at [1353, 220] on button "»" at bounding box center [1357, 224] width 18 height 18
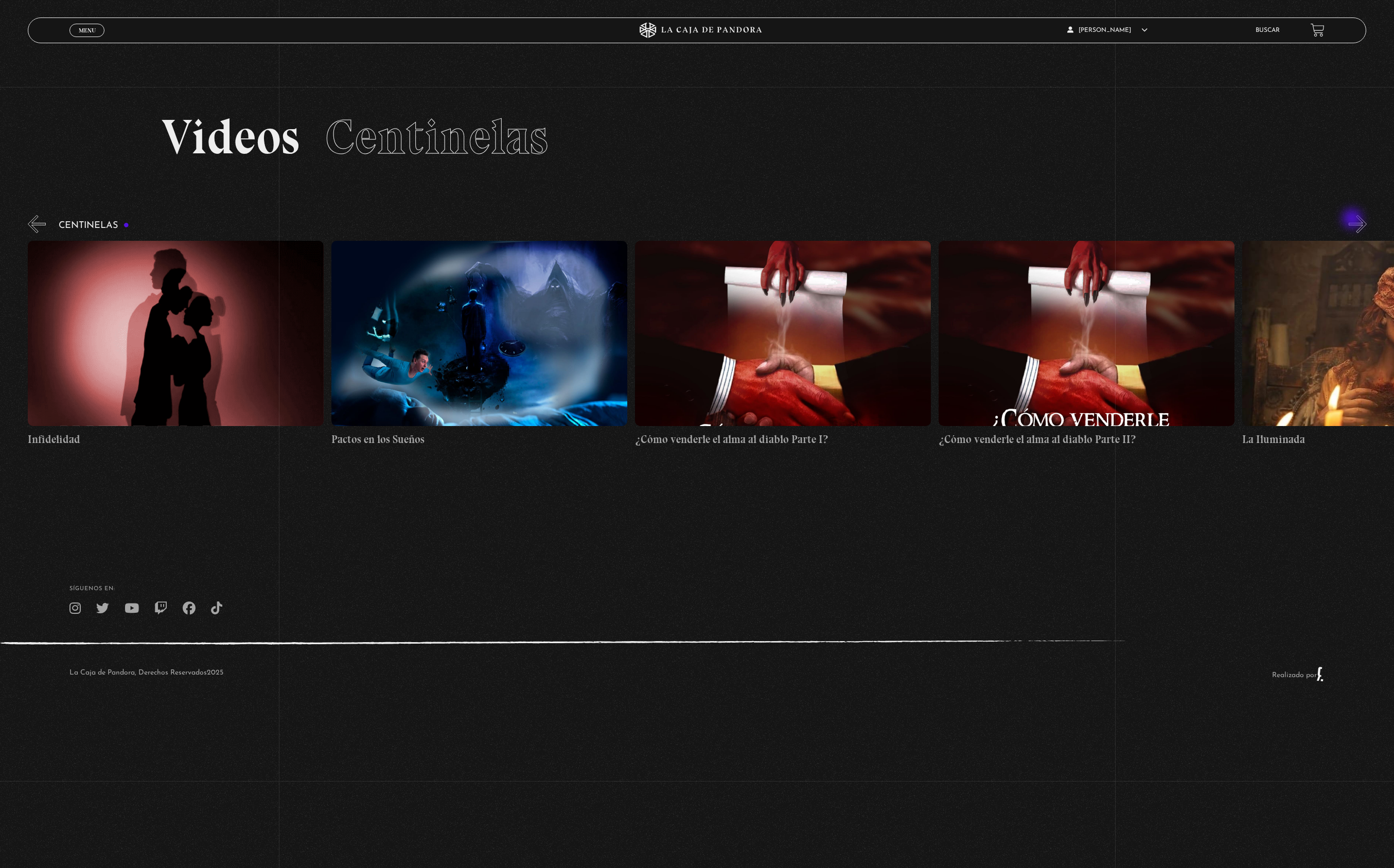
click at [1353, 220] on button "»" at bounding box center [1357, 224] width 18 height 18
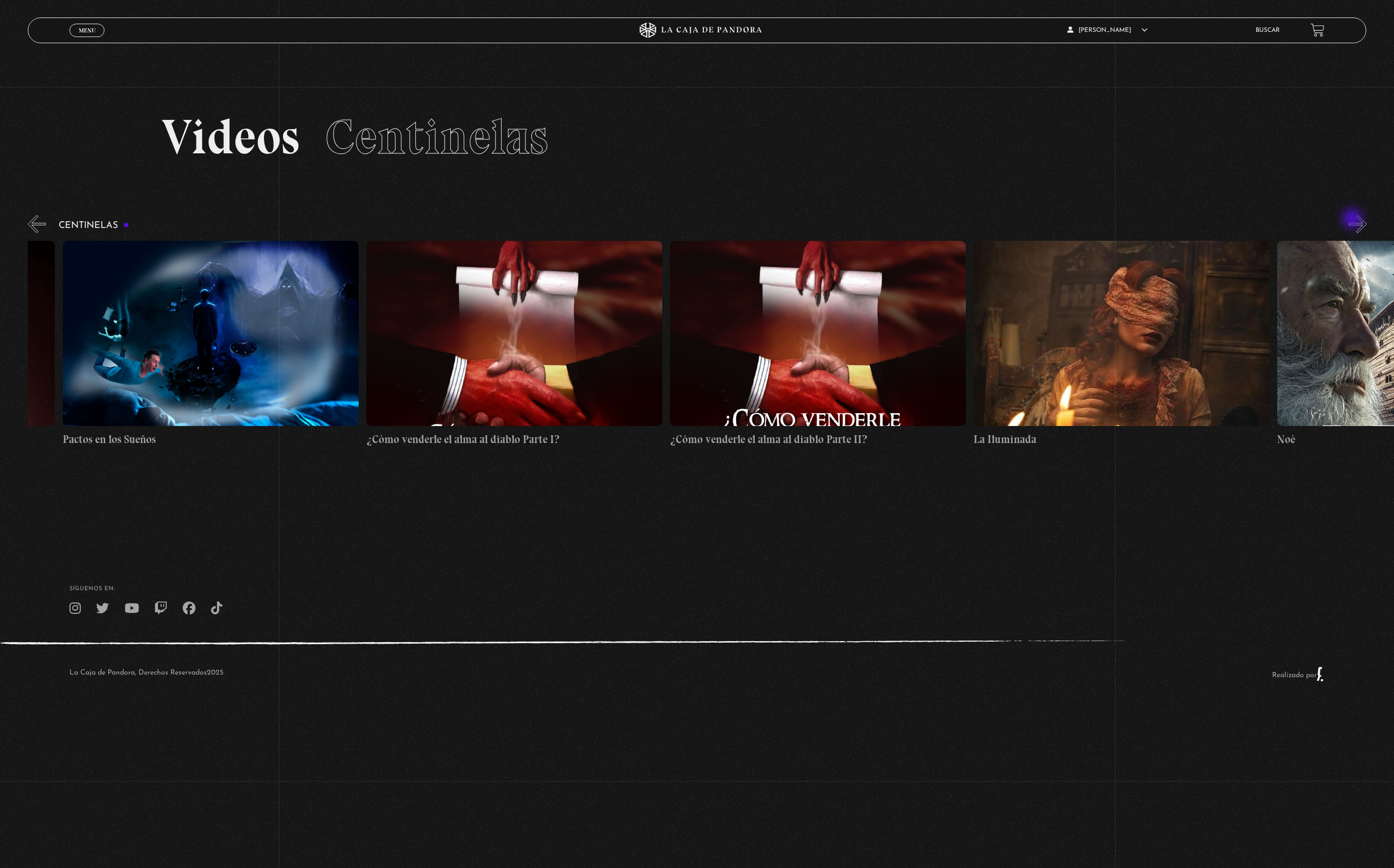
click at [1353, 220] on button "»" at bounding box center [1357, 224] width 18 height 18
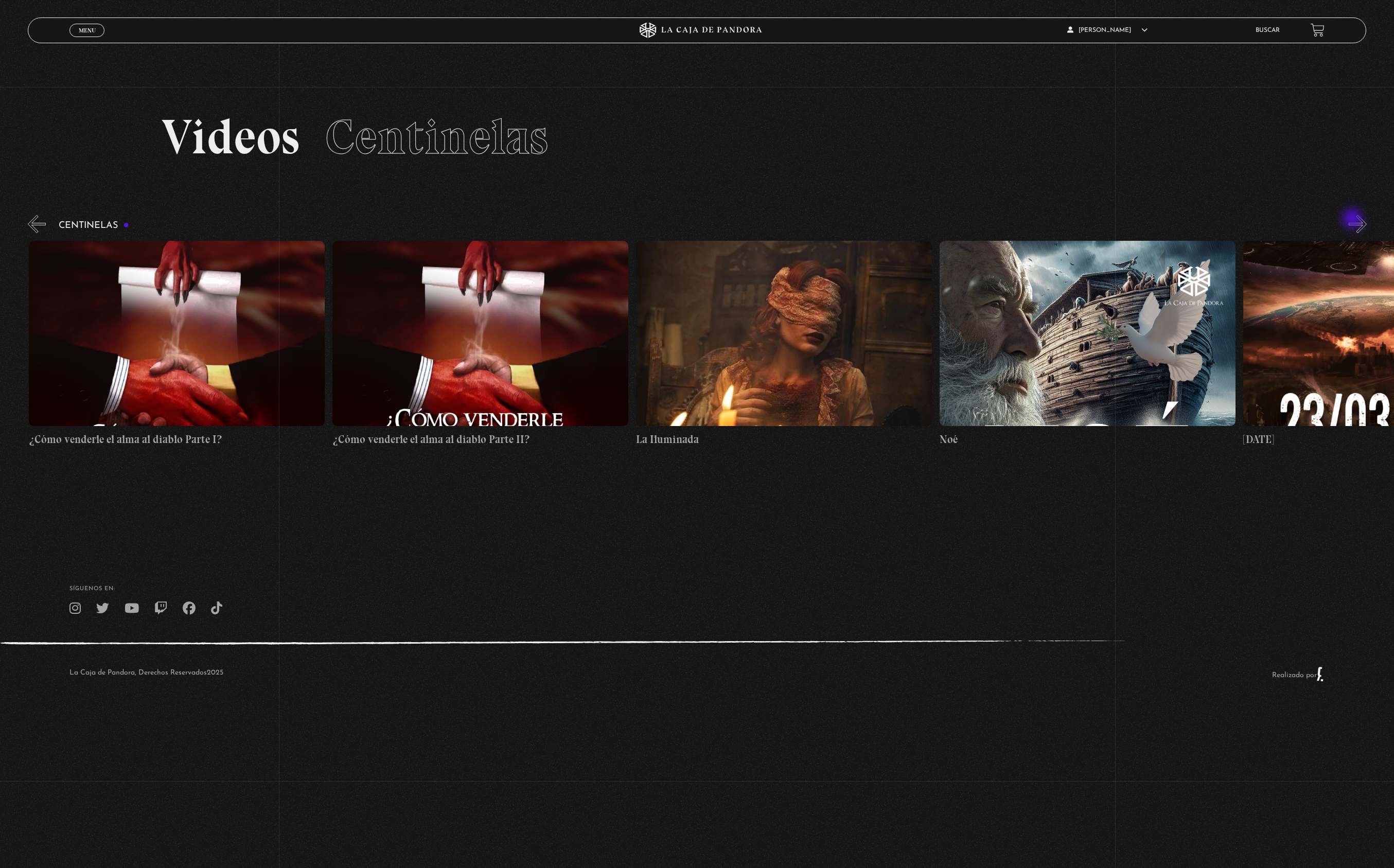
click at [1353, 220] on button "»" at bounding box center [1357, 224] width 18 height 18
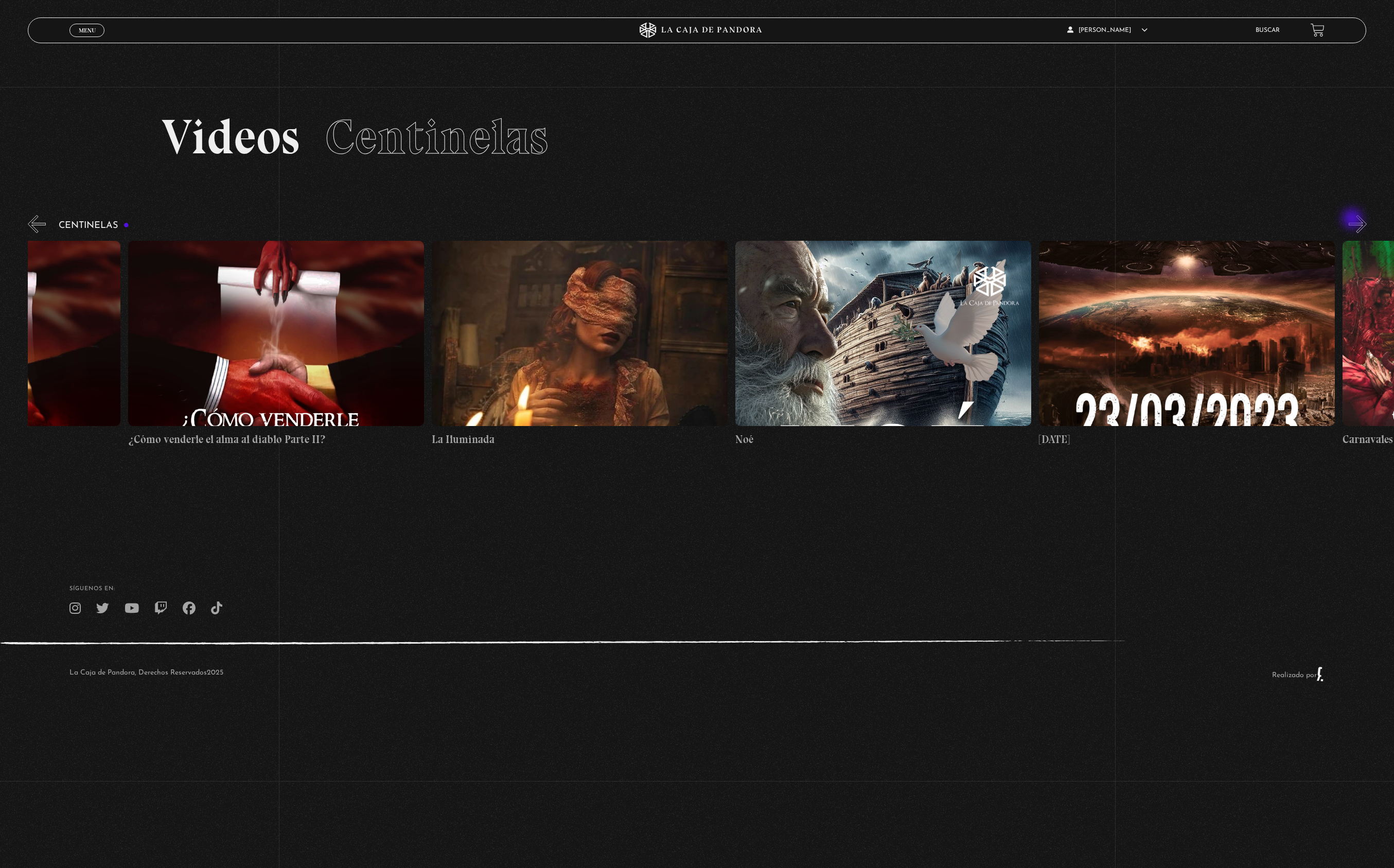
click at [1353, 220] on button "»" at bounding box center [1357, 224] width 18 height 18
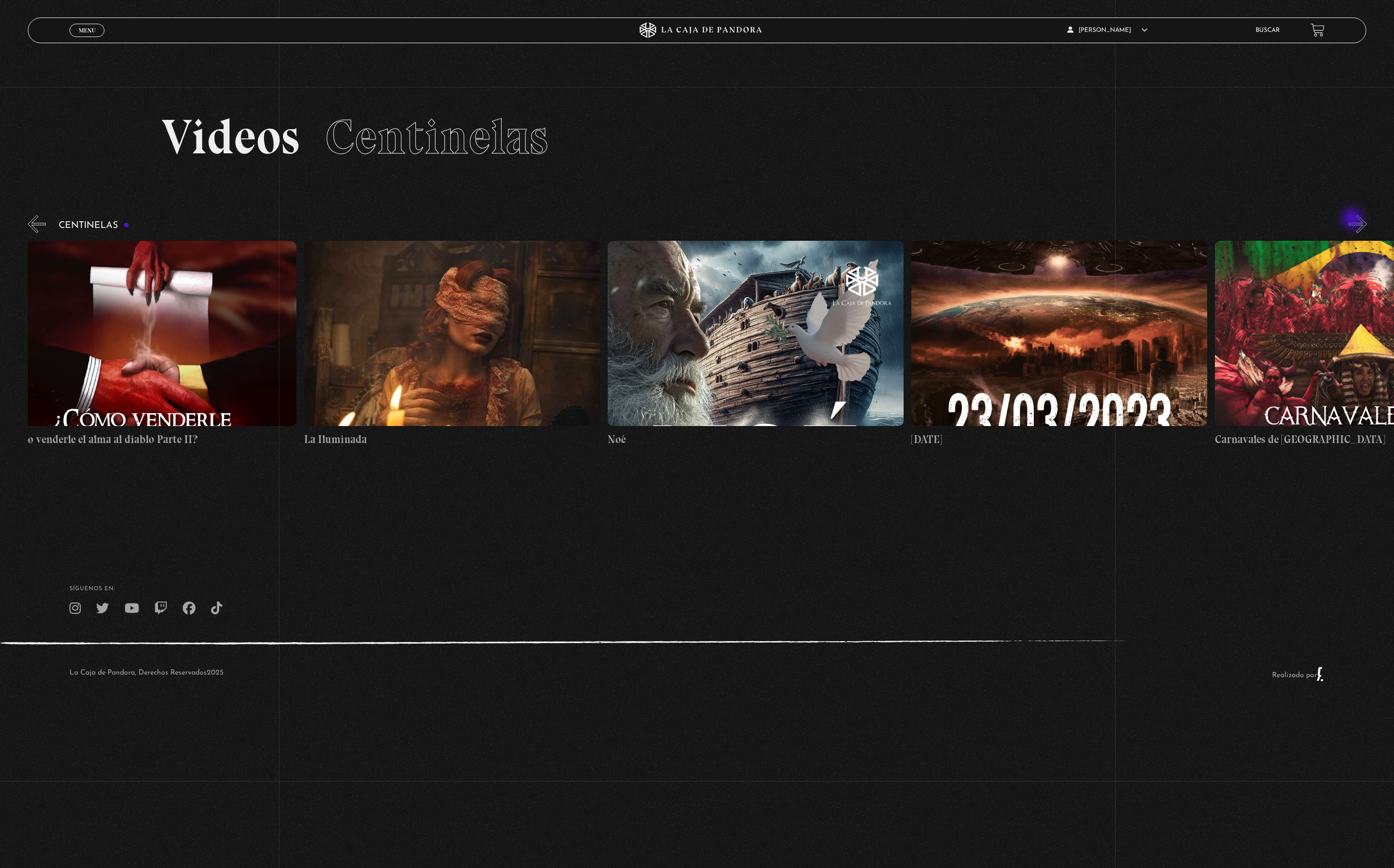
click at [1353, 220] on button "»" at bounding box center [1357, 224] width 18 height 18
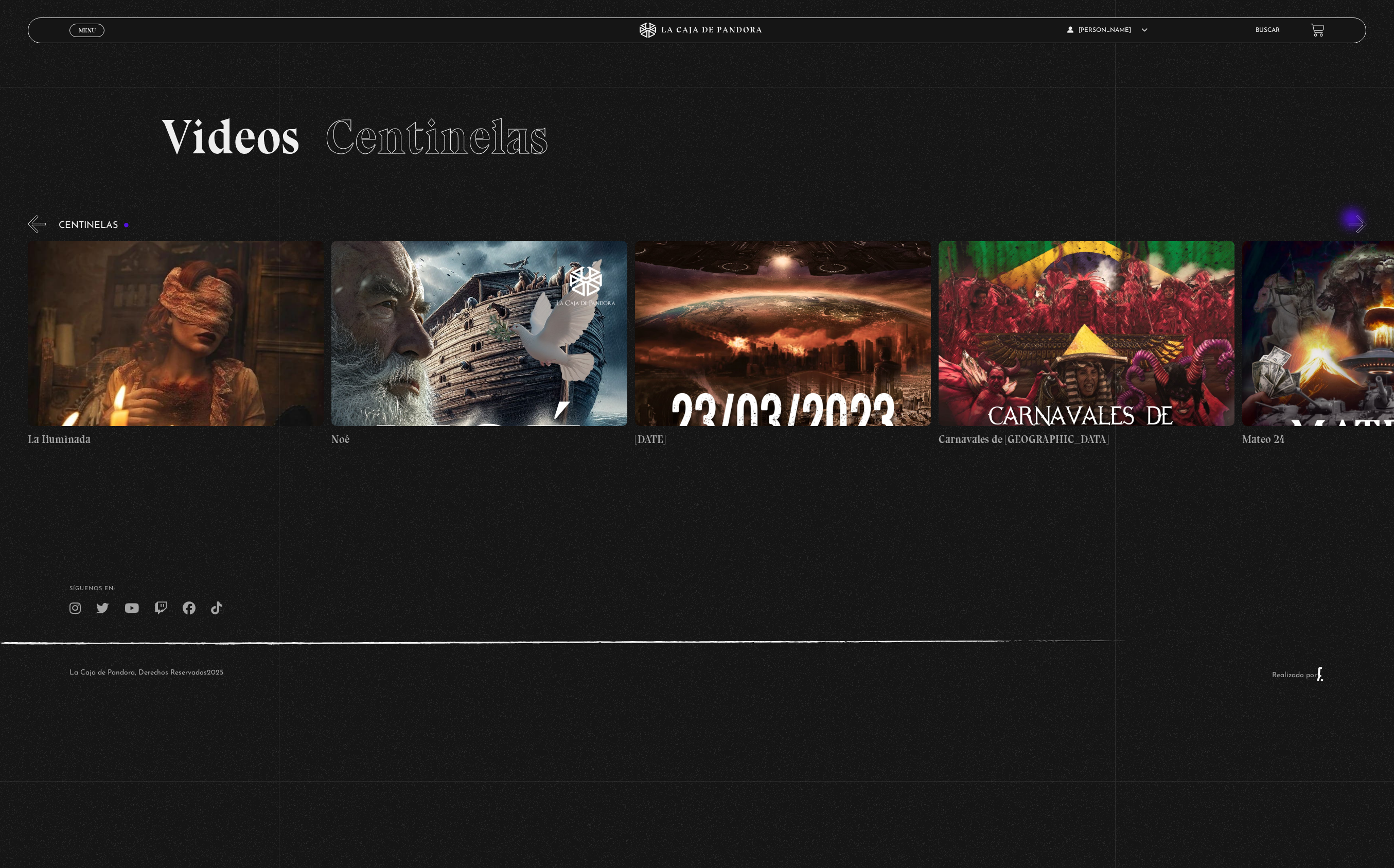
click at [1353, 220] on button "»" at bounding box center [1357, 224] width 18 height 18
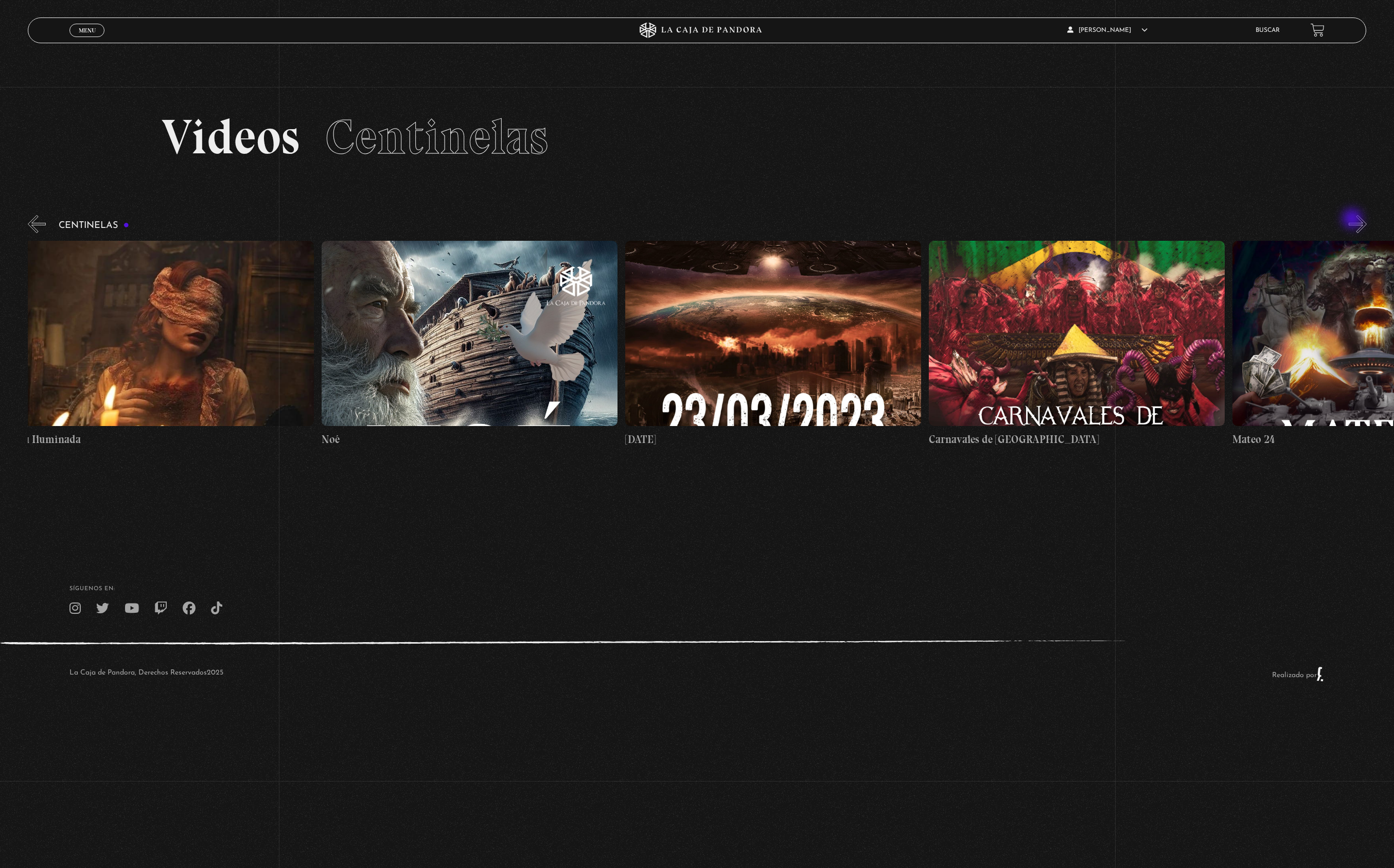
click at [1353, 220] on button "»" at bounding box center [1357, 224] width 18 height 18
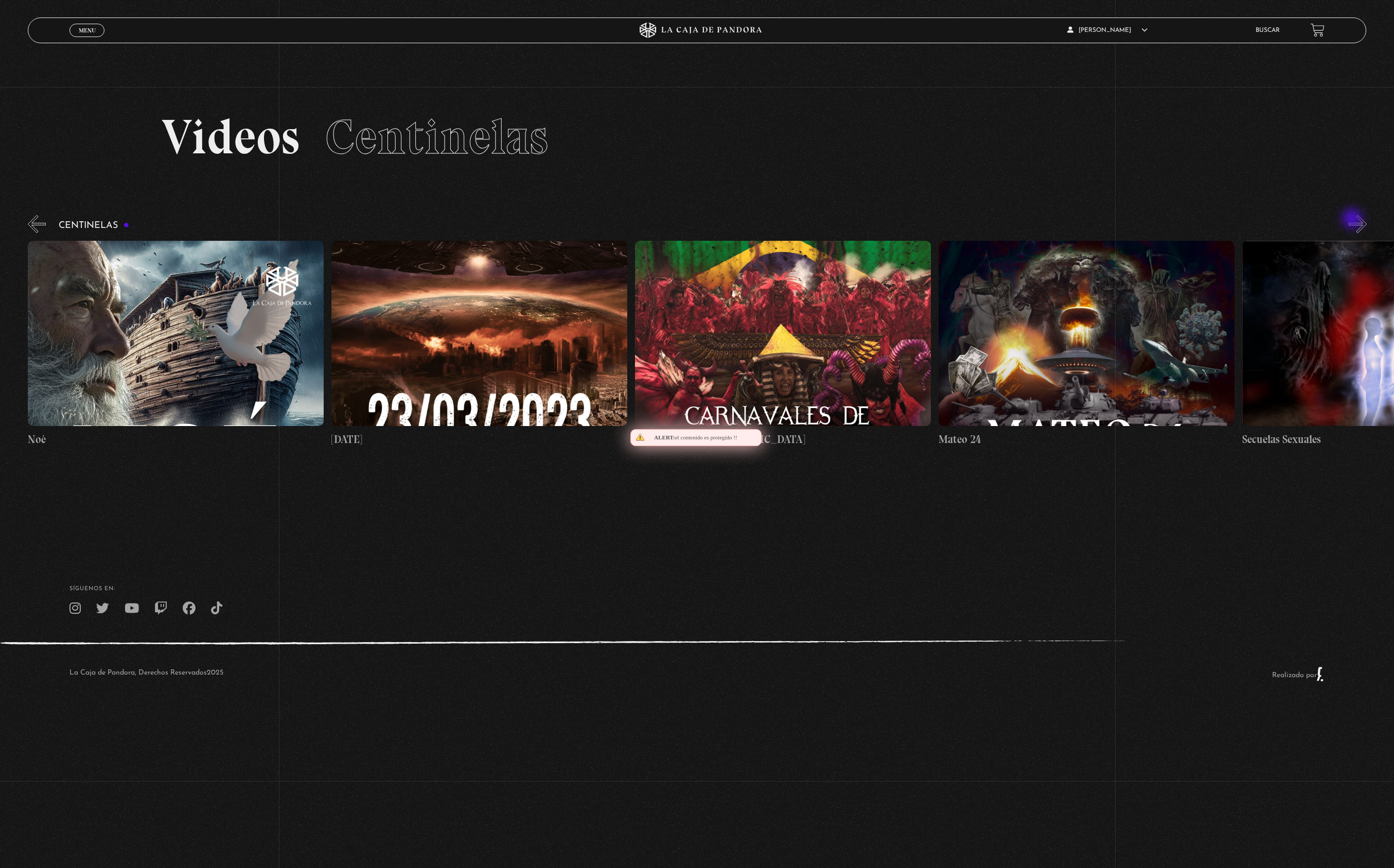
click at [1353, 220] on button "»" at bounding box center [1357, 224] width 18 height 18
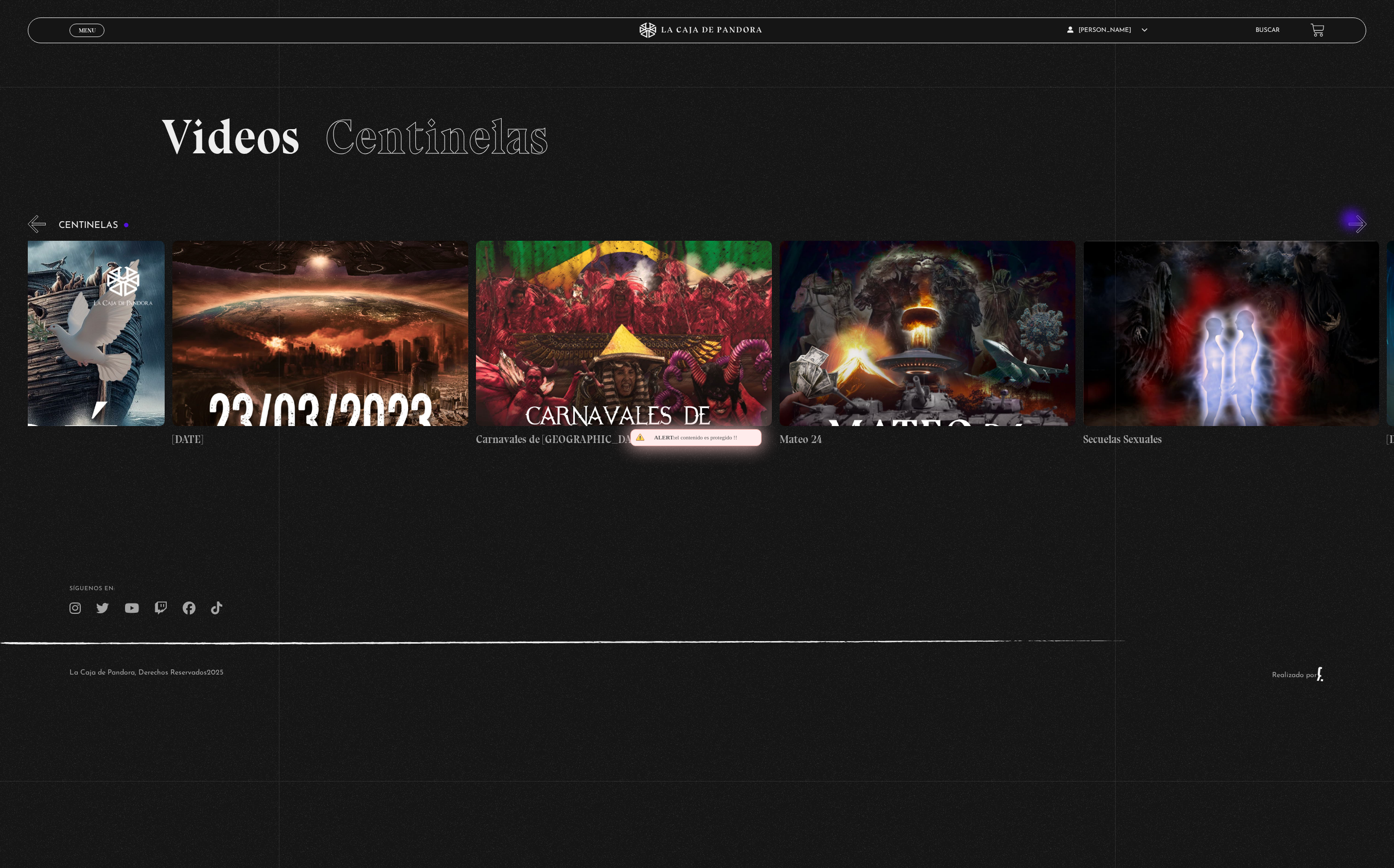
click at [1353, 221] on button "»" at bounding box center [1357, 224] width 18 height 18
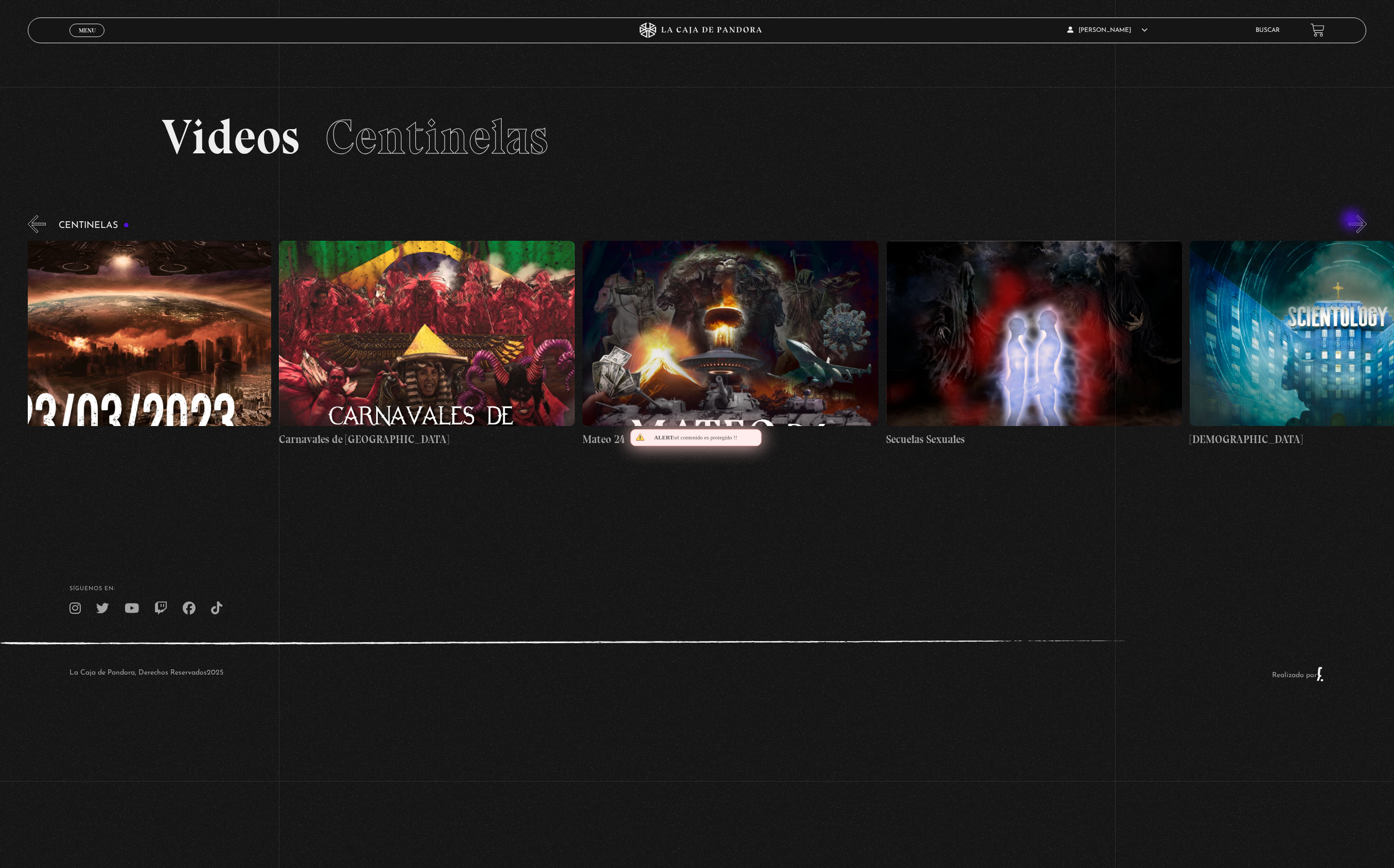
scroll to position [0, 12750]
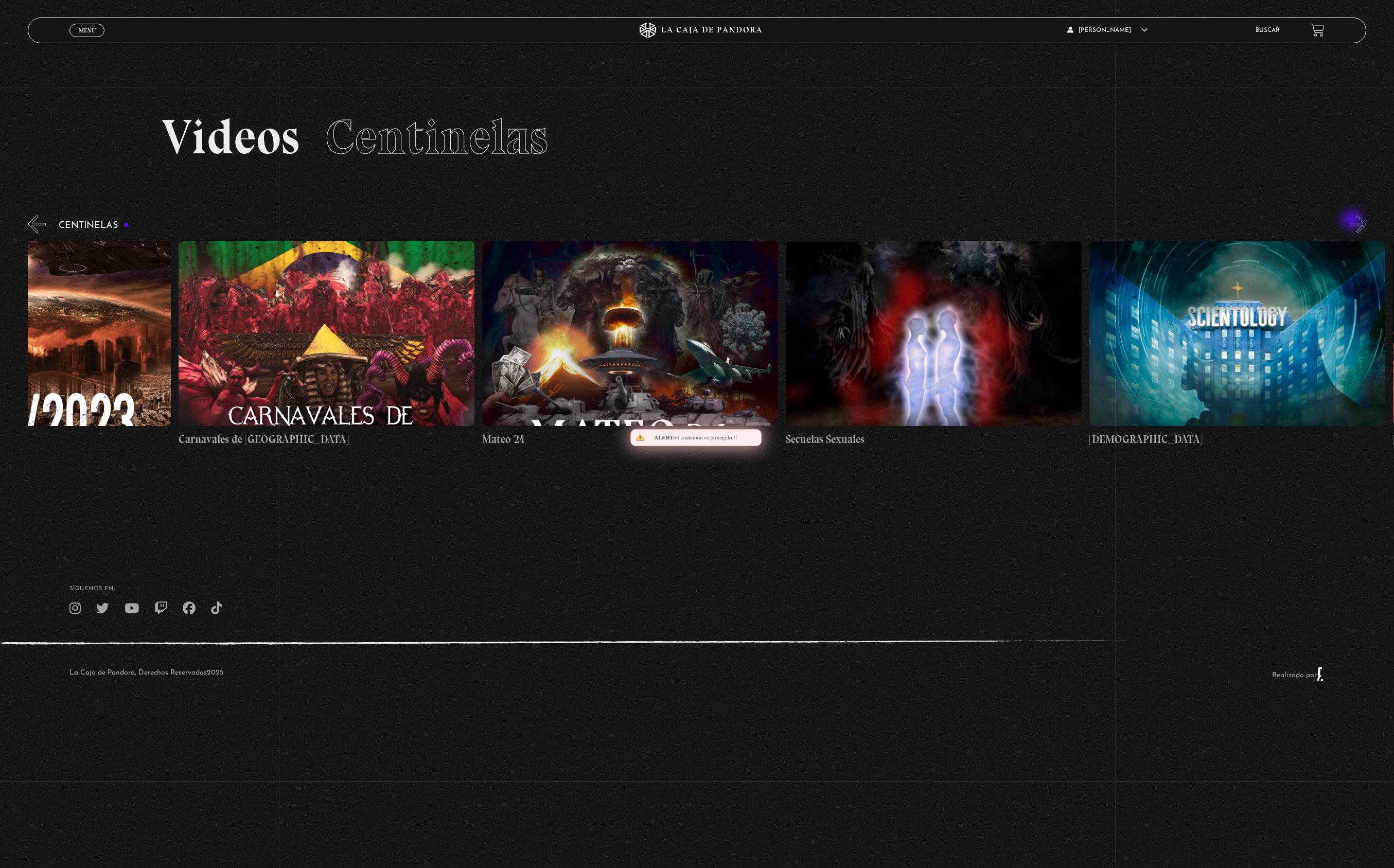
click at [1353, 221] on button "»" at bounding box center [1357, 224] width 18 height 18
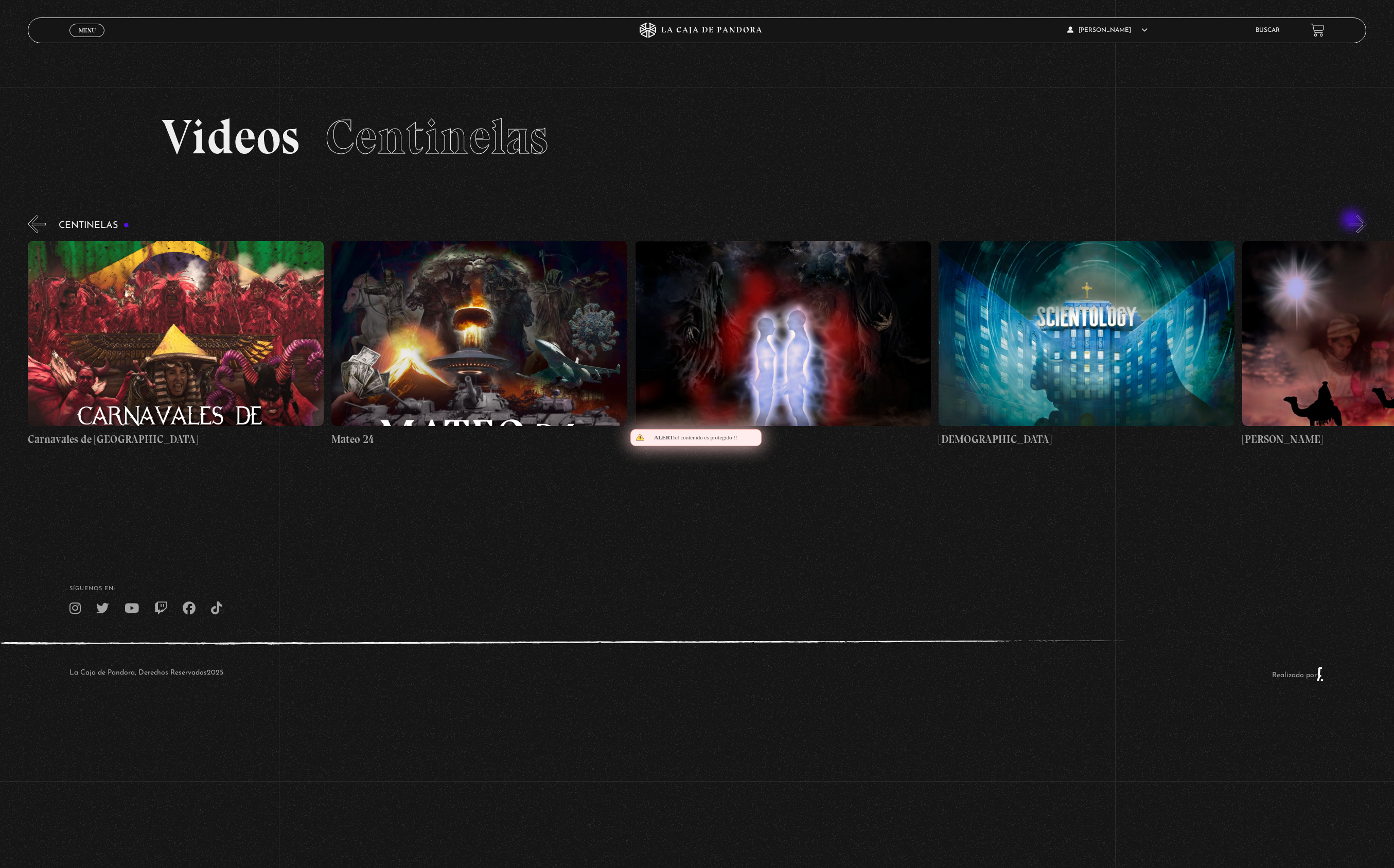
click at [1353, 221] on button "»" at bounding box center [1357, 224] width 18 height 18
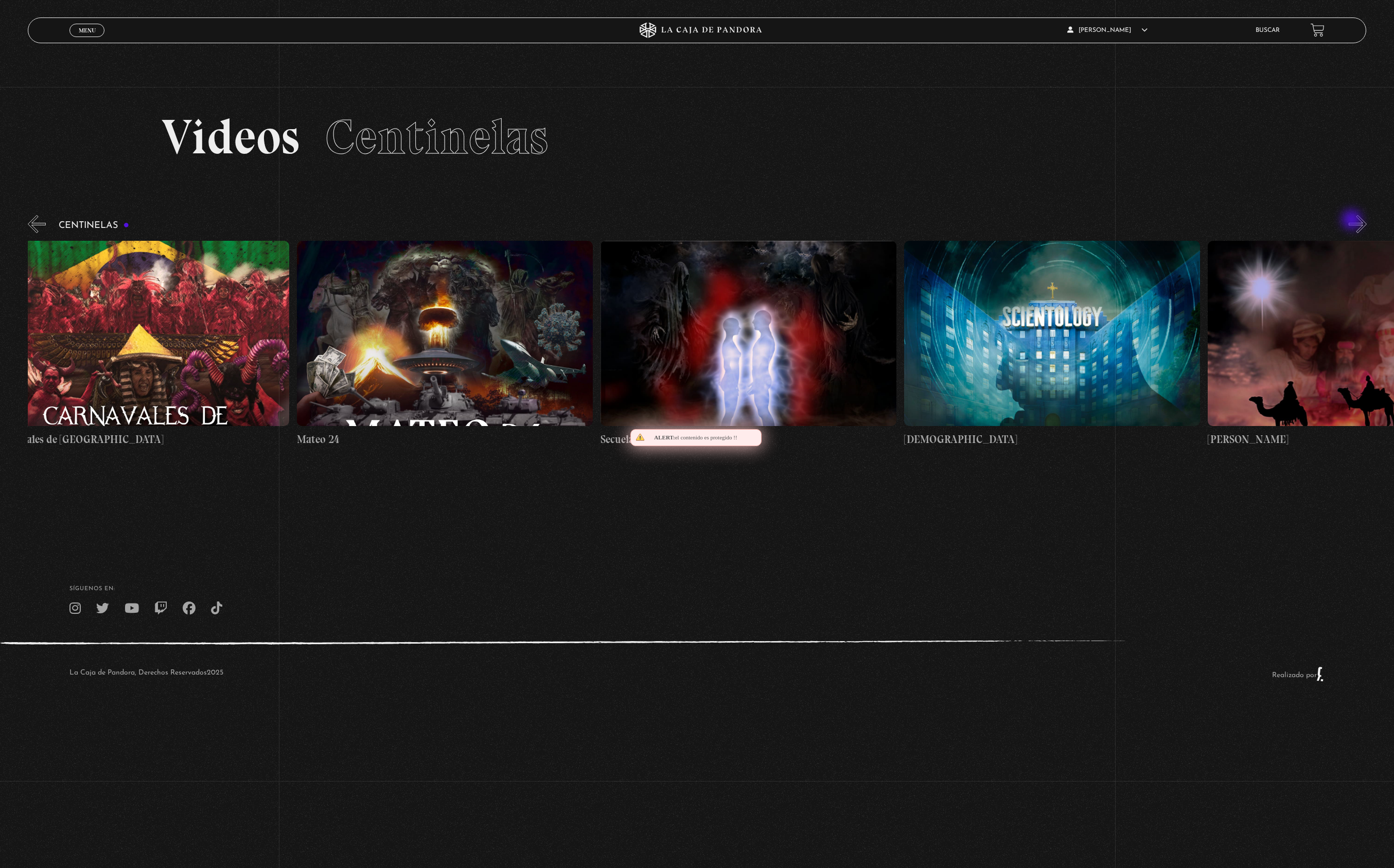
click at [1353, 221] on button "»" at bounding box center [1357, 224] width 18 height 18
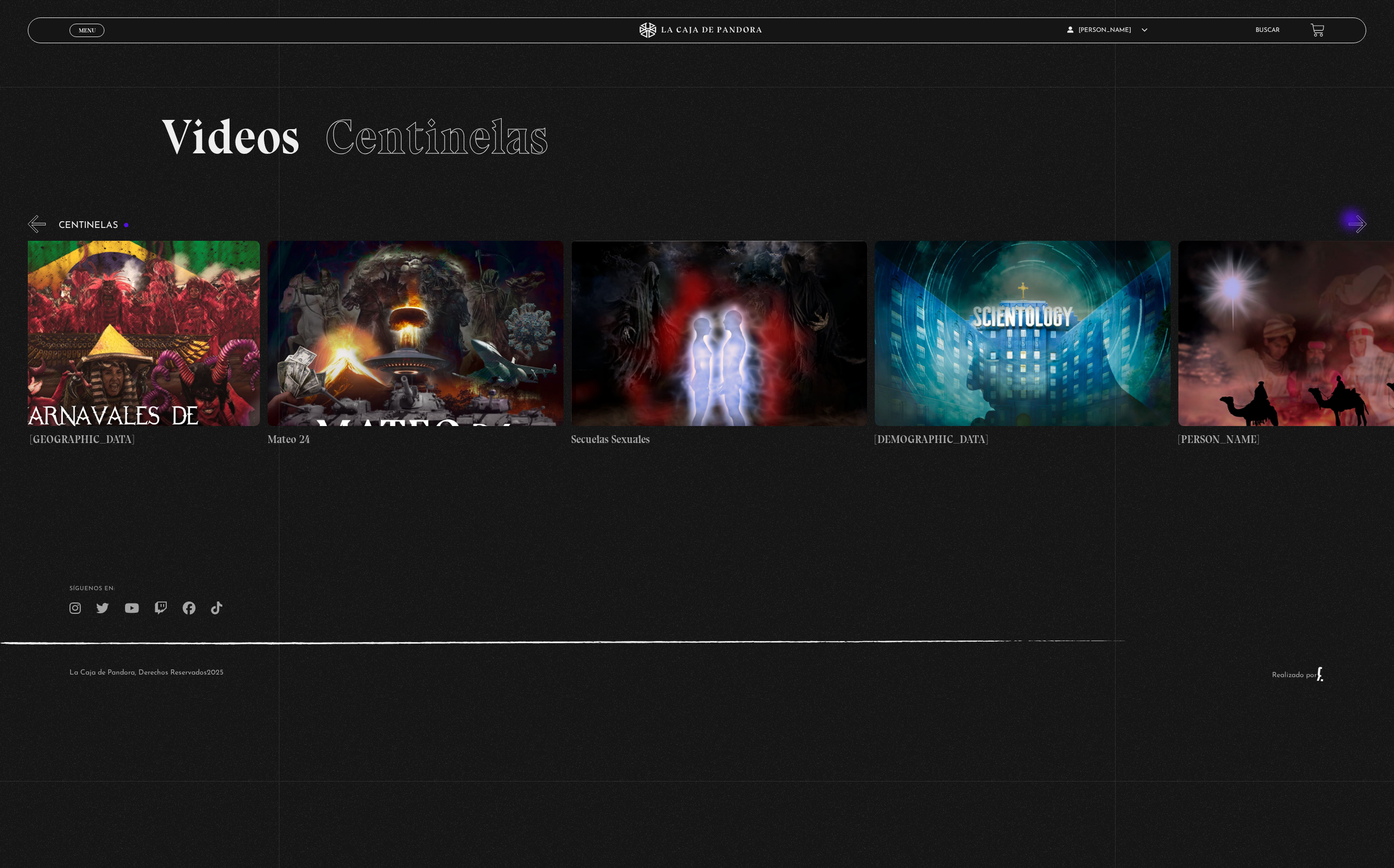
scroll to position [0, 13054]
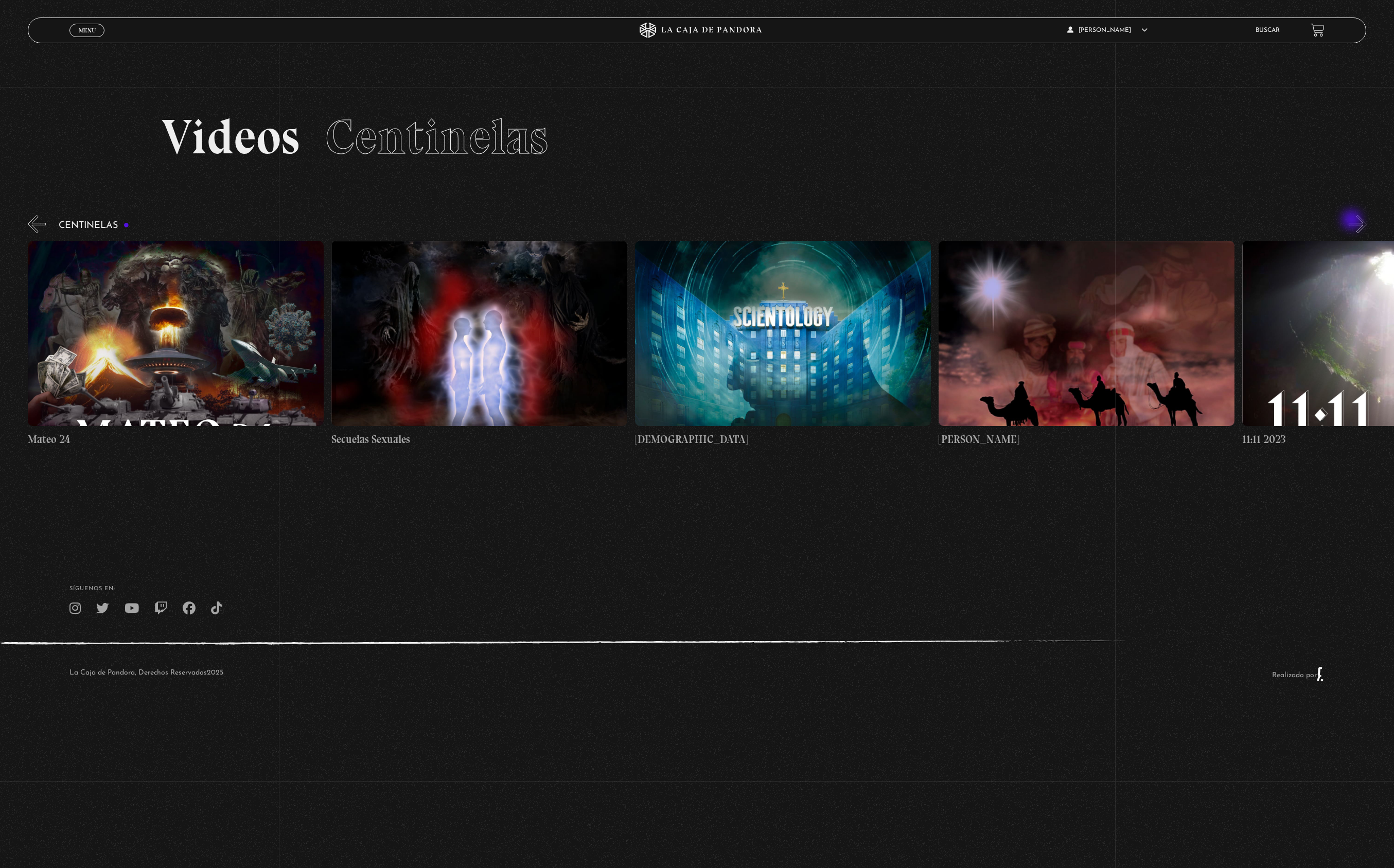
click at [1353, 221] on button "»" at bounding box center [1357, 224] width 18 height 18
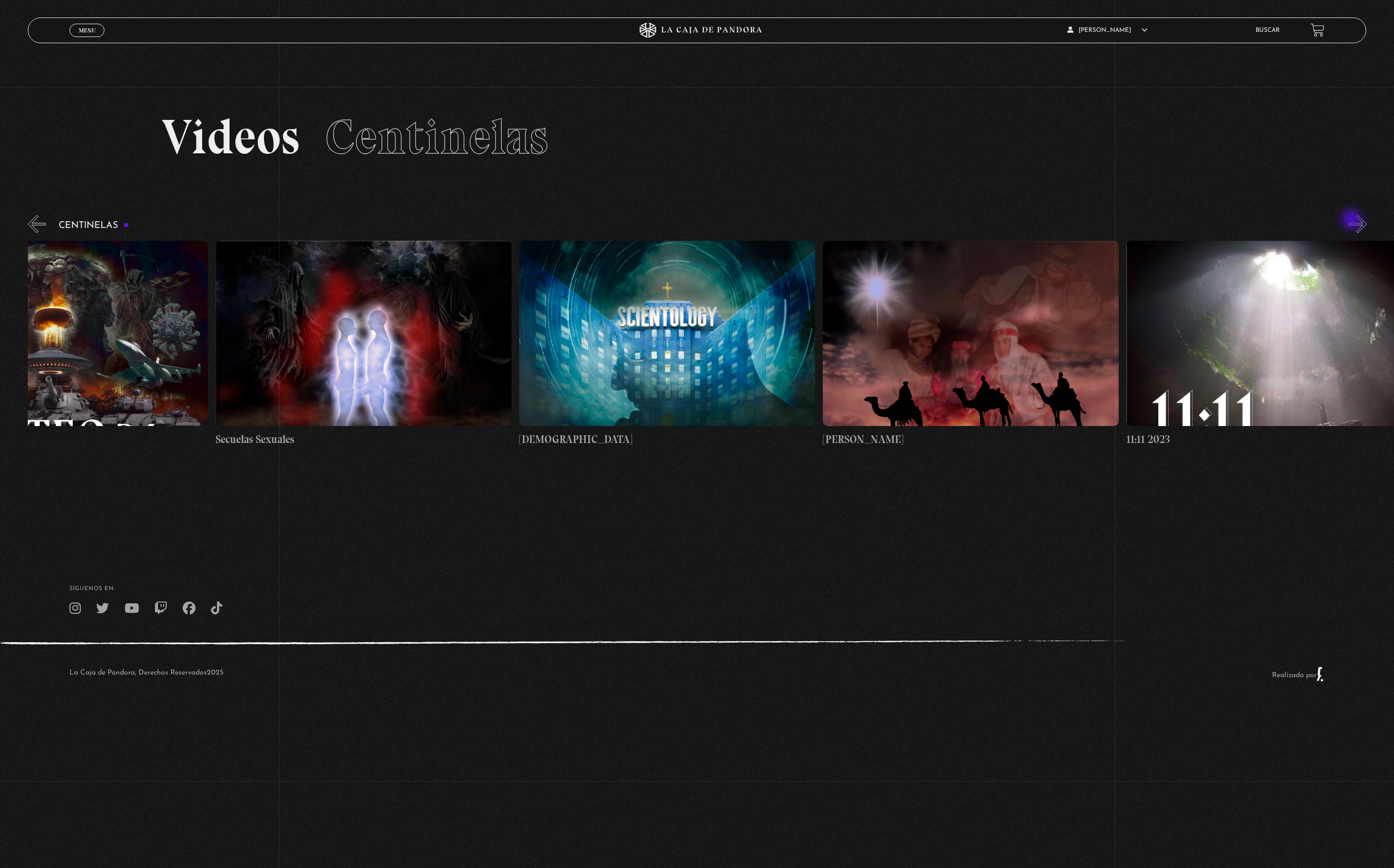
click at [1353, 221] on button "»" at bounding box center [1357, 224] width 18 height 18
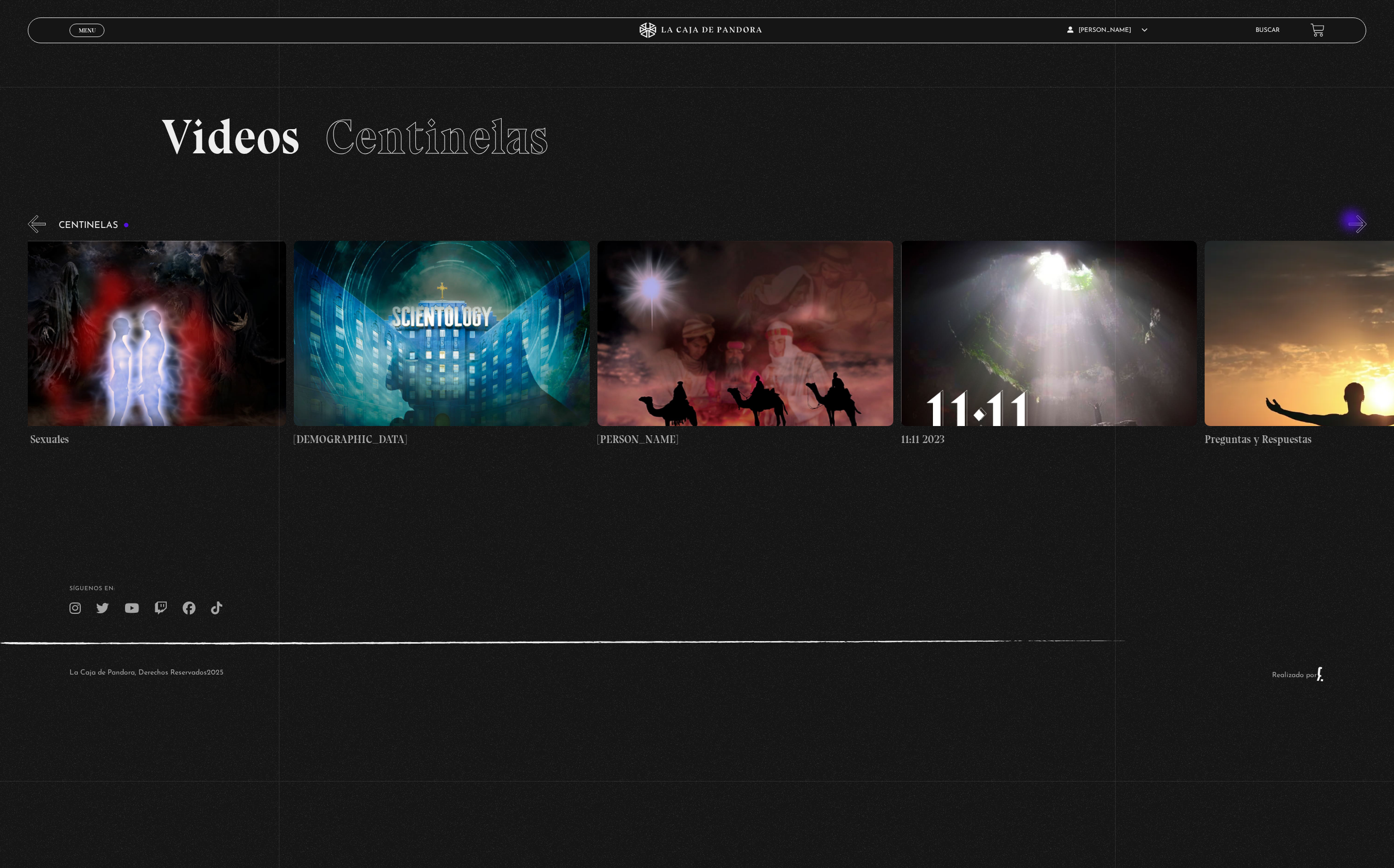
click at [1353, 221] on button "»" at bounding box center [1357, 224] width 18 height 18
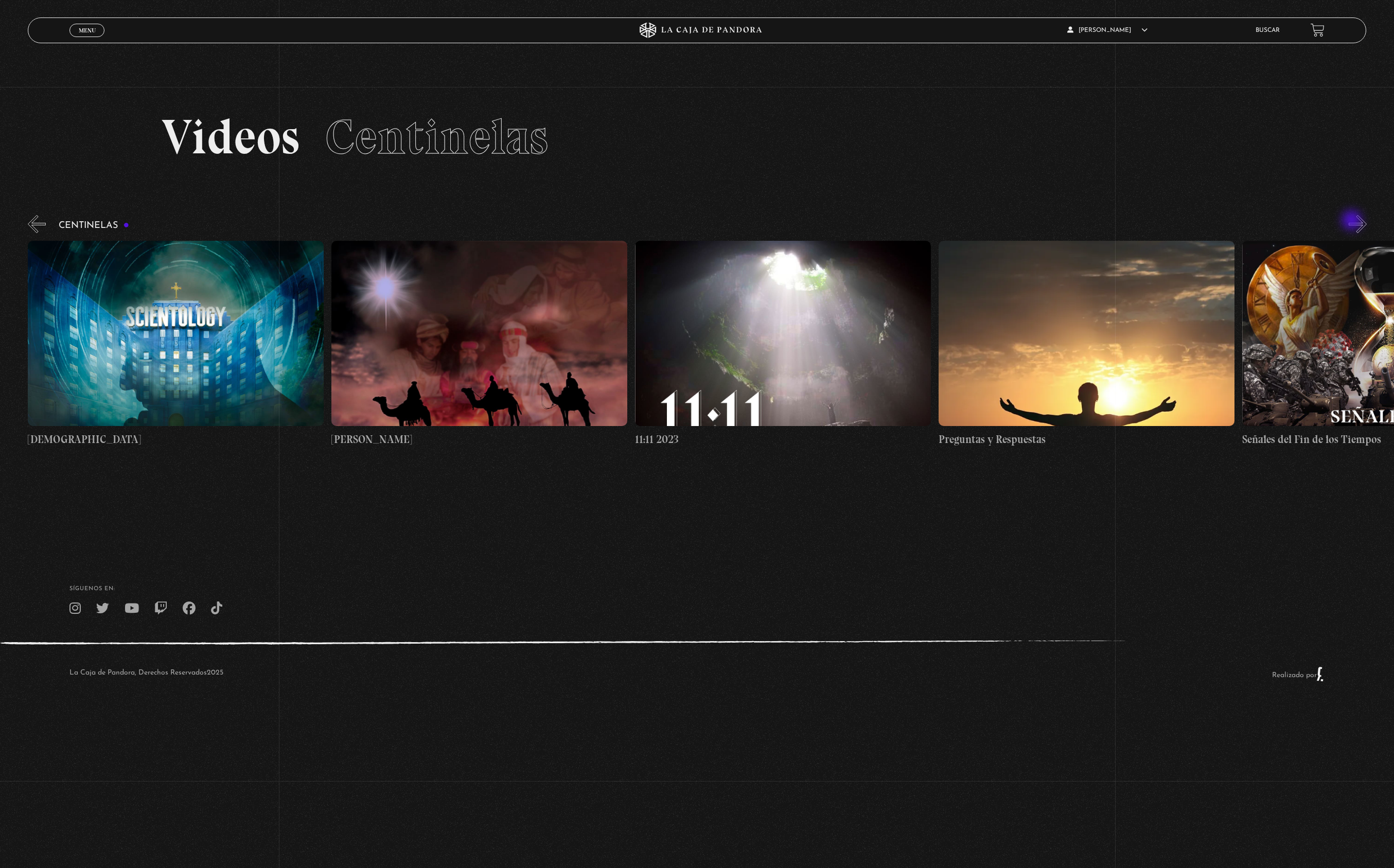
scroll to position [0, 13661]
click at [1353, 221] on button "»" at bounding box center [1357, 224] width 18 height 18
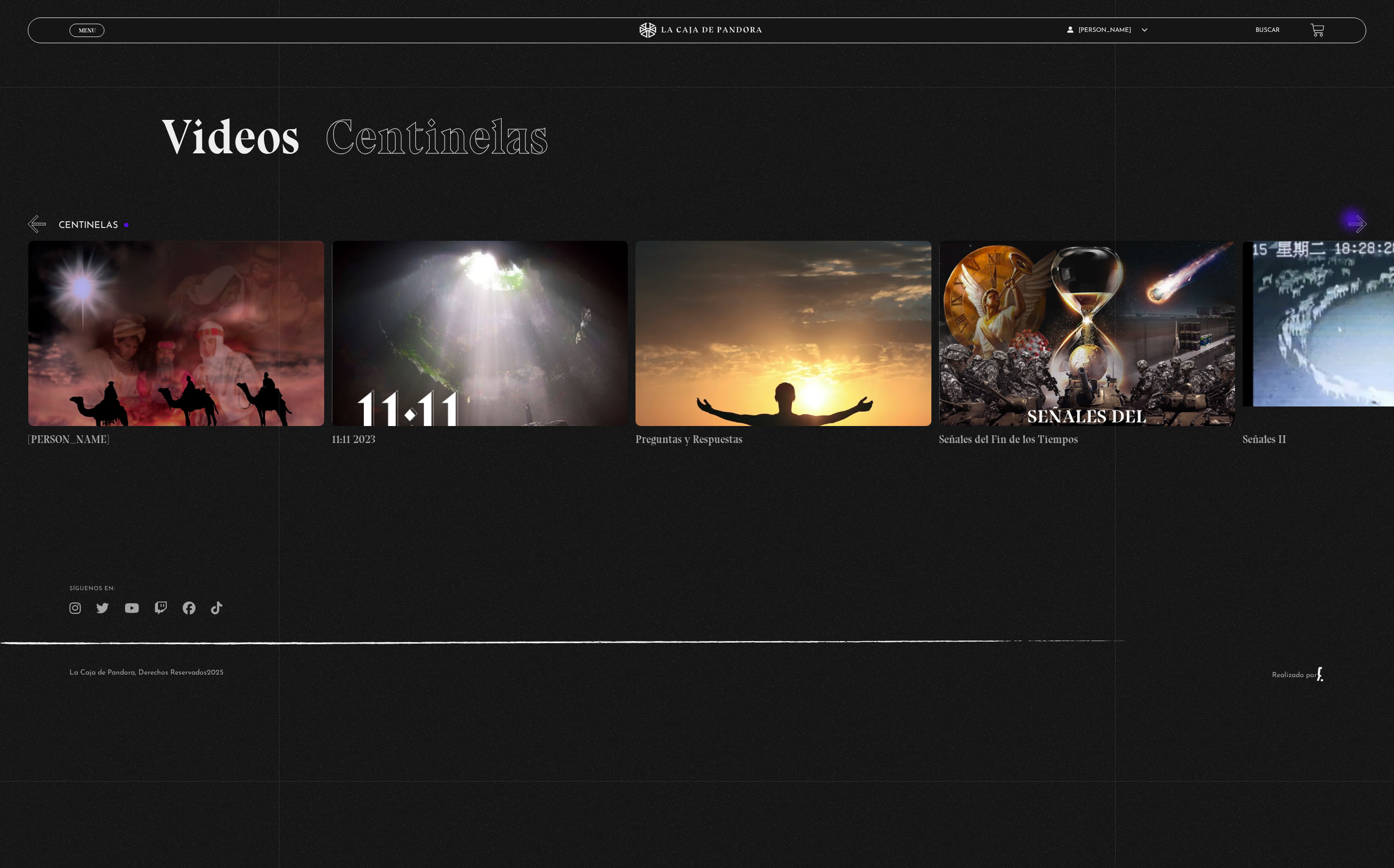
click at [1353, 221] on button "»" at bounding box center [1357, 224] width 18 height 18
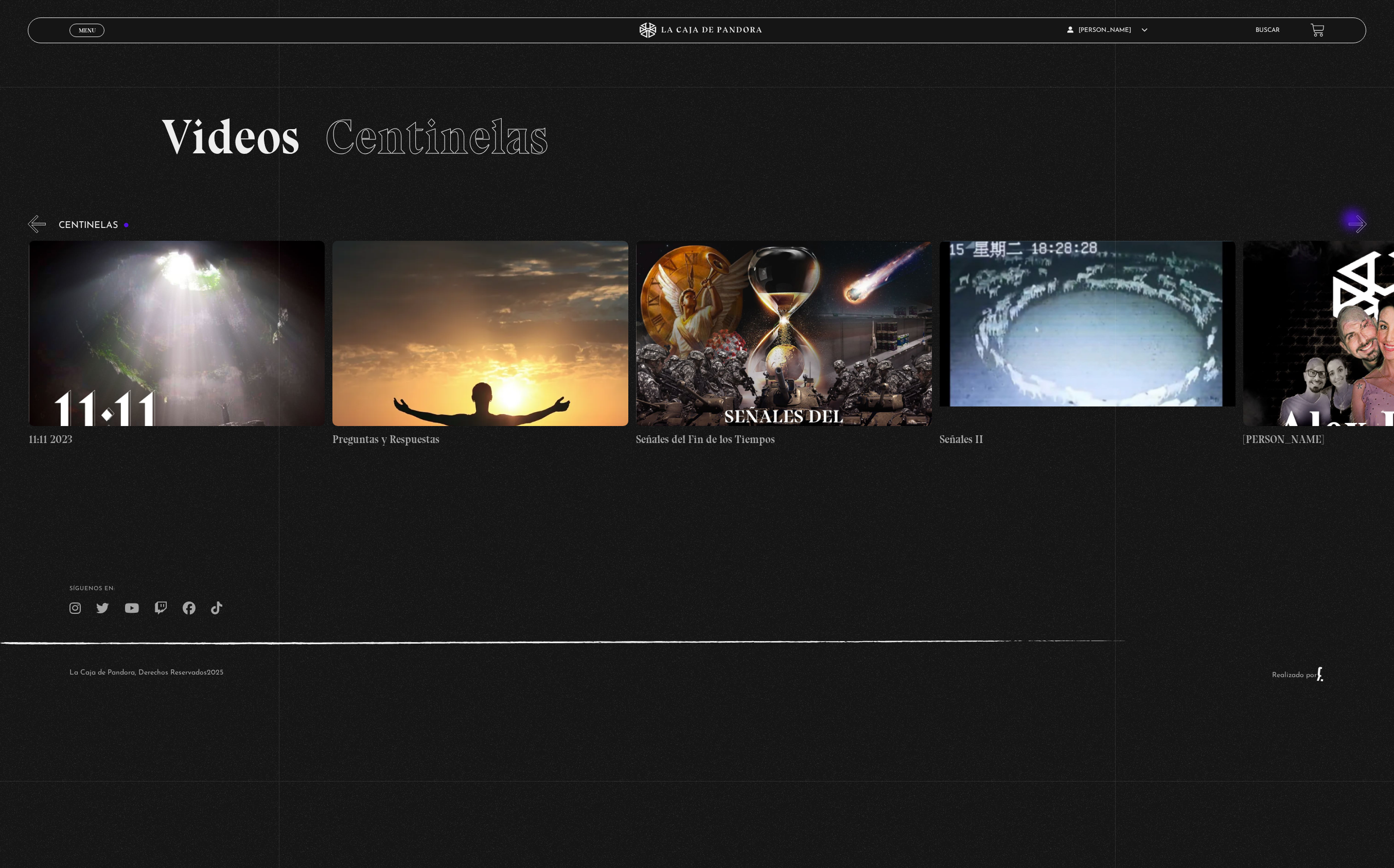
click at [1354, 221] on button "»" at bounding box center [1357, 224] width 18 height 18
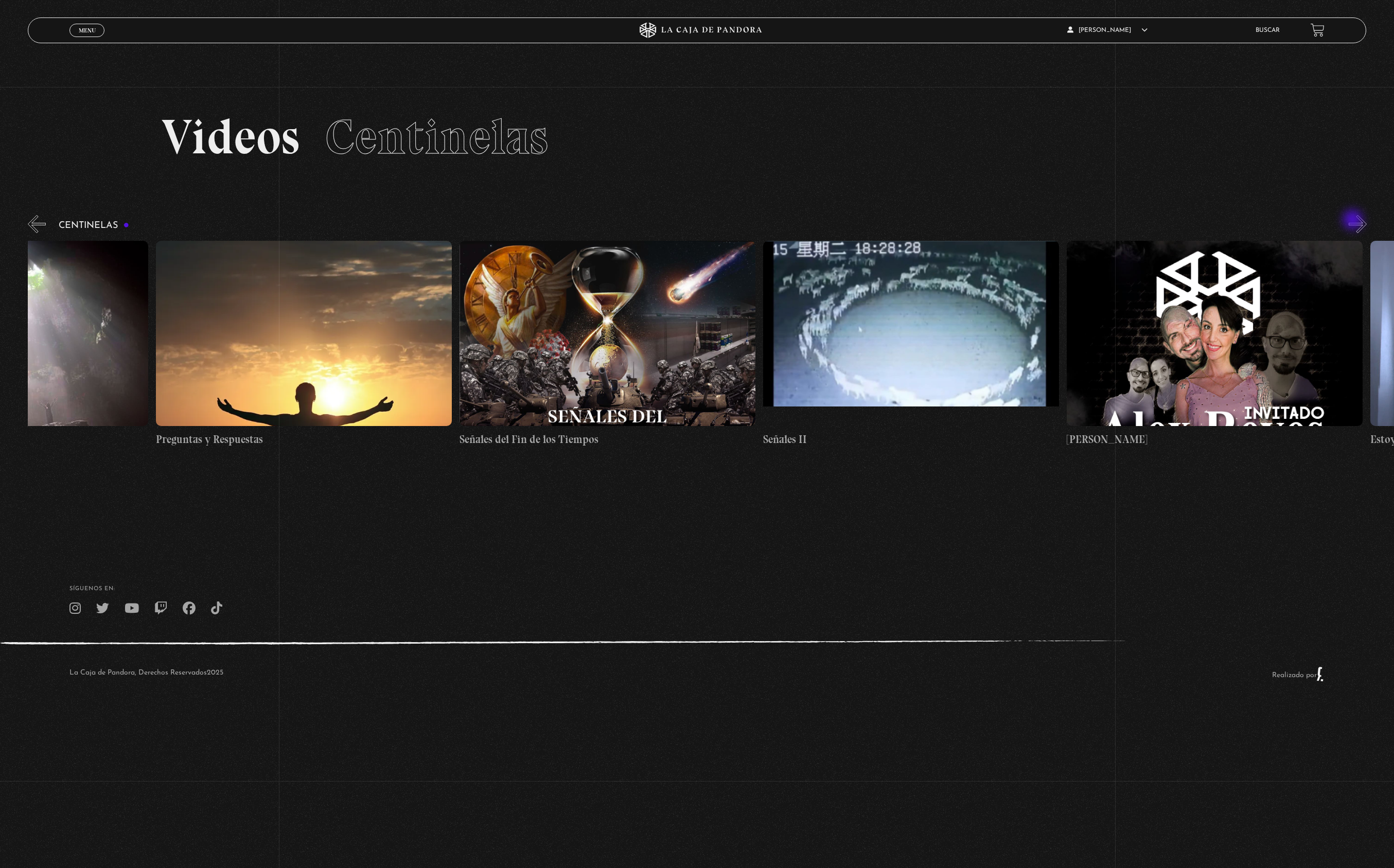
click at [1354, 221] on button "»" at bounding box center [1357, 224] width 18 height 18
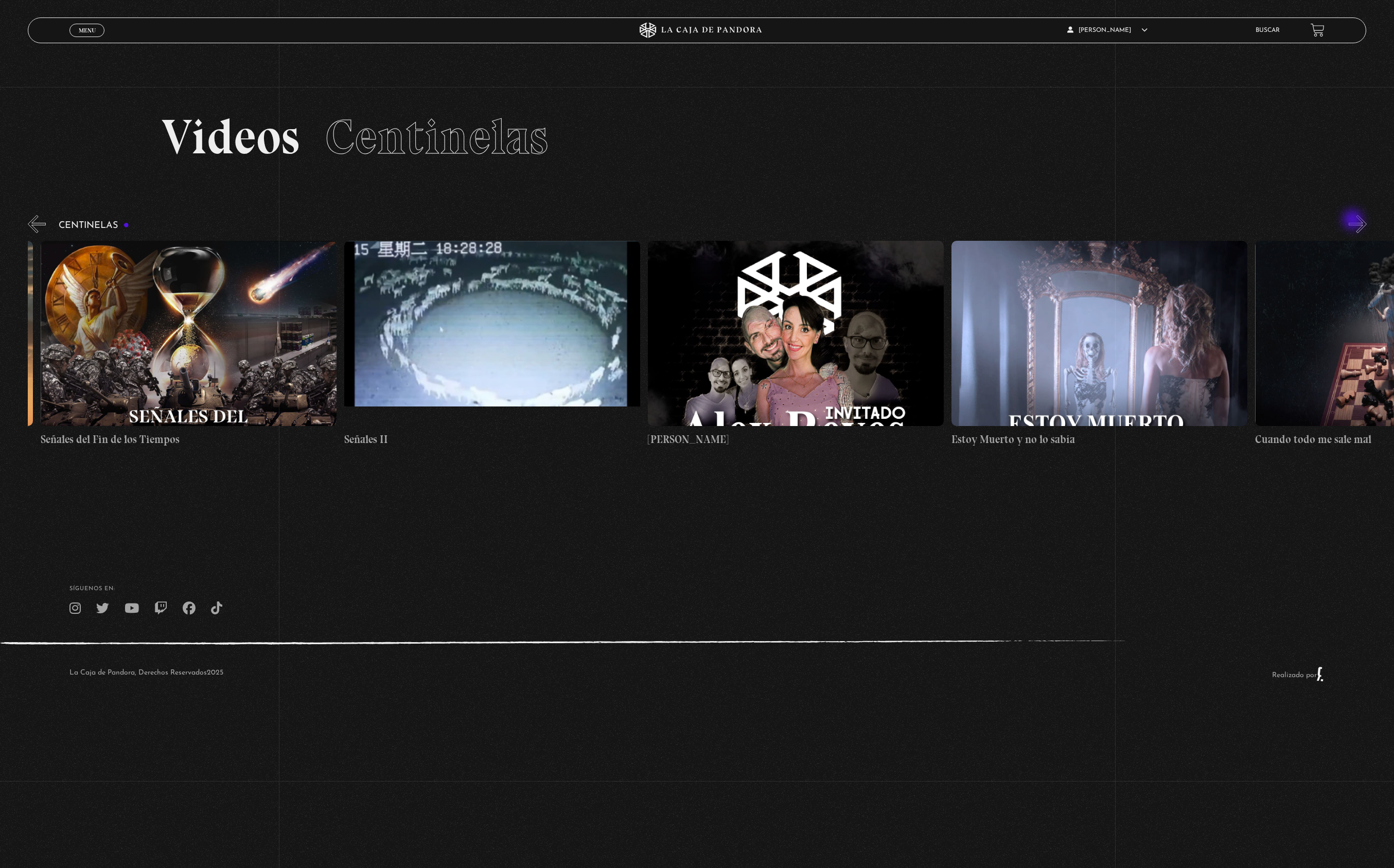
click at [1354, 221] on button "»" at bounding box center [1357, 224] width 18 height 18
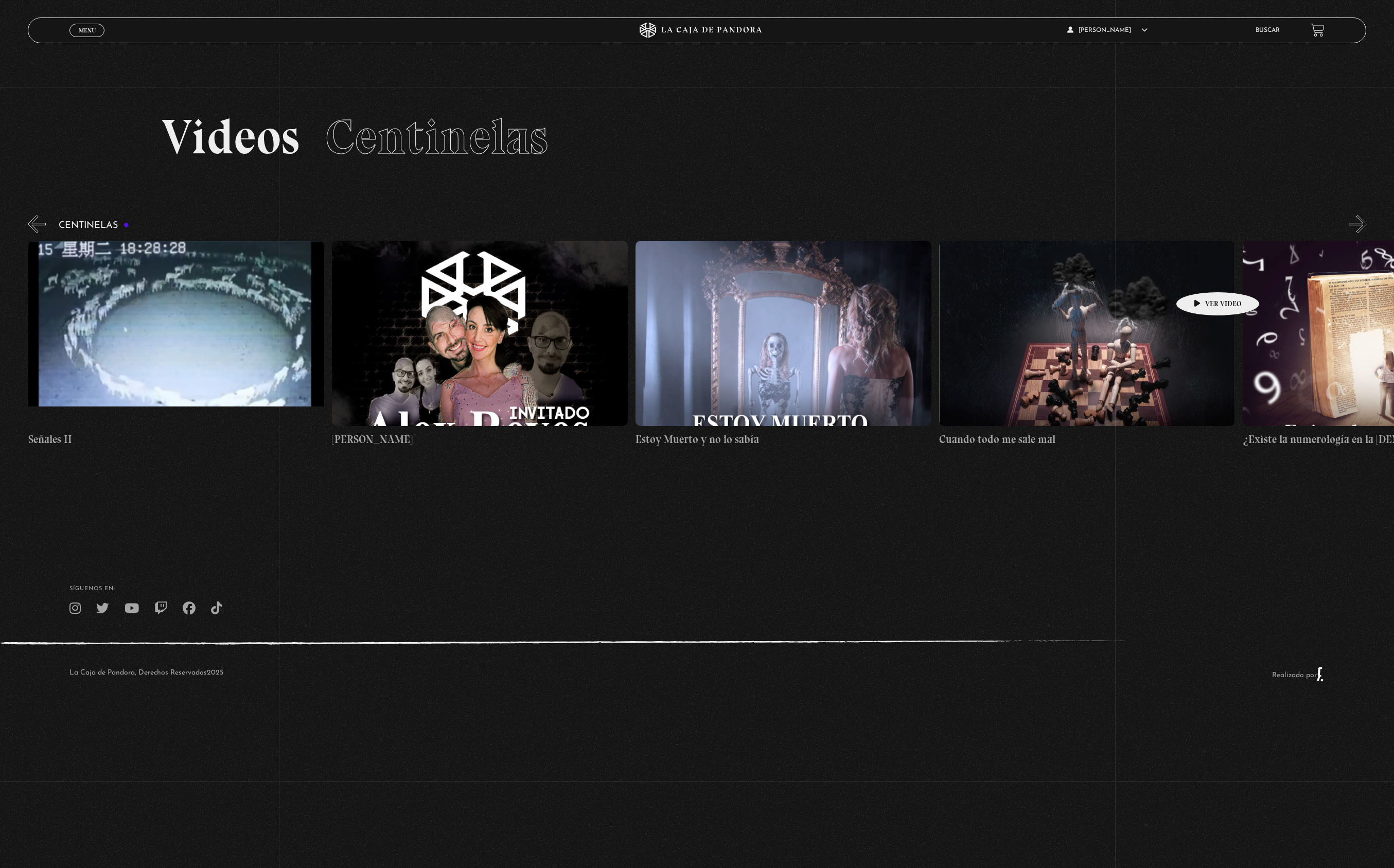
scroll to position [0, 15179]
click at [490, 333] on figure at bounding box center [480, 333] width 296 height 185
